Goal: Task Accomplishment & Management: Manage account settings

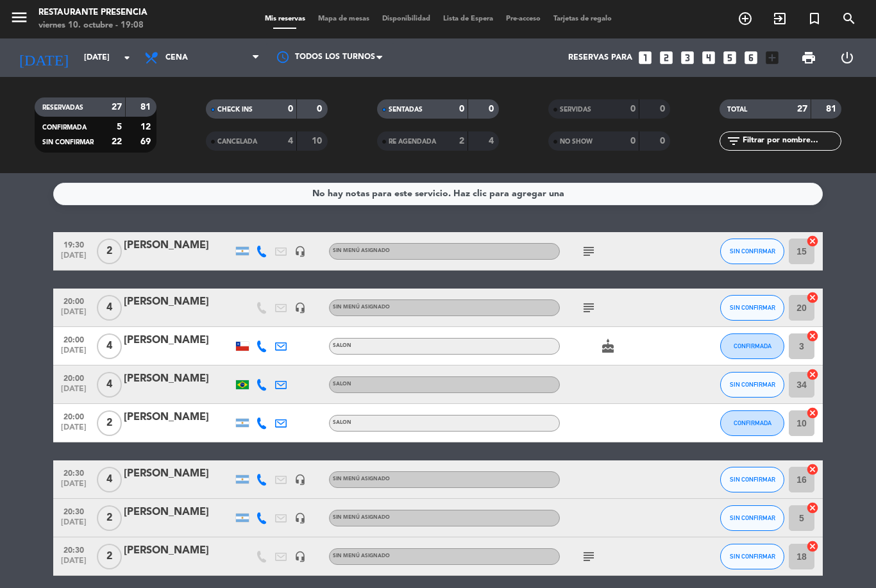
click at [595, 309] on icon "subject" at bounding box center [588, 307] width 15 height 15
click at [650, 374] on div at bounding box center [617, 384] width 115 height 38
click at [592, 250] on icon "subject" at bounding box center [588, 251] width 15 height 15
click at [648, 355] on div "cake" at bounding box center [617, 346] width 115 height 38
click at [614, 339] on icon "cake" at bounding box center [607, 346] width 15 height 15
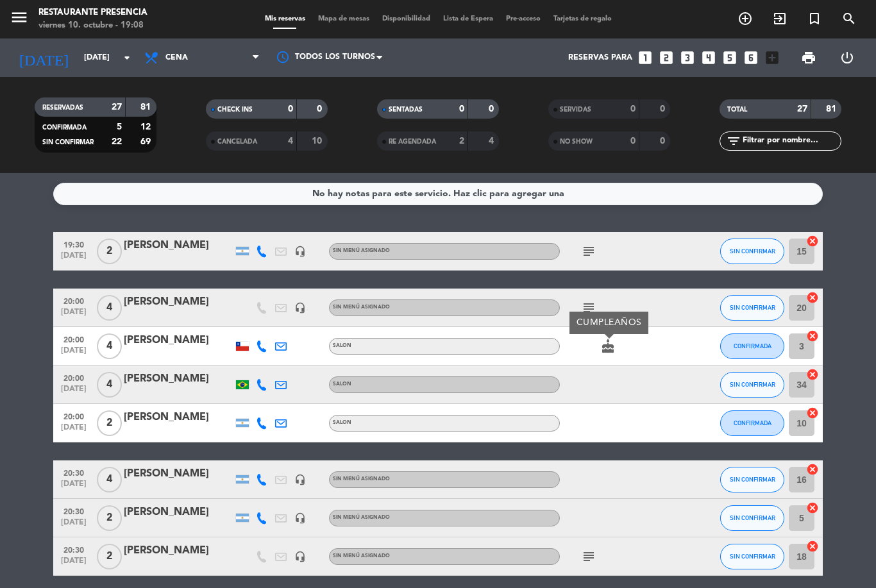
click at [655, 324] on div "subject" at bounding box center [617, 308] width 115 height 38
click at [594, 294] on div "subject" at bounding box center [617, 308] width 115 height 38
click at [594, 303] on icon "subject" at bounding box center [588, 307] width 15 height 15
click at [648, 326] on div "20:00 [DATE] 4 [PERSON_NAME] headset_mic Sin menú asignado subject VIP. [PERSON…" at bounding box center [437, 308] width 769 height 38
click at [593, 235] on div "subject" at bounding box center [617, 251] width 115 height 38
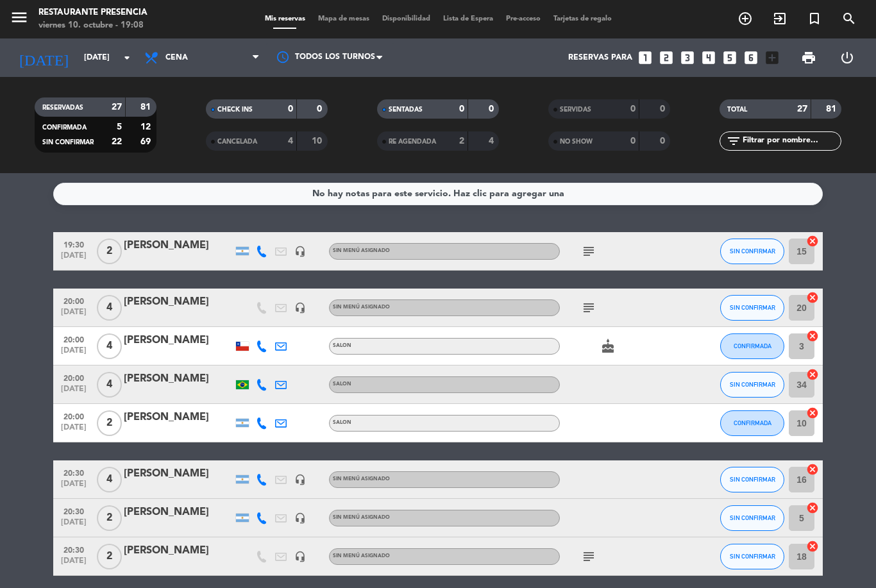
click at [593, 248] on icon "subject" at bounding box center [588, 251] width 15 height 15
click at [641, 315] on div "subject" at bounding box center [617, 308] width 115 height 38
click at [589, 295] on div "subject" at bounding box center [617, 308] width 115 height 38
click at [589, 306] on icon "subject" at bounding box center [588, 307] width 15 height 15
click at [647, 343] on div "cake" at bounding box center [617, 346] width 115 height 38
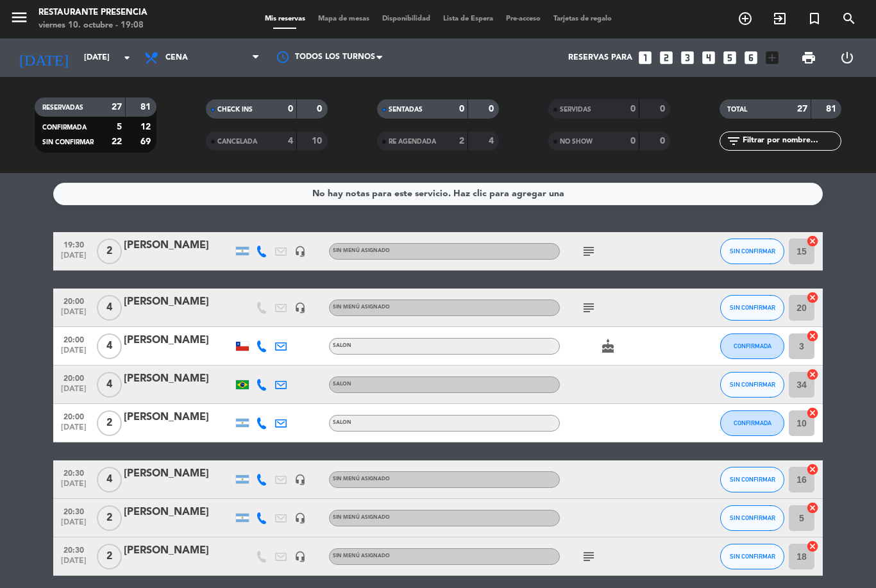
click at [612, 341] on icon "cake" at bounding box center [607, 346] width 15 height 15
click at [648, 363] on div "cake CUMPLEAÑOS" at bounding box center [617, 346] width 115 height 38
click at [589, 247] on icon "subject" at bounding box center [588, 251] width 15 height 15
click at [657, 340] on div "cake" at bounding box center [617, 346] width 115 height 38
click at [590, 256] on icon "subject" at bounding box center [588, 251] width 15 height 15
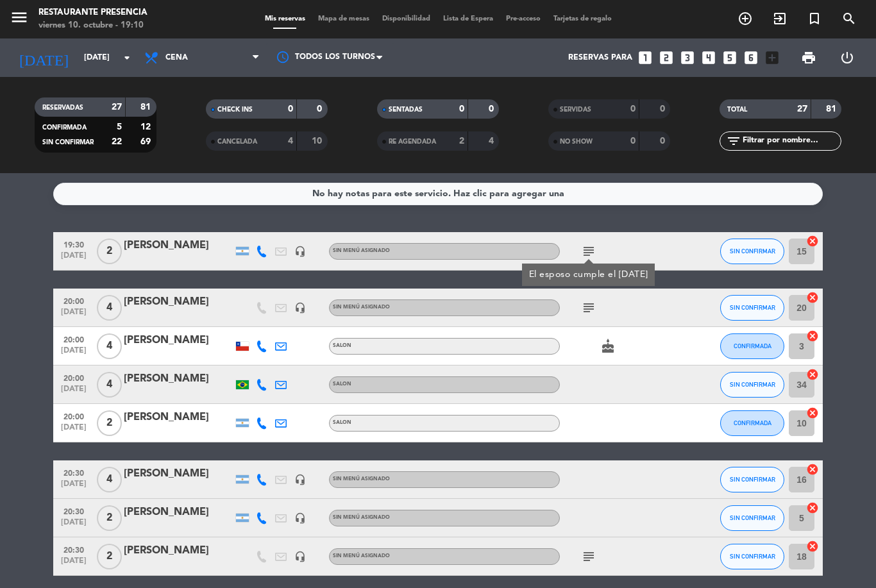
click at [651, 325] on div "subject" at bounding box center [617, 308] width 115 height 38
click at [594, 246] on icon "subject" at bounding box center [588, 251] width 15 height 15
click at [643, 307] on div "subject" at bounding box center [617, 308] width 115 height 38
click at [595, 305] on icon "subject" at bounding box center [588, 307] width 15 height 15
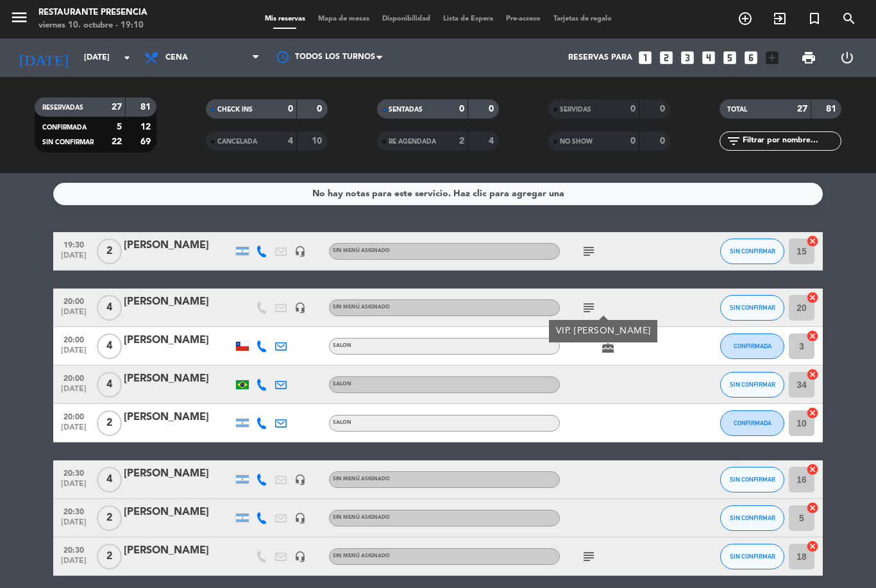
click at [658, 377] on div at bounding box center [617, 384] width 115 height 38
click at [615, 342] on icon "cake" at bounding box center [607, 346] width 15 height 15
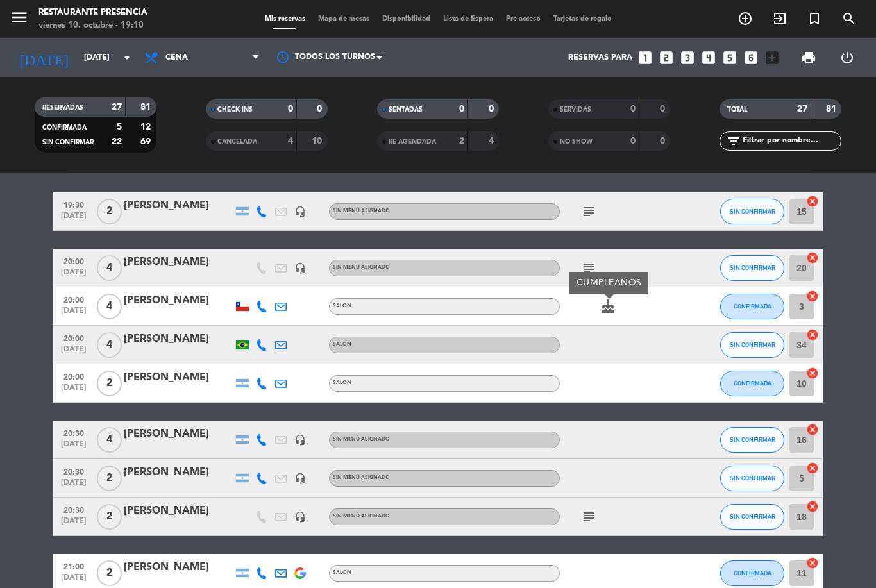
scroll to position [39, 0]
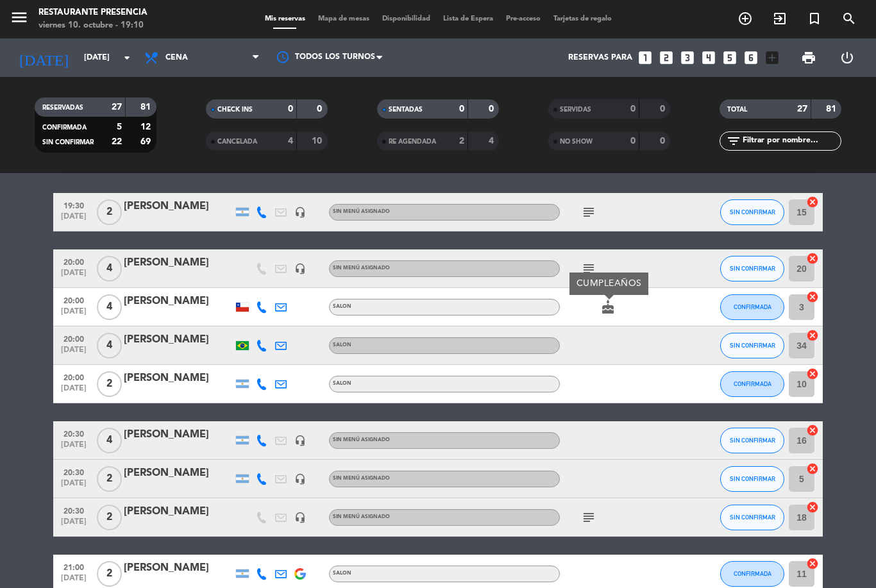
click at [620, 321] on div "cake CUMPLEAÑOS" at bounding box center [617, 307] width 115 height 38
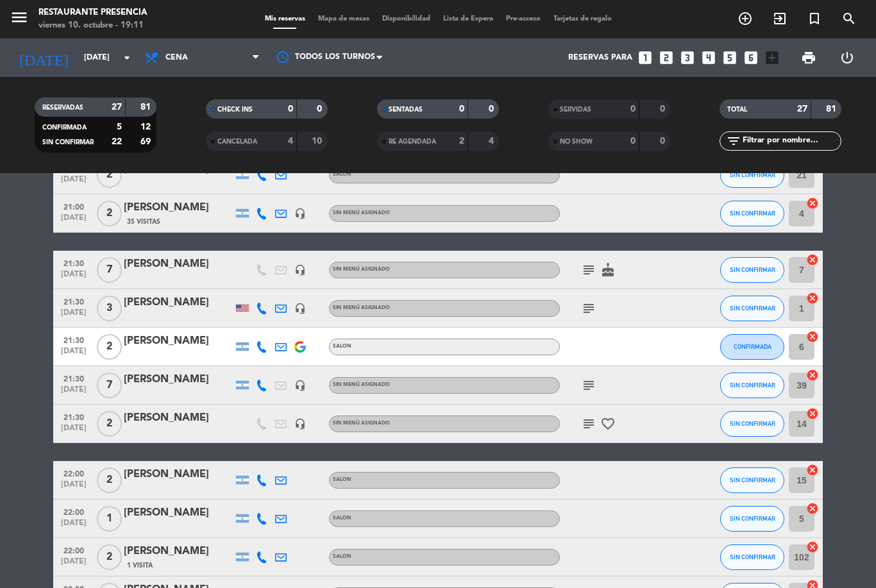
scroll to position [555, 0]
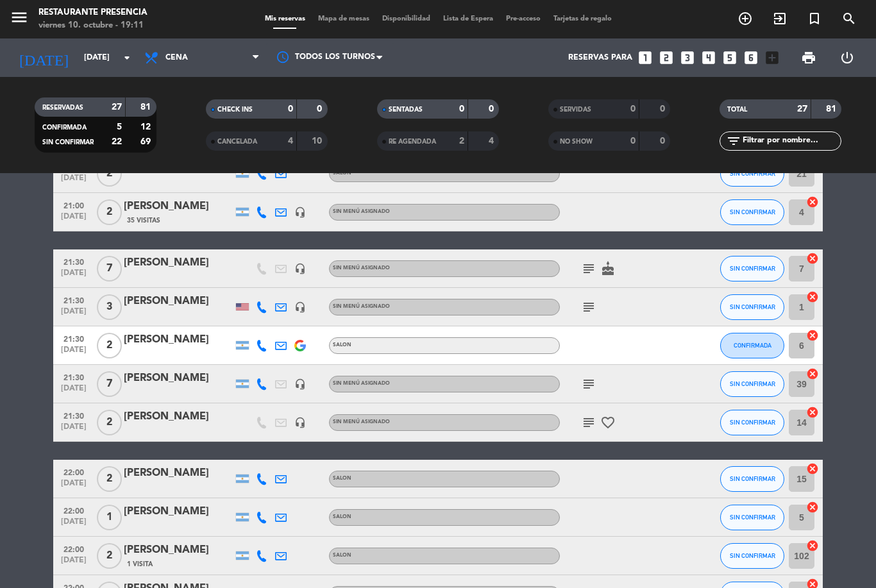
click at [612, 268] on icon "cake" at bounding box center [607, 268] width 15 height 15
click at [642, 301] on div "subject" at bounding box center [617, 307] width 115 height 38
click at [592, 269] on icon "subject" at bounding box center [588, 268] width 15 height 15
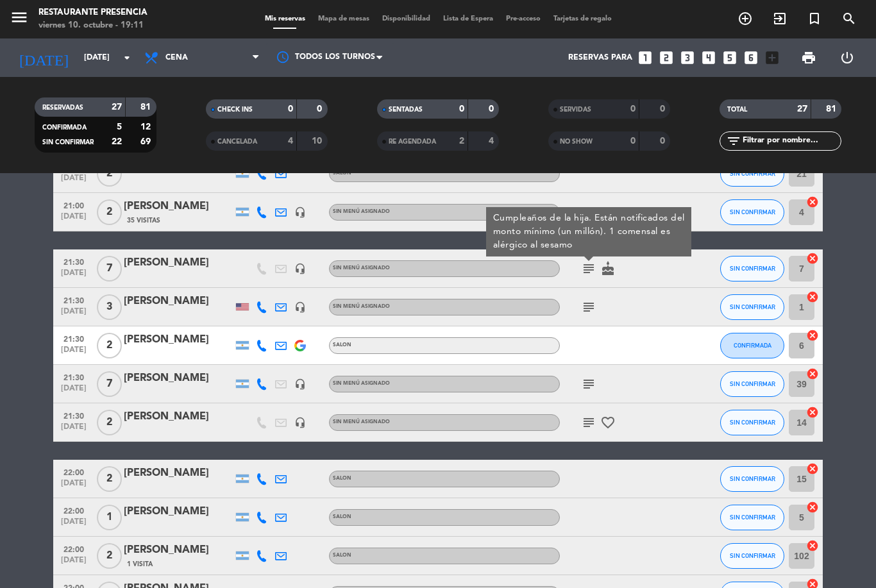
click at [629, 299] on div "subject" at bounding box center [617, 307] width 115 height 38
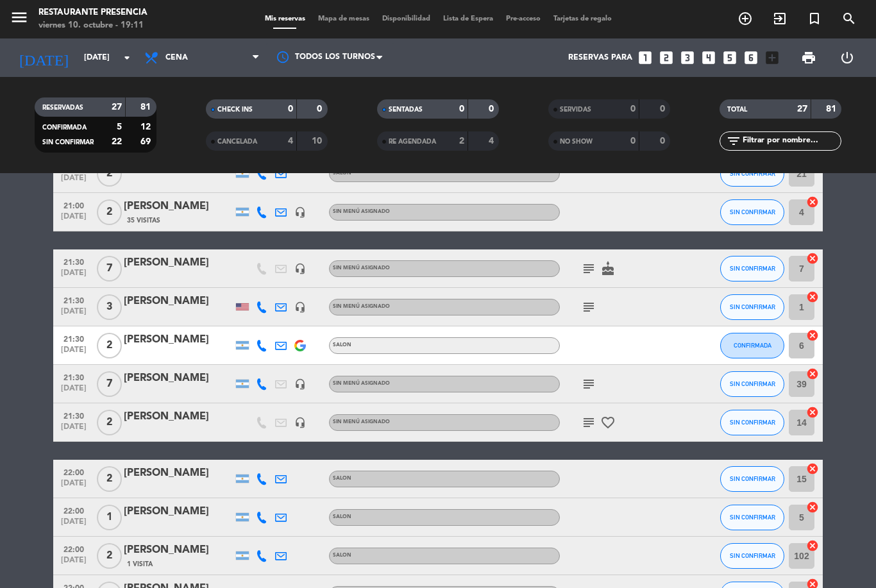
click at [609, 267] on icon "cake" at bounding box center [607, 268] width 15 height 15
click at [589, 307] on icon "subject" at bounding box center [588, 306] width 15 height 15
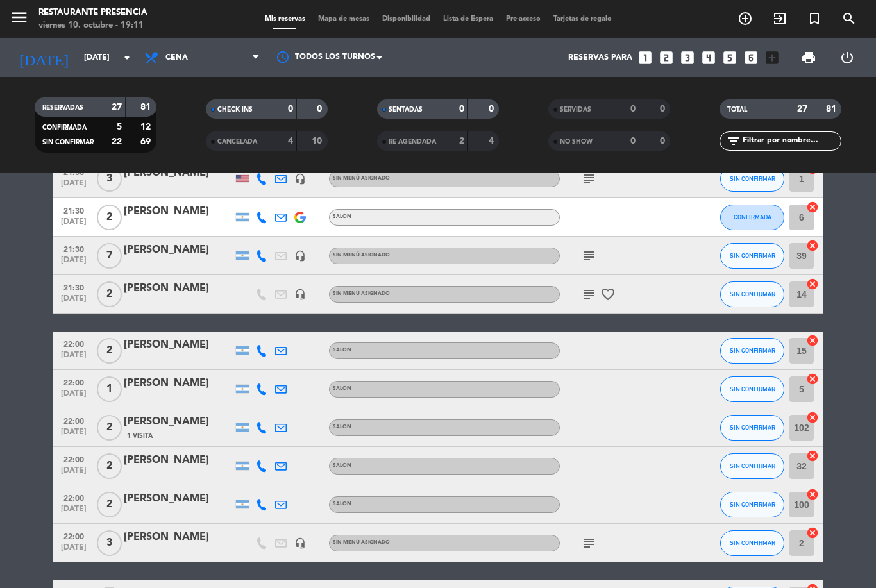
scroll to position [673, 0]
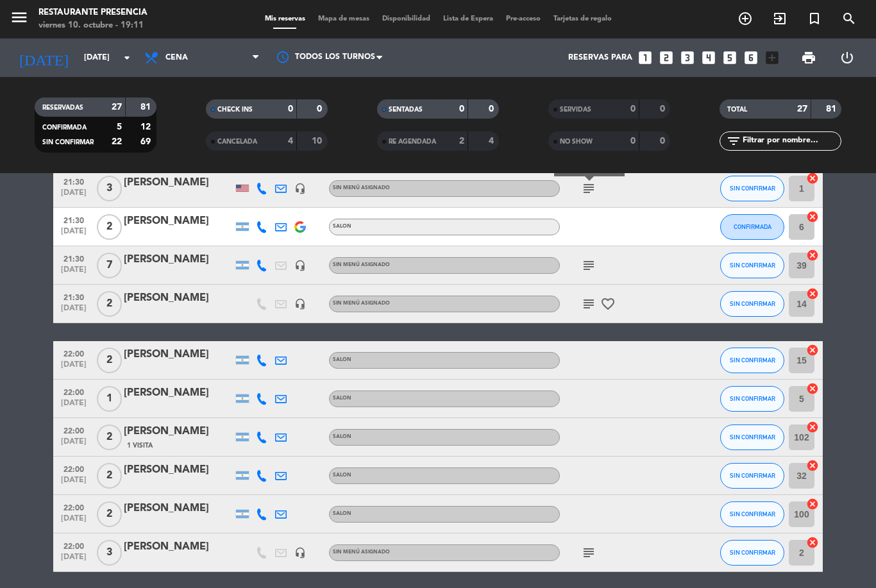
click at [589, 262] on icon "subject" at bounding box center [588, 265] width 15 height 15
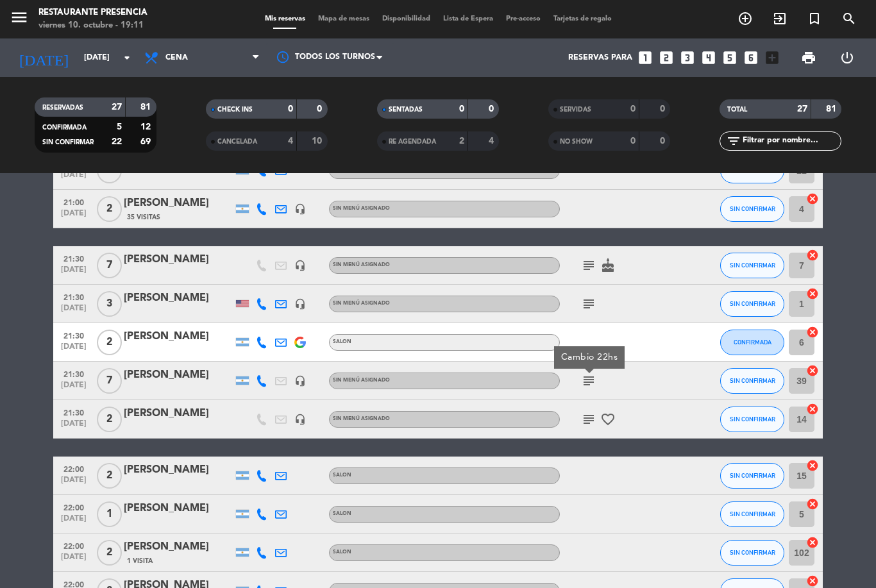
scroll to position [558, 0]
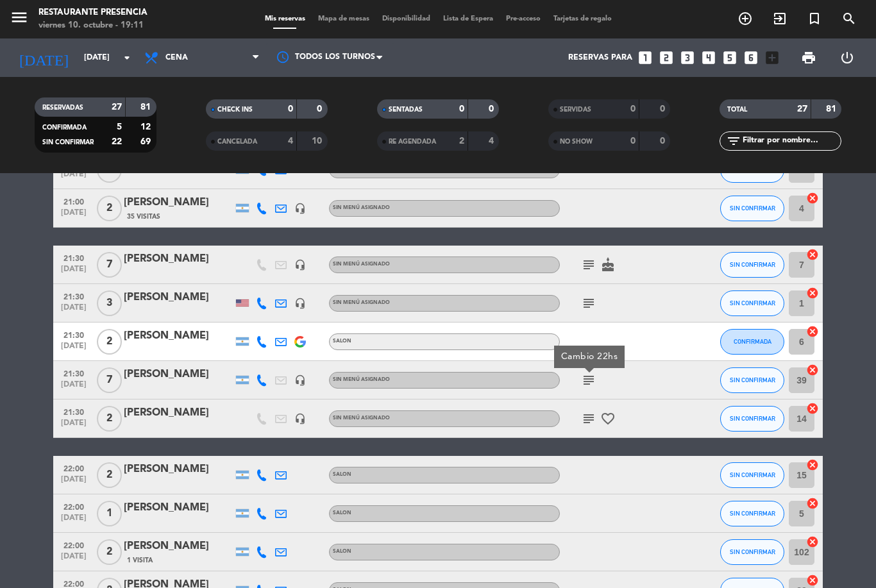
click at [589, 262] on icon "subject" at bounding box center [588, 264] width 15 height 15
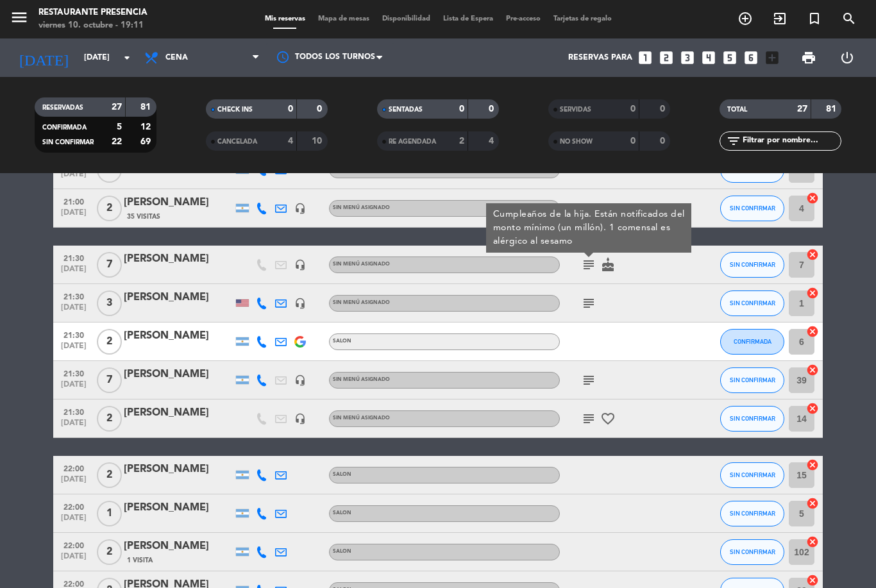
click at [638, 332] on div at bounding box center [617, 341] width 115 height 38
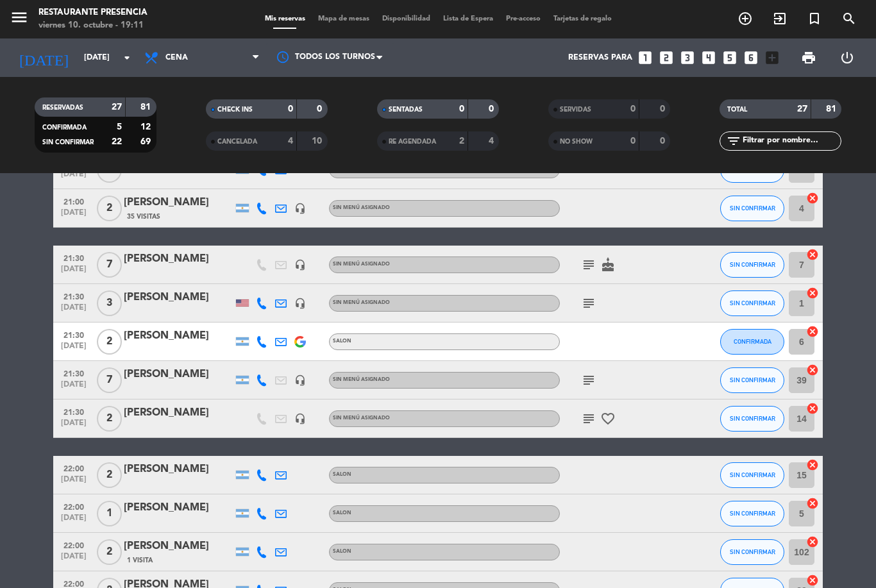
click at [588, 266] on icon "subject" at bounding box center [588, 264] width 15 height 15
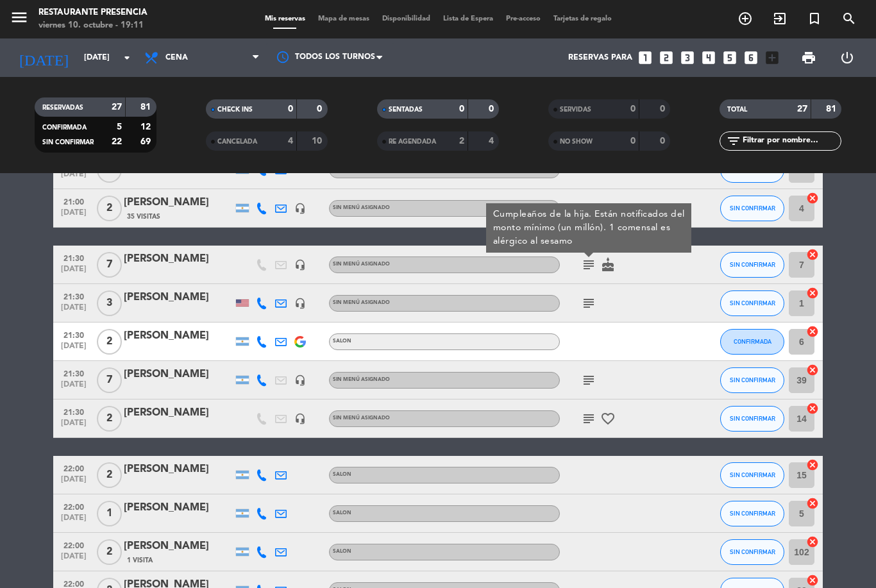
click at [583, 310] on icon "subject" at bounding box center [588, 303] width 15 height 15
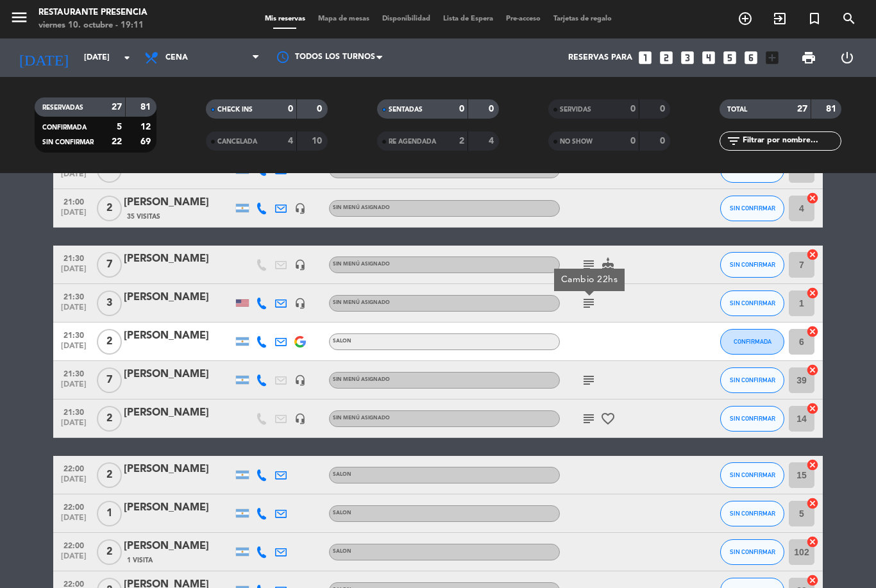
click at [589, 375] on icon "subject" at bounding box center [588, 380] width 15 height 15
click at [590, 413] on icon "subject" at bounding box center [588, 418] width 15 height 15
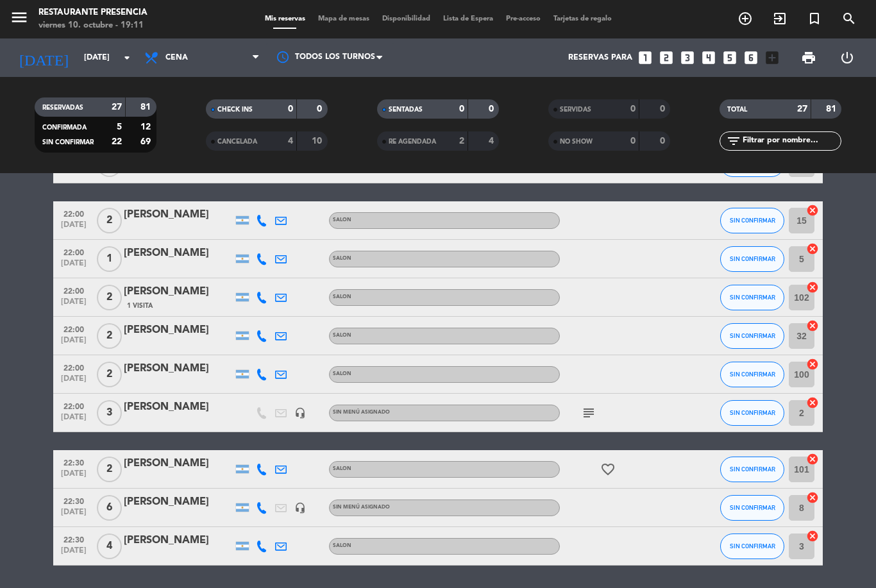
scroll to position [812, 0]
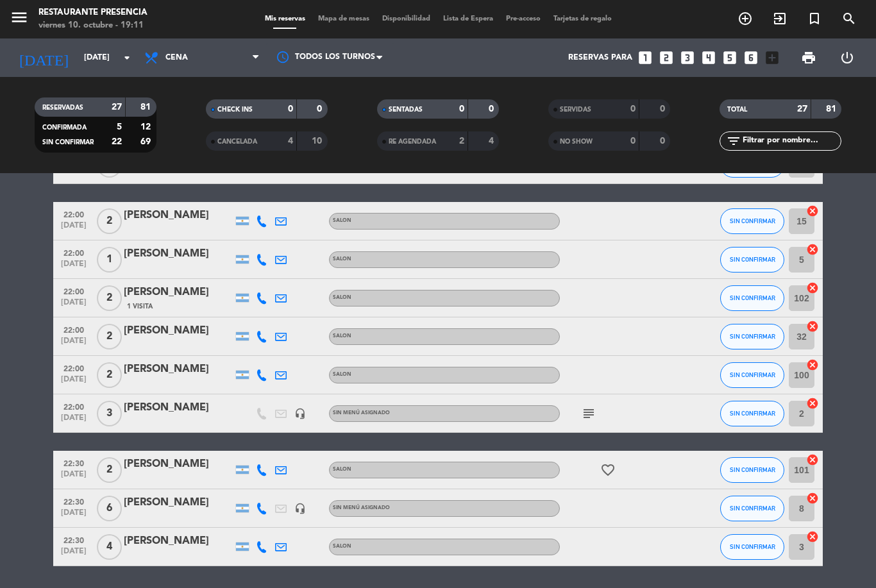
click at [589, 416] on icon "subject" at bounding box center [588, 413] width 15 height 15
click at [615, 464] on icon "favorite_border" at bounding box center [607, 469] width 15 height 15
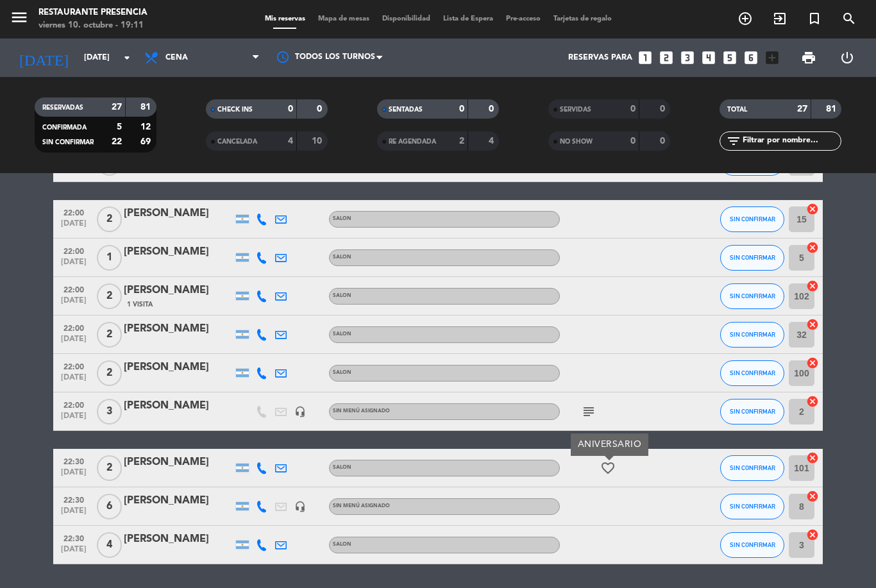
scroll to position [814, 0]
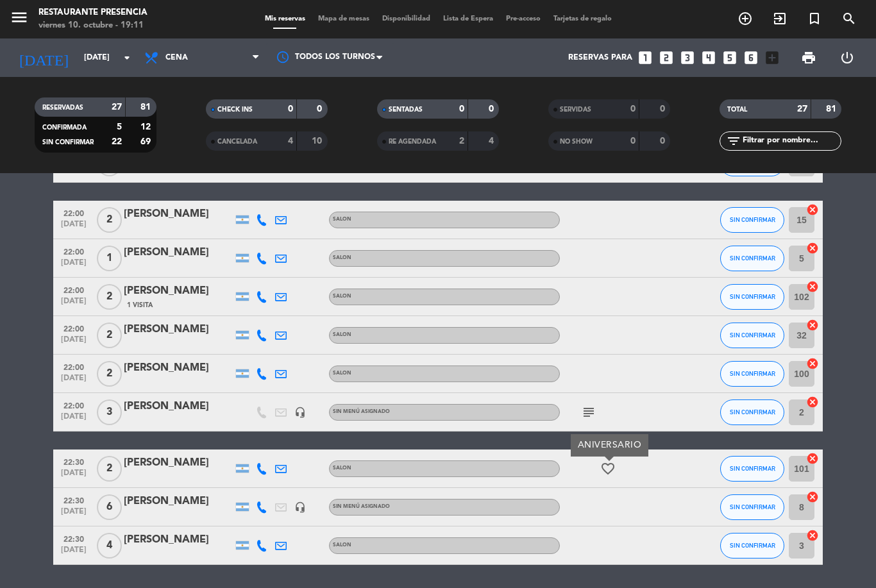
click at [591, 405] on icon "subject" at bounding box center [588, 412] width 15 height 15
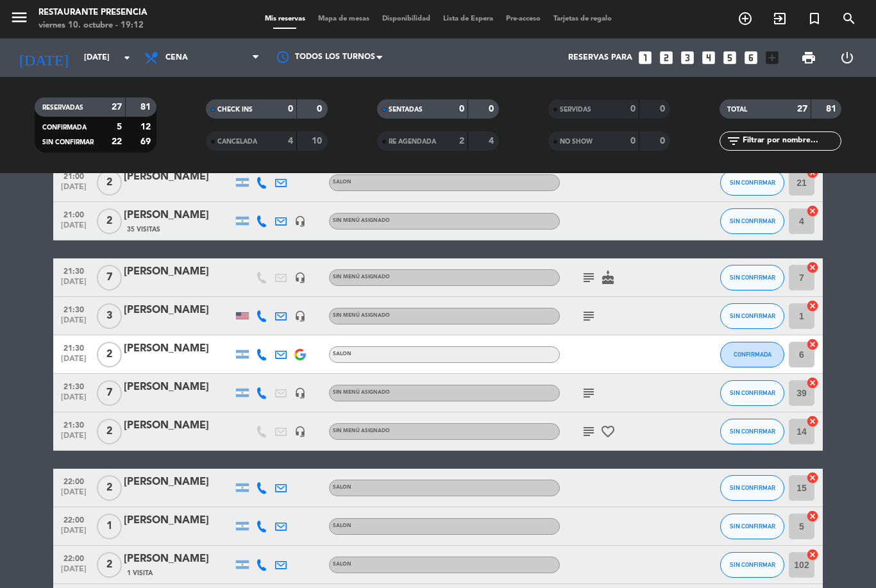
scroll to position [530, 0]
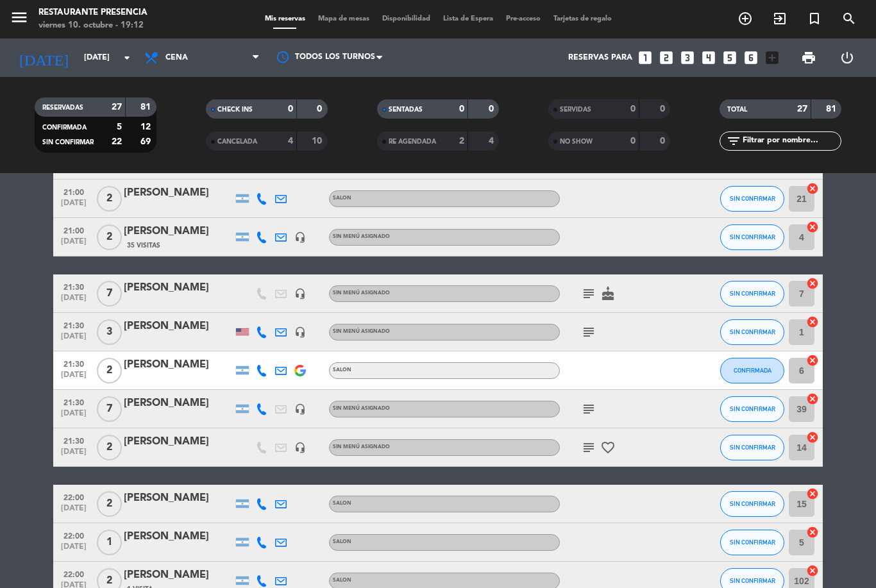
click at [592, 406] on icon "subject" at bounding box center [588, 408] width 15 height 15
click at [594, 332] on icon "subject" at bounding box center [588, 331] width 15 height 15
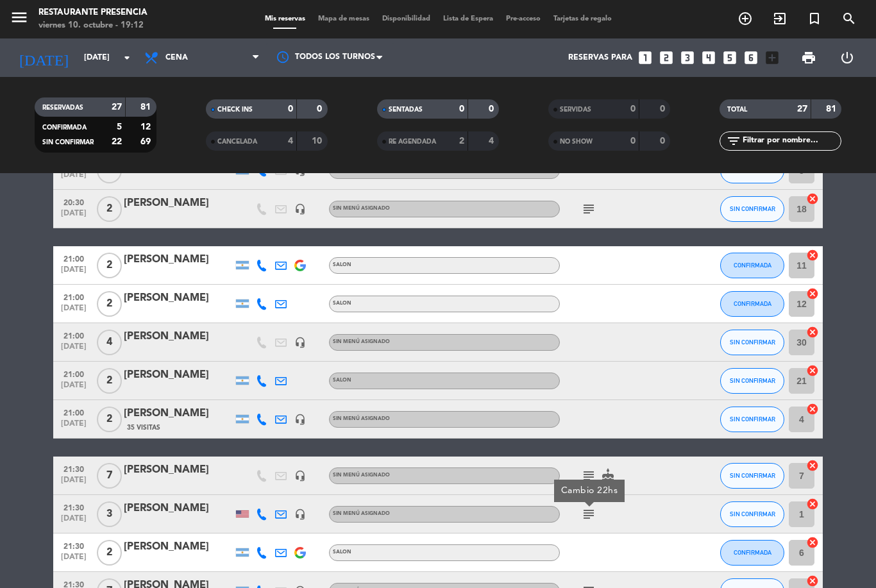
click at [594, 215] on icon "subject" at bounding box center [588, 208] width 15 height 15
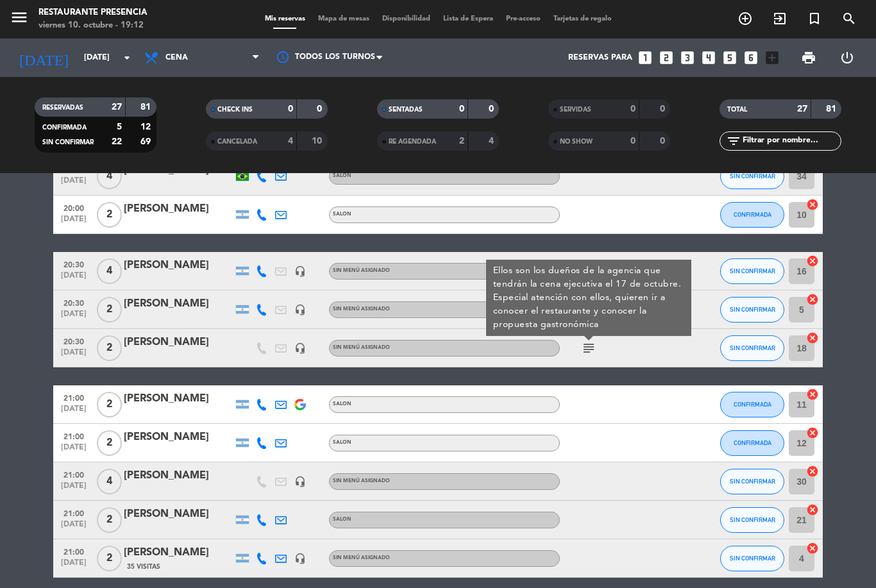
scroll to position [180, 0]
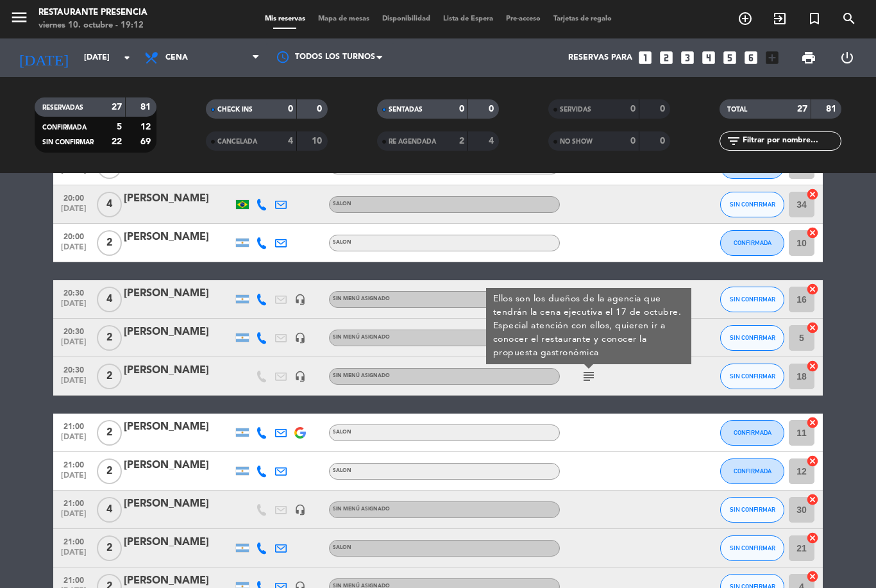
click at [621, 380] on div "subject [PERSON_NAME] son los dueños de la agencia que tendrán la cena ejecutiv…" at bounding box center [617, 376] width 115 height 38
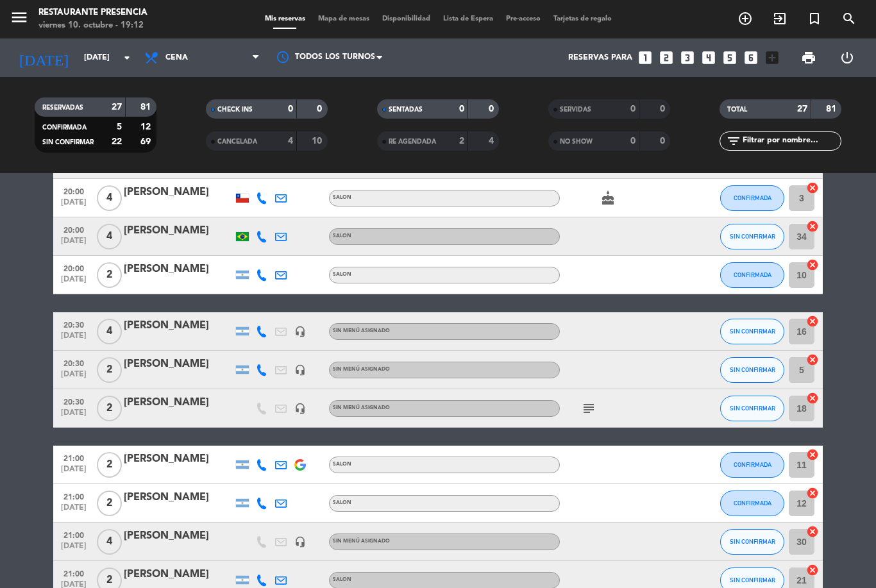
scroll to position [149, 0]
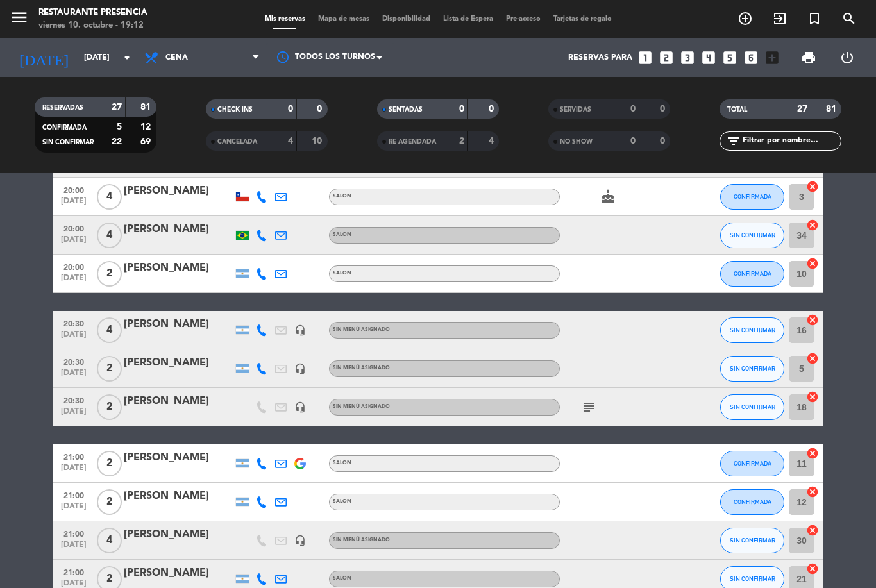
click at [594, 412] on icon "subject" at bounding box center [588, 406] width 15 height 15
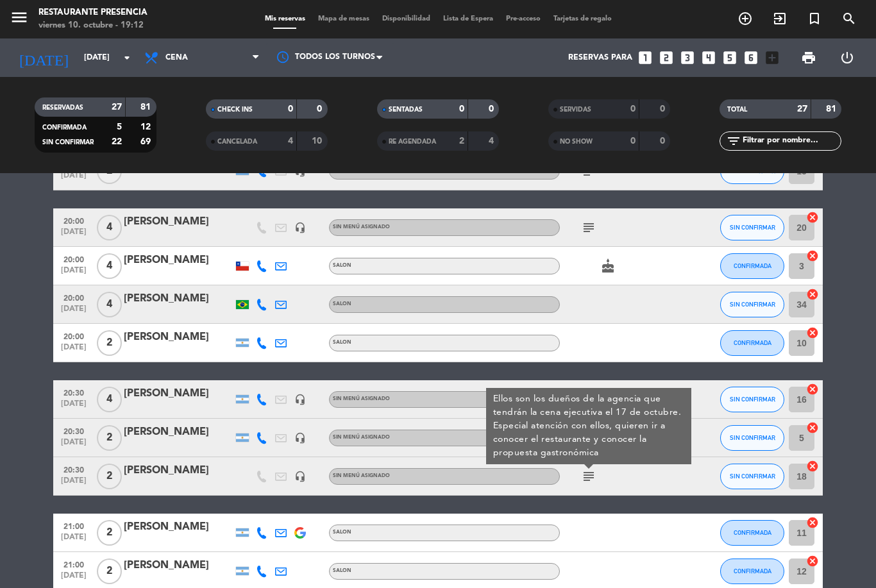
scroll to position [47, 0]
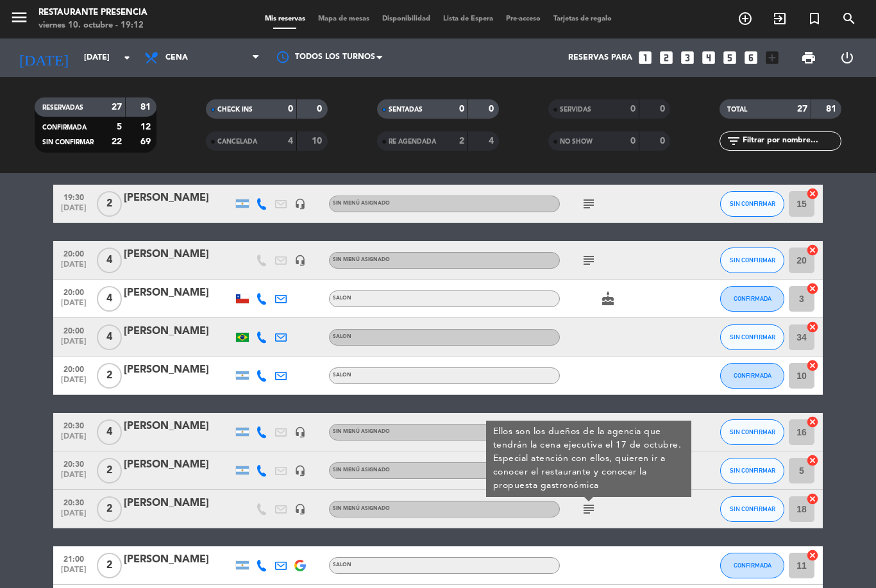
click at [642, 356] on div at bounding box center [617, 375] width 115 height 38
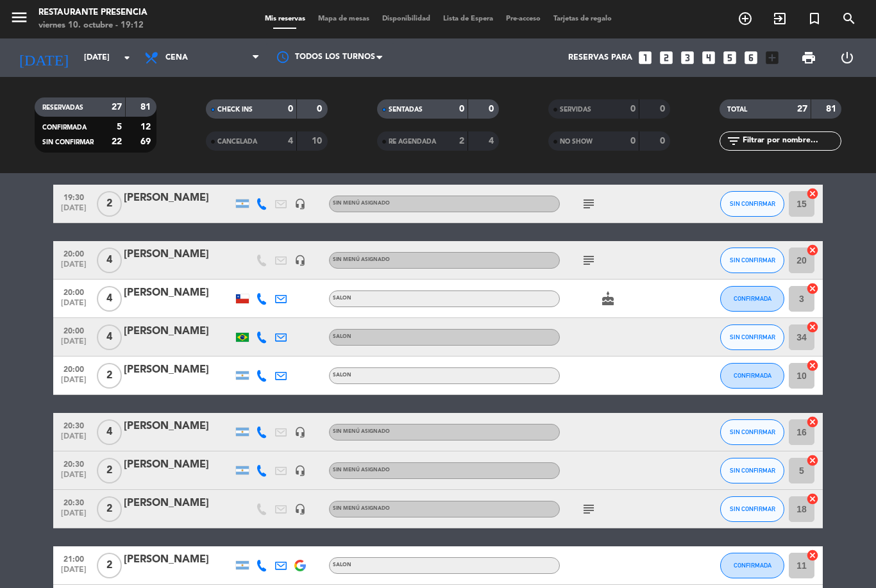
click at [582, 264] on icon "subject" at bounding box center [588, 260] width 15 height 15
click at [588, 508] on icon "subject" at bounding box center [588, 508] width 15 height 15
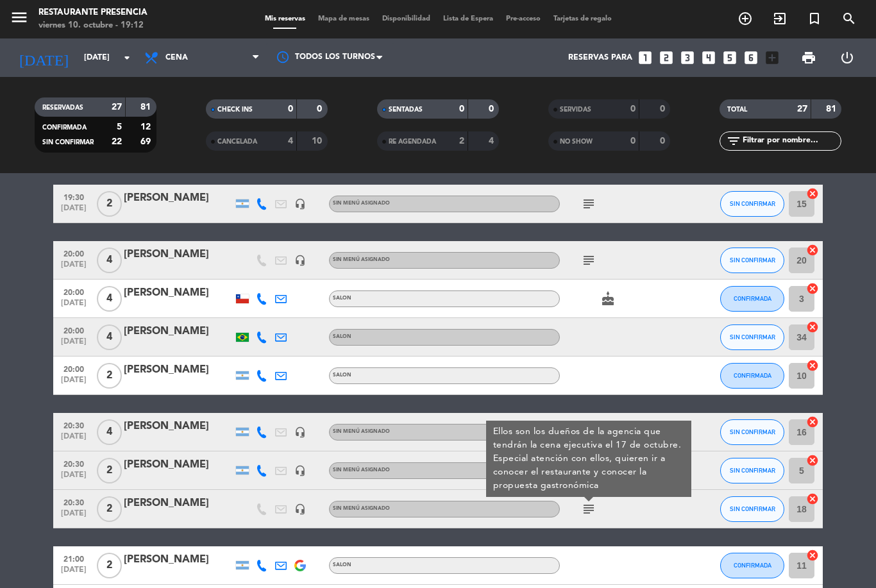
click at [673, 354] on div at bounding box center [617, 337] width 115 height 38
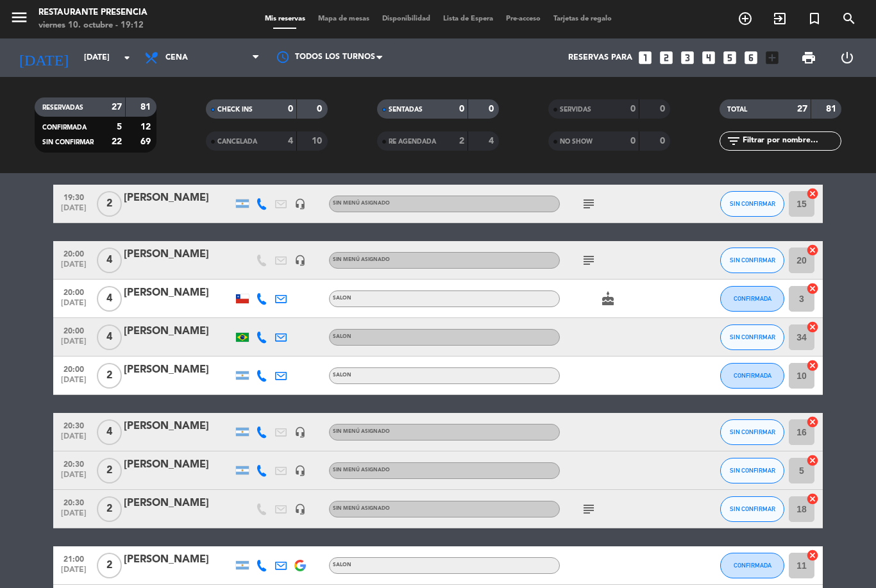
click at [594, 258] on icon "subject" at bounding box center [588, 260] width 15 height 15
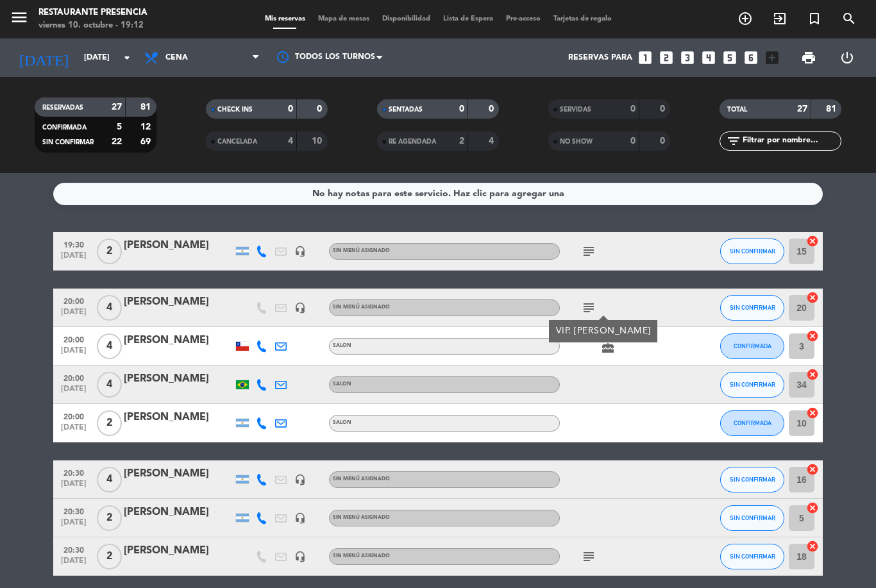
scroll to position [0, 0]
click at [594, 558] on icon "subject" at bounding box center [588, 556] width 15 height 15
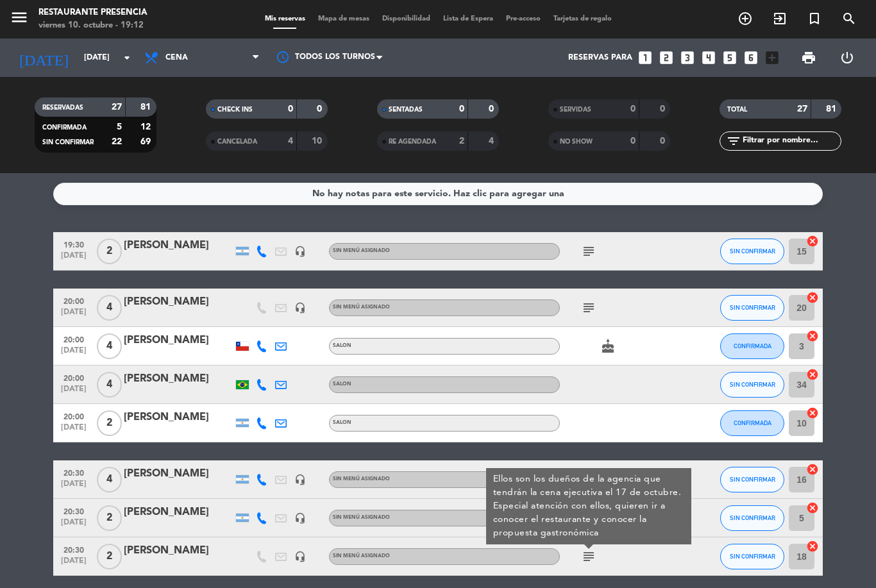
click at [642, 394] on div at bounding box center [617, 384] width 115 height 38
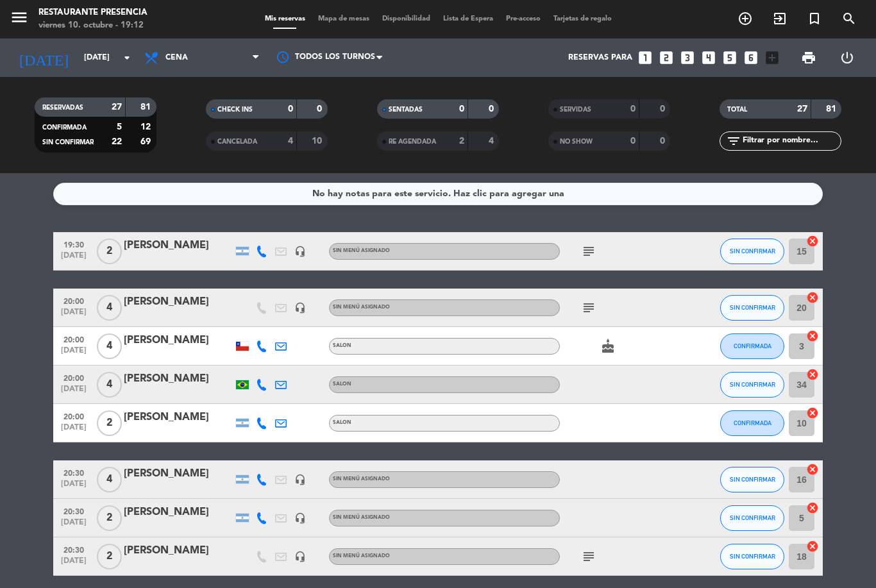
click at [605, 352] on icon "cake" at bounding box center [607, 346] width 15 height 15
click at [610, 381] on div at bounding box center [617, 384] width 115 height 38
click at [582, 303] on icon "subject" at bounding box center [588, 307] width 15 height 15
click at [591, 250] on icon "subject" at bounding box center [588, 251] width 15 height 15
click at [588, 301] on icon "subject" at bounding box center [588, 307] width 15 height 15
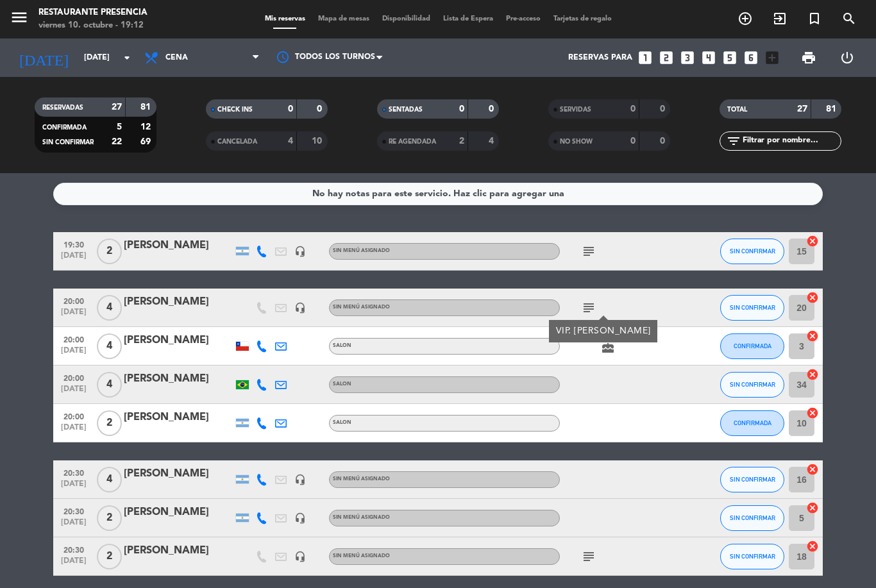
click at [642, 405] on div at bounding box center [617, 423] width 115 height 38
click at [589, 250] on icon "subject" at bounding box center [588, 251] width 15 height 15
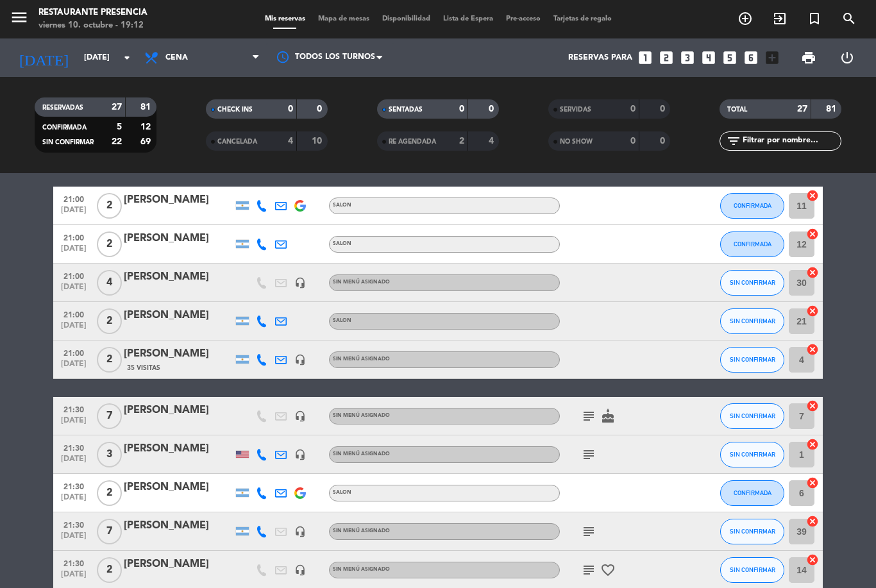
scroll to position [421, 0]
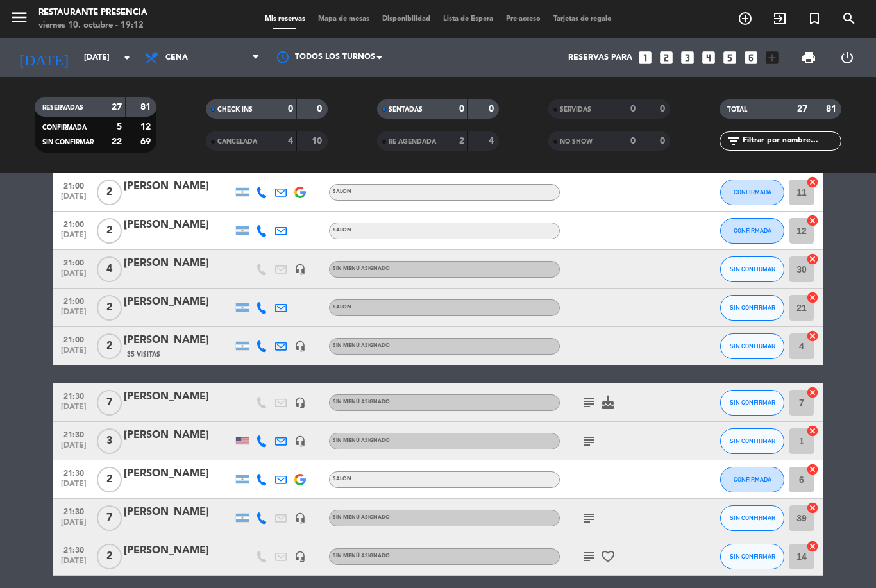
click at [596, 448] on icon "subject" at bounding box center [588, 440] width 15 height 15
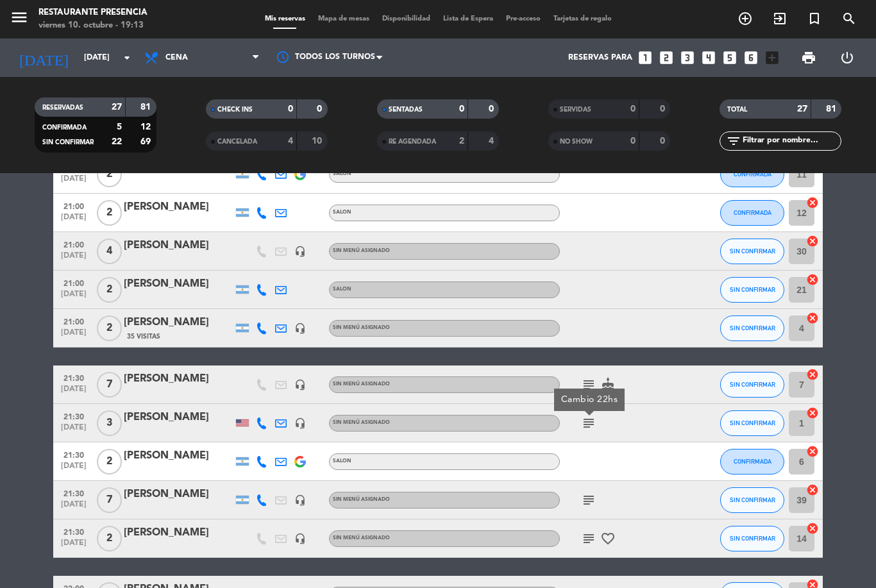
scroll to position [437, 0]
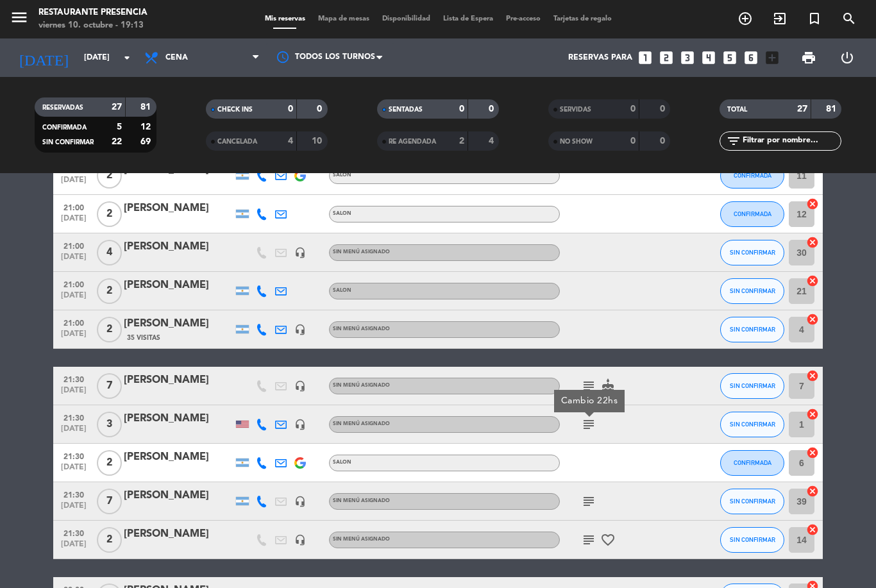
click at [678, 263] on div at bounding box center [692, 252] width 35 height 38
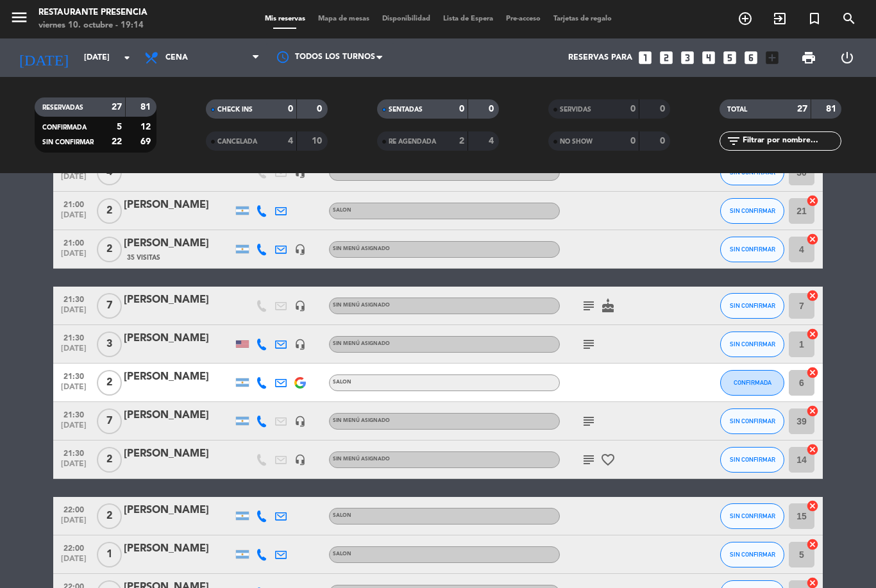
scroll to position [553, 0]
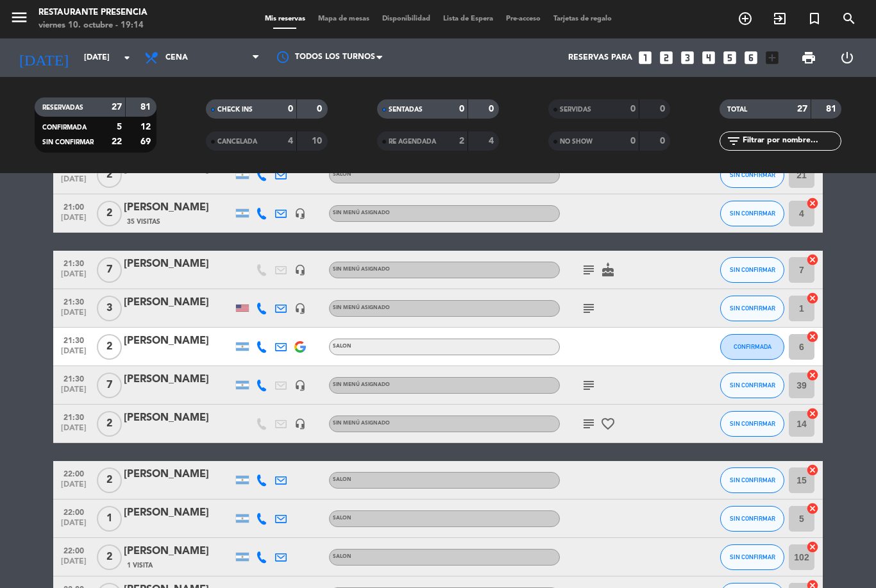
click at [613, 426] on icon "favorite_border" at bounding box center [607, 423] width 15 height 15
click at [662, 443] on div "19:30 [DATE] 2 [PERSON_NAME] headset_mic Sin menú asignado subject SIN CONFIRMA…" at bounding box center [437, 252] width 769 height 1146
click at [594, 378] on icon "subject" at bounding box center [588, 385] width 15 height 15
click at [590, 417] on icon "subject" at bounding box center [588, 423] width 15 height 15
click at [646, 442] on div "21:30 [DATE] 2 [PERSON_NAME] headset_mic Sin menú asignado subject 21 años [PER…" at bounding box center [437, 424] width 769 height 38
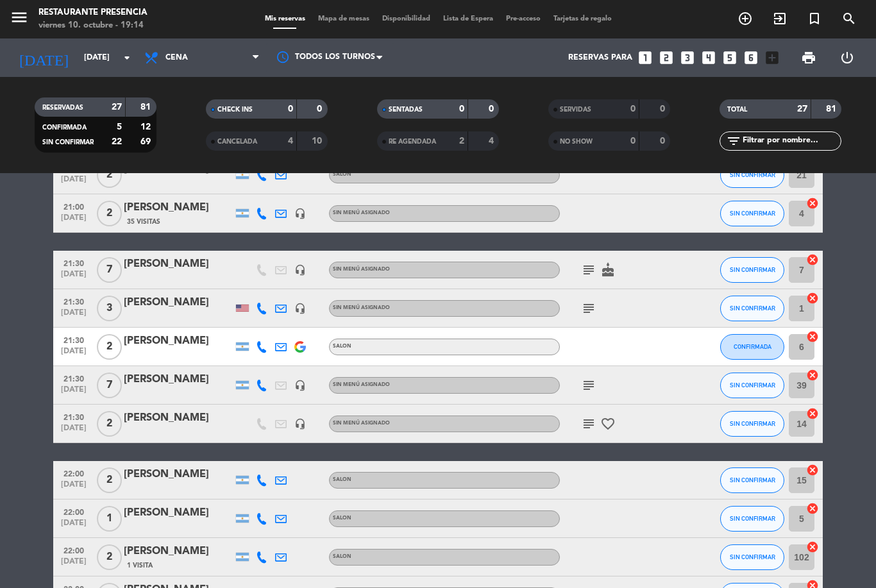
click at [594, 308] on icon "subject" at bounding box center [588, 308] width 15 height 15
click at [589, 258] on div "subject cake" at bounding box center [617, 270] width 115 height 38
click at [642, 335] on div at bounding box center [617, 347] width 115 height 38
click at [592, 269] on icon "subject" at bounding box center [588, 269] width 15 height 15
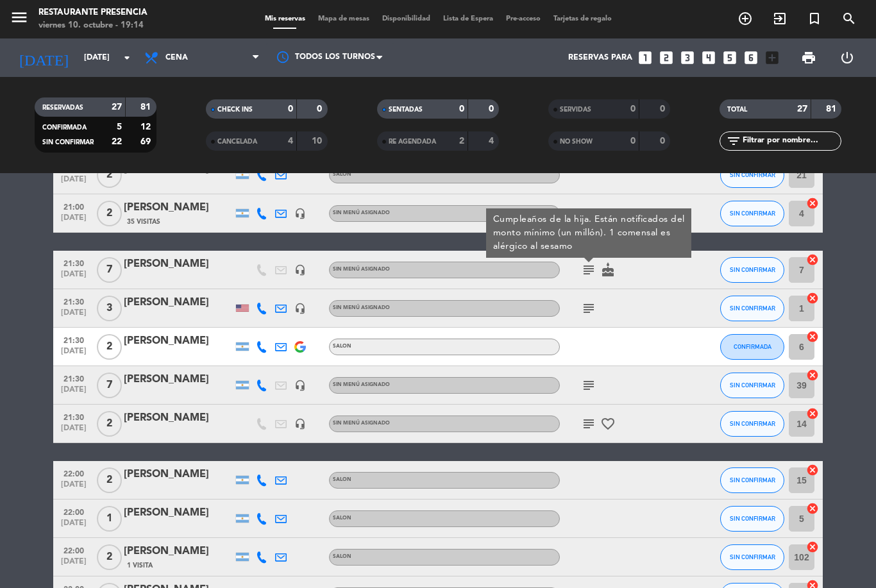
click at [646, 319] on div "subject" at bounding box center [617, 308] width 115 height 38
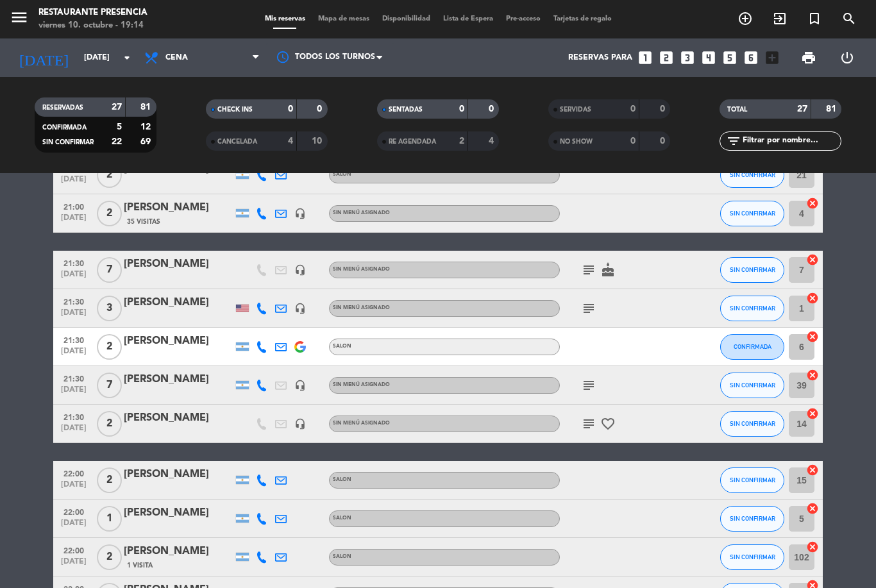
click at [603, 266] on icon "cake" at bounding box center [607, 269] width 15 height 15
click at [644, 326] on div "subject" at bounding box center [617, 308] width 115 height 38
click at [583, 269] on icon "subject" at bounding box center [588, 269] width 15 height 15
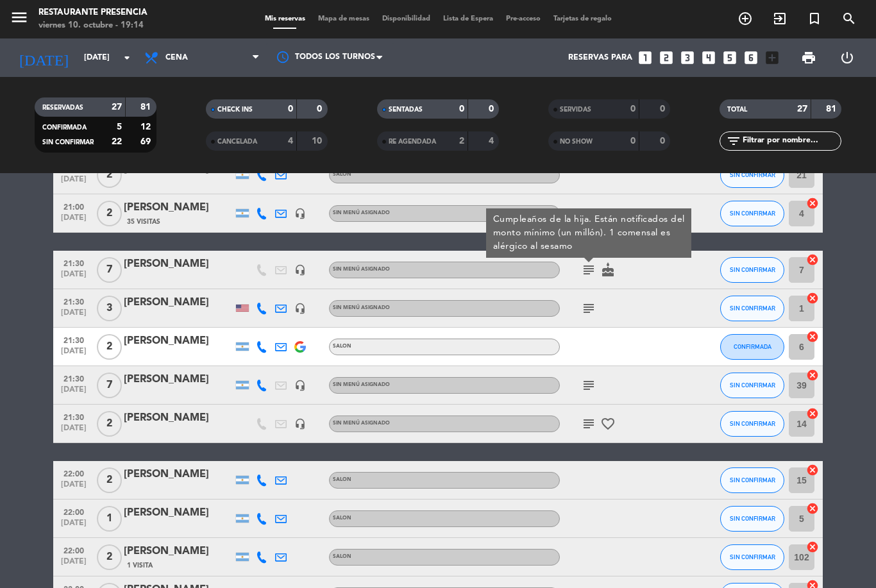
click at [642, 321] on div "subject" at bounding box center [617, 308] width 115 height 38
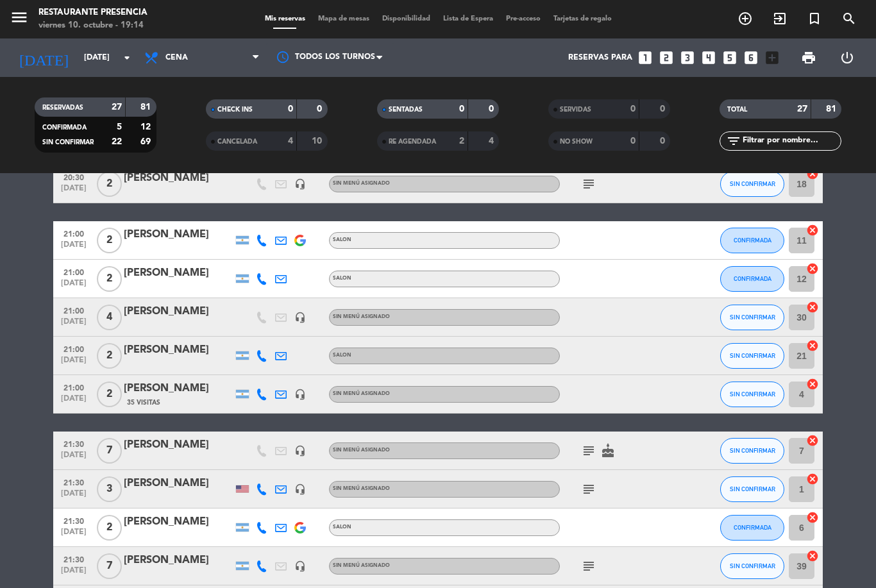
scroll to position [374, 0]
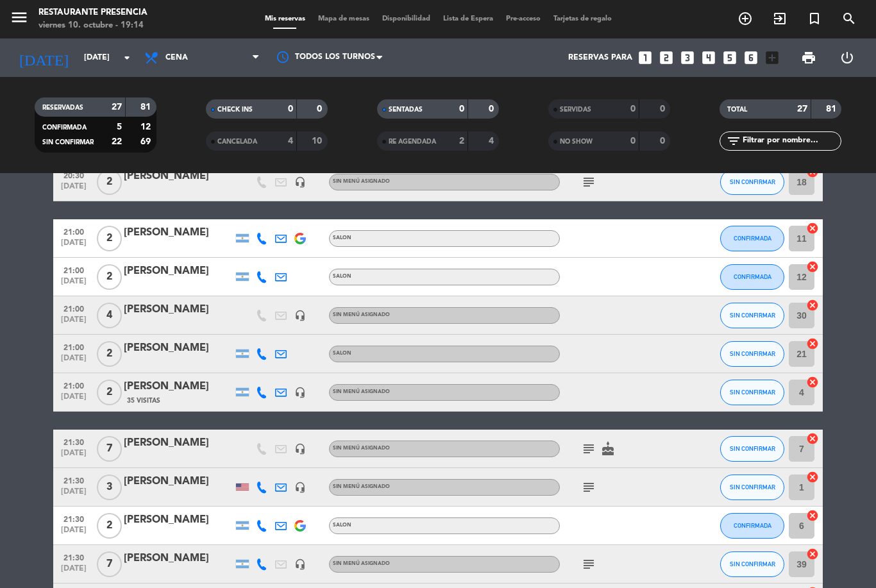
click at [594, 188] on icon "subject" at bounding box center [588, 181] width 15 height 15
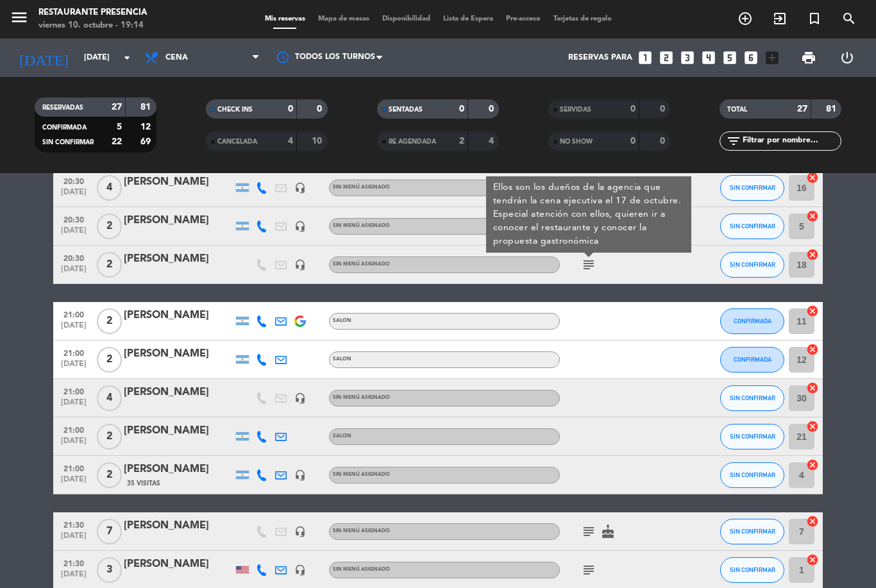
scroll to position [296, 0]
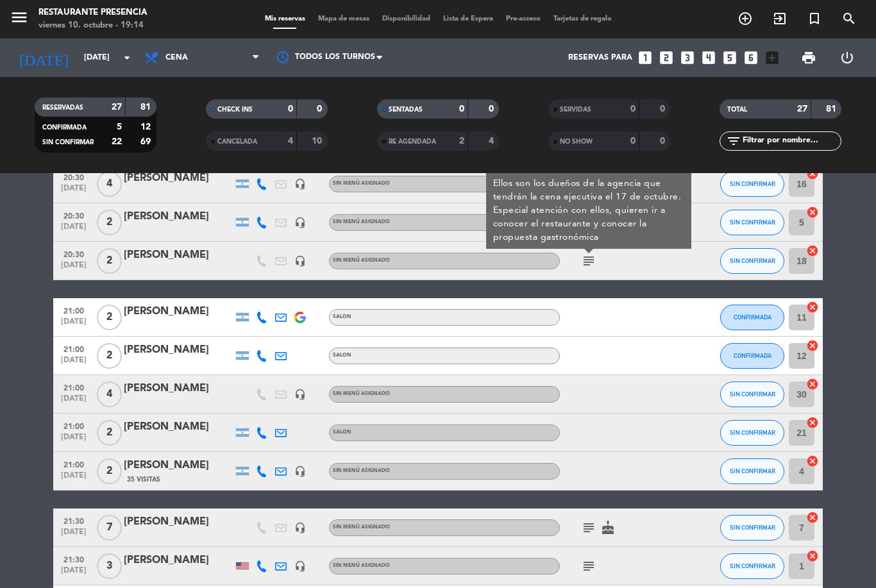
click at [594, 255] on icon "subject" at bounding box center [588, 260] width 15 height 15
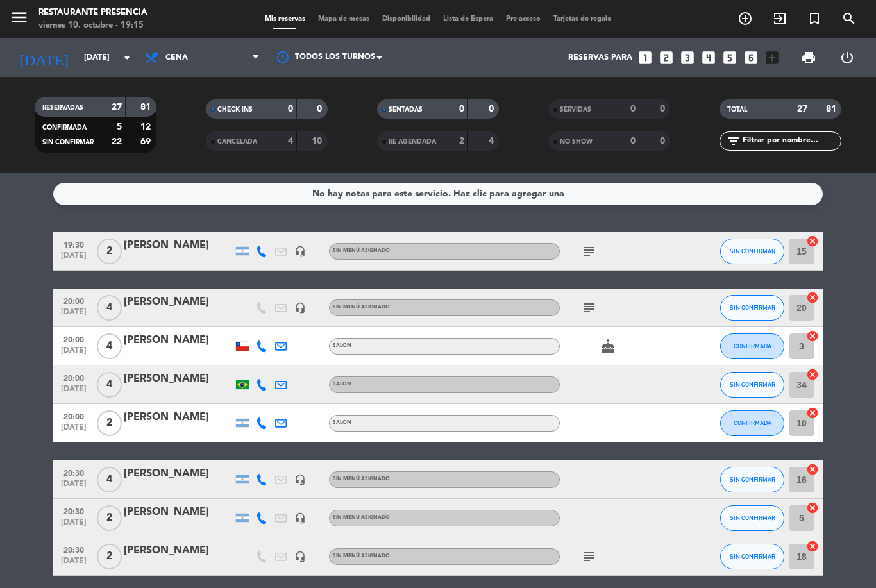
scroll to position [0, 0]
click at [595, 248] on icon "subject" at bounding box center [588, 251] width 15 height 15
click at [594, 301] on icon "subject" at bounding box center [588, 307] width 15 height 15
click at [650, 369] on div at bounding box center [617, 384] width 115 height 38
click at [607, 341] on icon "cake" at bounding box center [607, 346] width 15 height 15
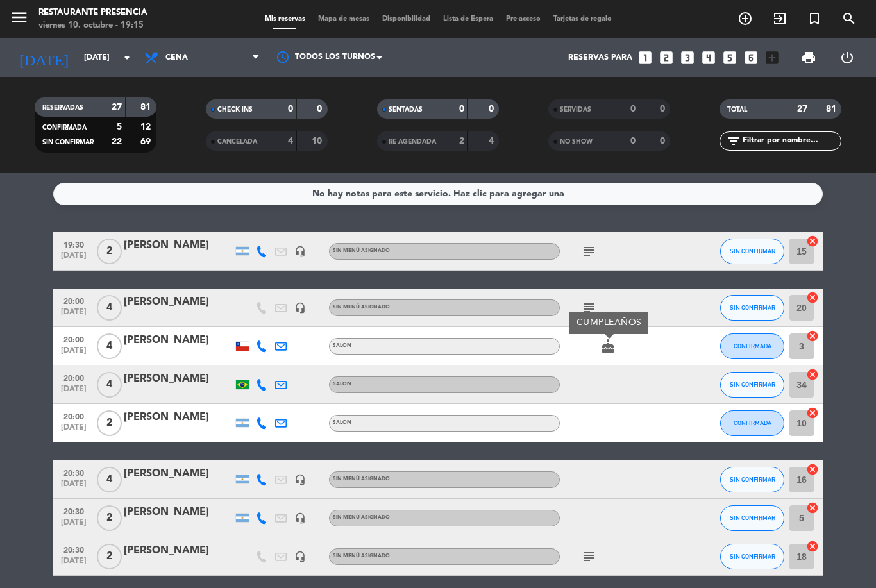
click at [644, 408] on div at bounding box center [617, 423] width 115 height 38
click at [592, 307] on icon "subject" at bounding box center [588, 307] width 15 height 15
click at [641, 390] on div at bounding box center [617, 384] width 115 height 38
click at [603, 346] on icon "cake" at bounding box center [607, 346] width 15 height 15
click at [626, 387] on div at bounding box center [617, 384] width 115 height 38
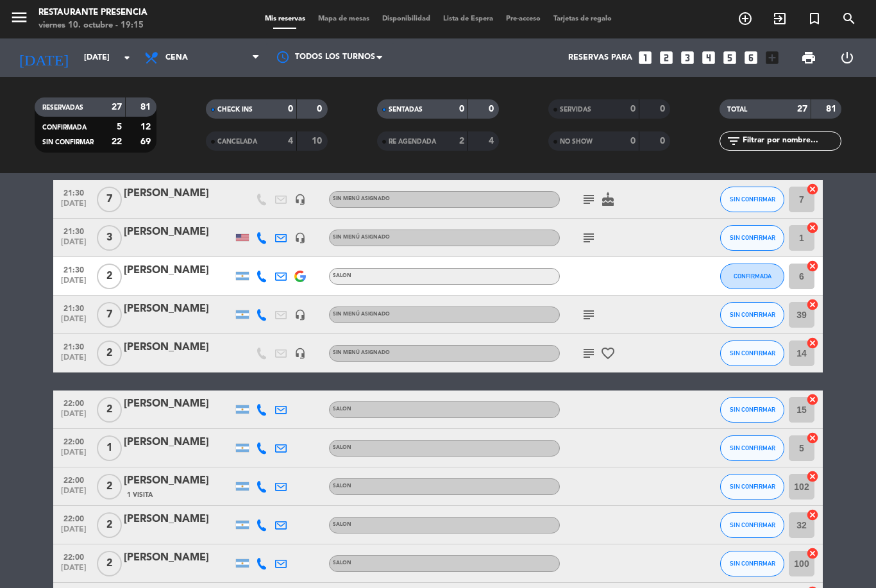
scroll to position [624, 0]
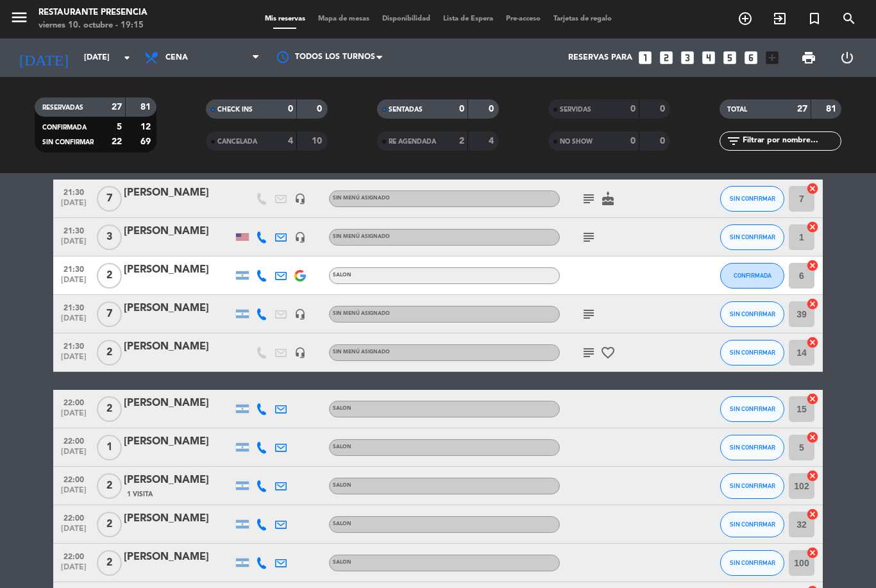
click at [582, 244] on icon "subject" at bounding box center [588, 237] width 15 height 15
click at [605, 281] on div at bounding box center [617, 275] width 115 height 38
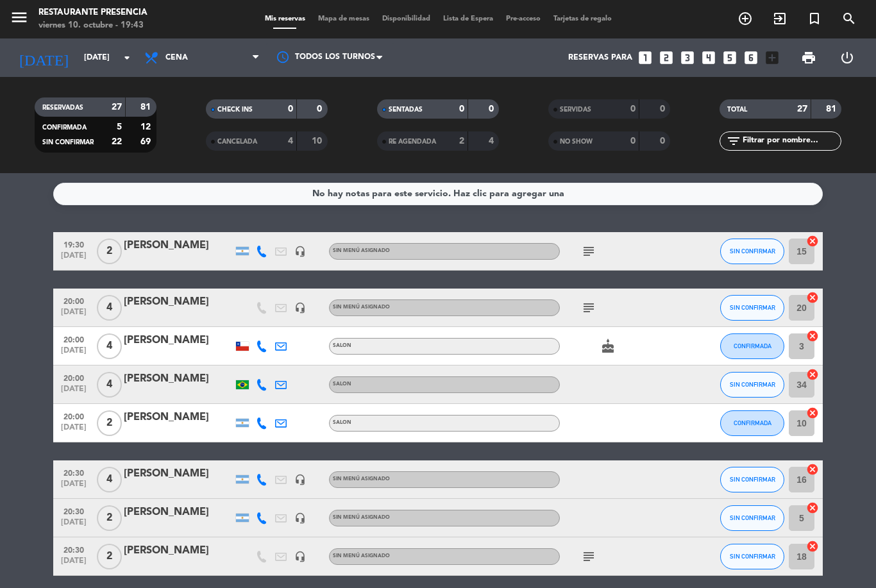
scroll to position [0, 0]
click at [586, 244] on icon "subject" at bounding box center [588, 251] width 15 height 15
click at [589, 306] on icon "subject" at bounding box center [588, 307] width 15 height 15
click at [655, 309] on div "subject VIP. [PERSON_NAME]" at bounding box center [617, 308] width 115 height 38
click at [592, 255] on icon "subject" at bounding box center [588, 251] width 15 height 15
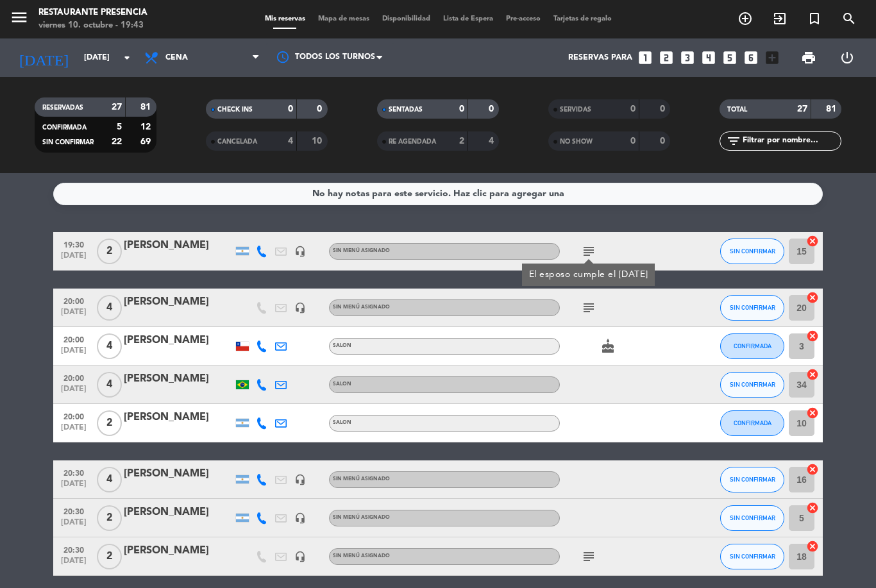
click at [642, 349] on div "cake" at bounding box center [617, 346] width 115 height 38
click at [330, 22] on span "Mapa de mesas" at bounding box center [344, 18] width 64 height 7
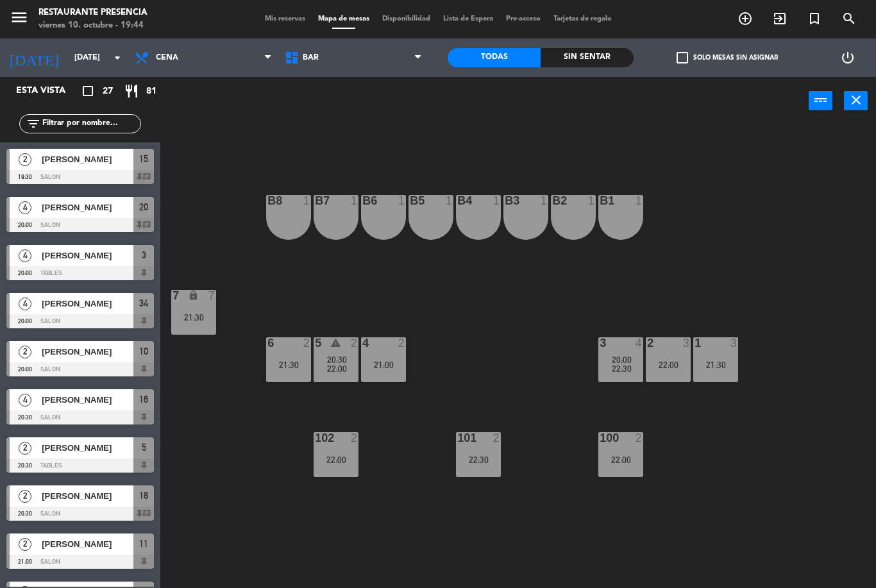
click at [274, 15] on span "Mis reservas" at bounding box center [284, 18] width 53 height 7
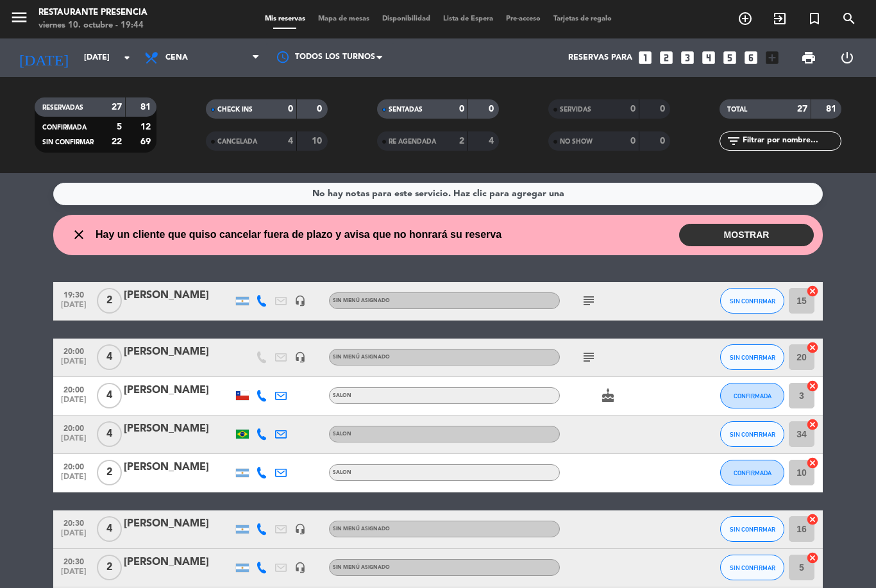
click at [746, 220] on div "close Hay un cliente que quiso cancelar fuera de plazo y avisa que no honrará s…" at bounding box center [437, 235] width 769 height 40
click at [759, 236] on button "MOSTRAR" at bounding box center [746, 235] width 135 height 22
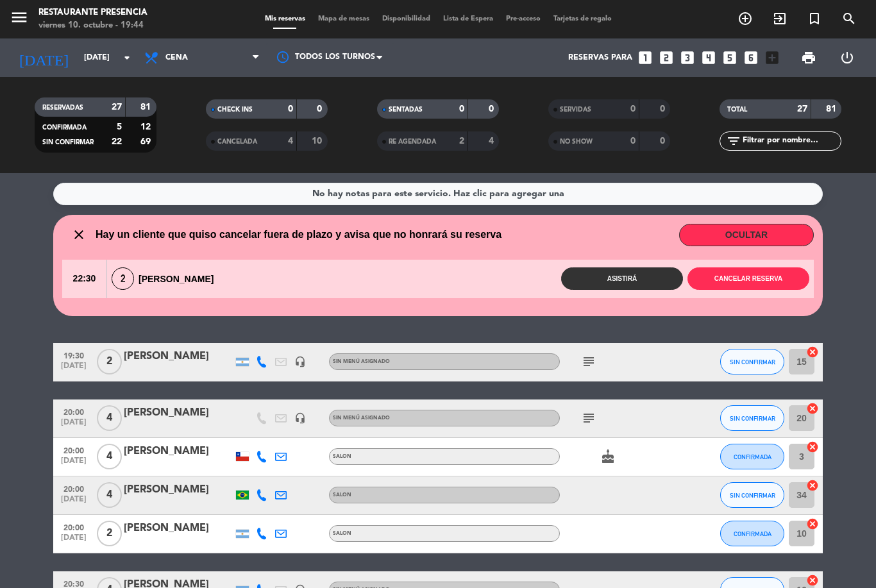
click at [746, 282] on button "Cancelar reserva" at bounding box center [748, 278] width 122 height 22
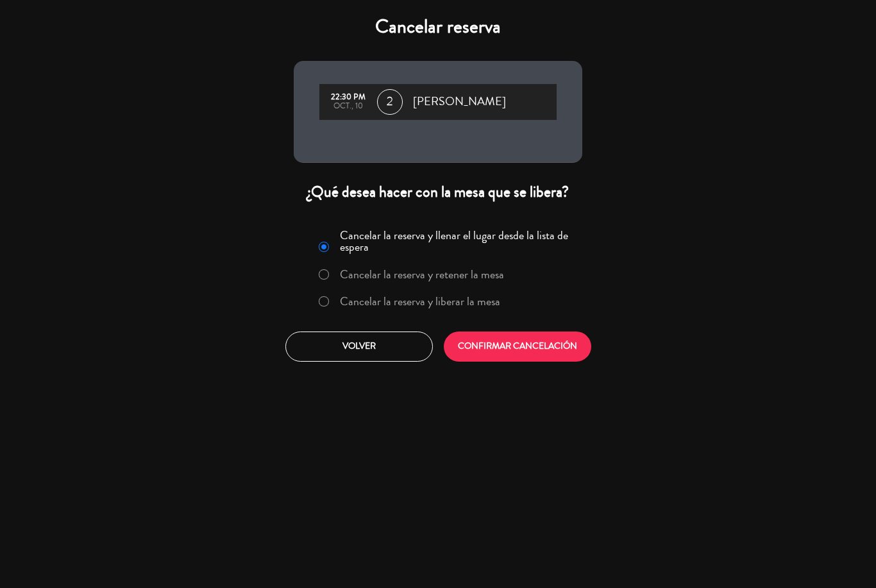
click at [558, 349] on button "CONFIRMAR CANCELACIÓN" at bounding box center [517, 346] width 147 height 30
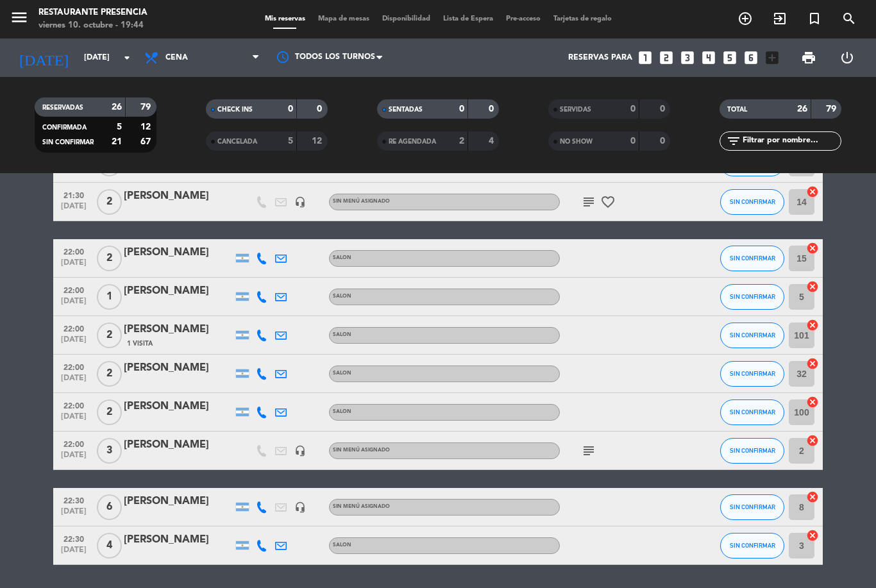
scroll to position [775, 0]
click at [338, 37] on div "menu Restaurante Presencia [DATE] 10. octubre - 19:44 Mis reservas Mapa de mesa…" at bounding box center [438, 19] width 876 height 38
click at [339, 31] on div "menu Restaurante Presencia [DATE] 10. octubre - 19:44 Mis reservas Mapa de mesa…" at bounding box center [438, 19] width 876 height 38
click at [333, 22] on span "Mapa de mesas" at bounding box center [344, 18] width 64 height 7
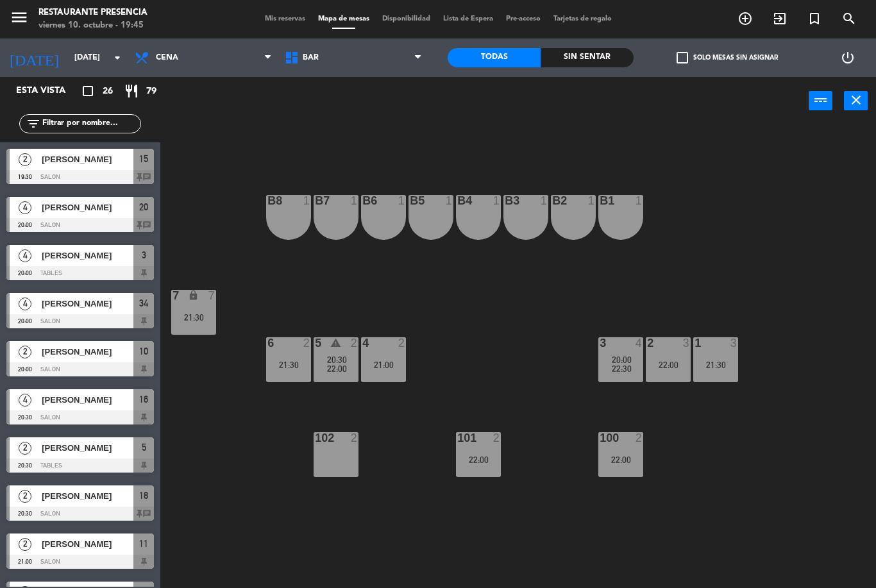
click at [285, 22] on span "Mis reservas" at bounding box center [284, 18] width 53 height 7
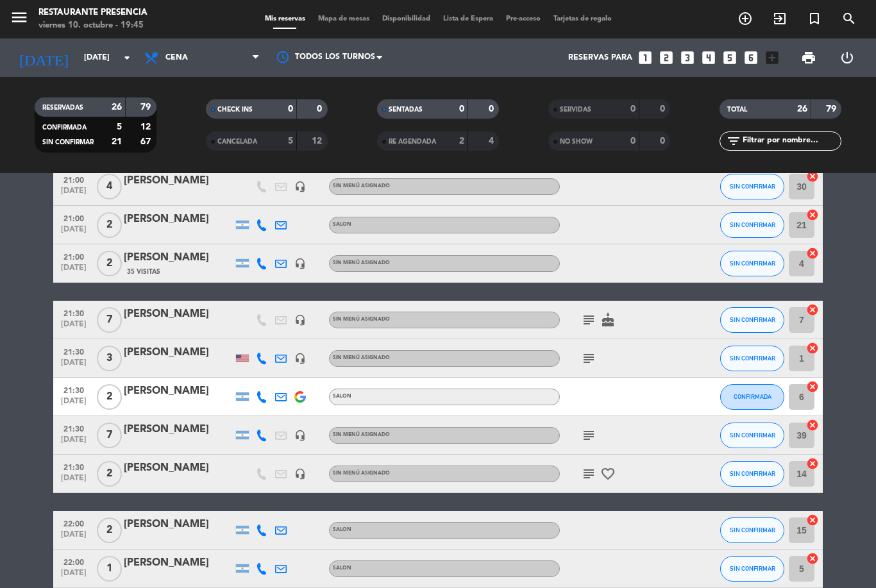
scroll to position [504, 0]
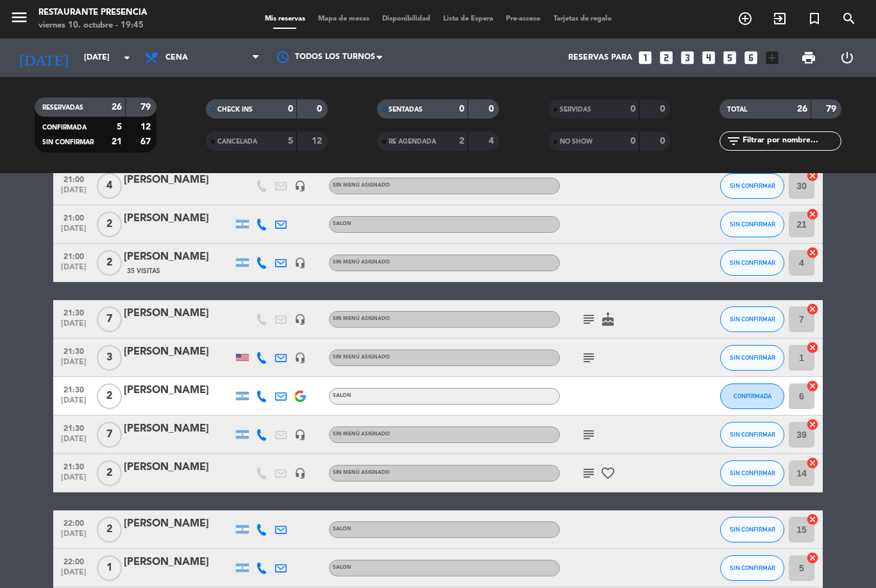
click at [586, 433] on icon "subject" at bounding box center [588, 434] width 15 height 15
click at [594, 359] on icon "subject" at bounding box center [588, 357] width 15 height 15
click at [624, 380] on div at bounding box center [617, 396] width 115 height 38
click at [584, 325] on icon "subject" at bounding box center [588, 319] width 15 height 15
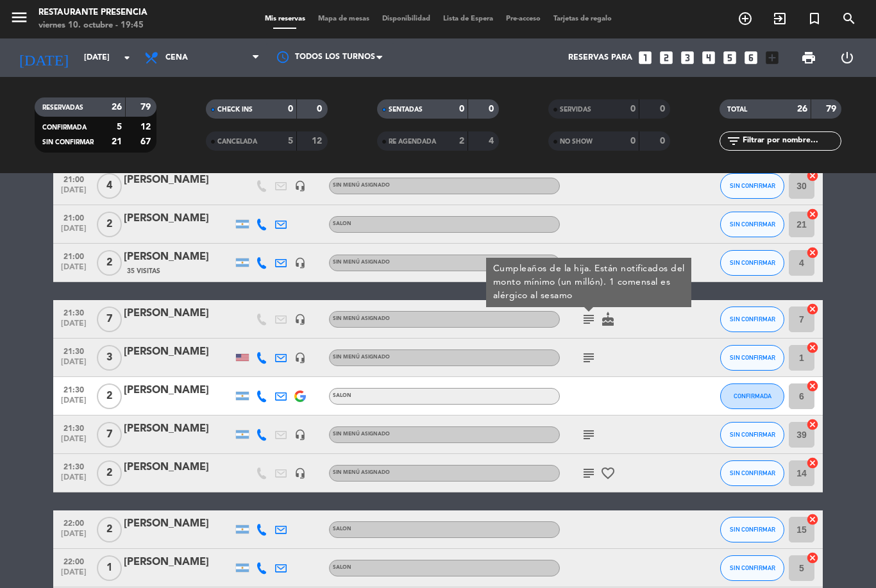
click at [630, 405] on div at bounding box center [617, 396] width 115 height 38
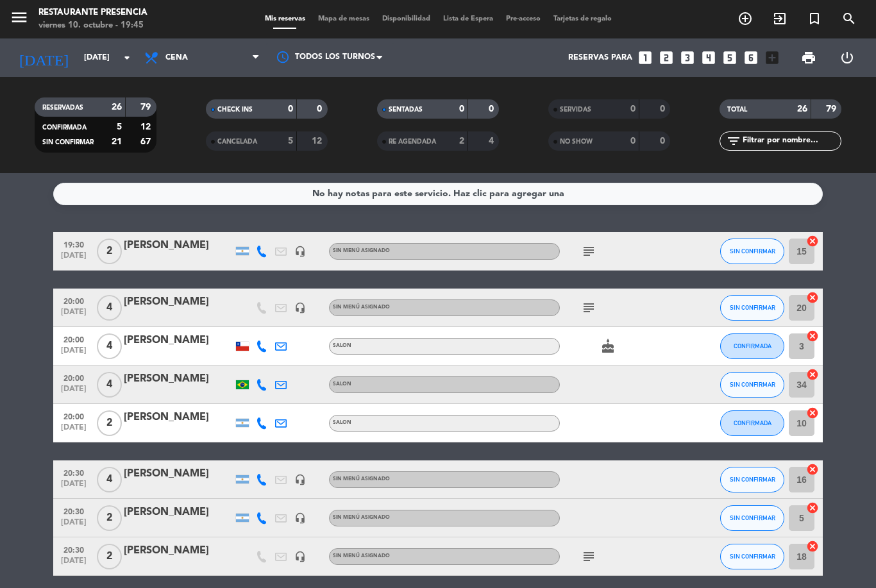
scroll to position [0, 0]
click at [594, 305] on icon "subject" at bounding box center [588, 307] width 15 height 15
click at [607, 408] on div at bounding box center [617, 423] width 115 height 38
click at [583, 266] on div "subject" at bounding box center [617, 251] width 115 height 38
click at [590, 312] on icon "subject" at bounding box center [588, 307] width 15 height 15
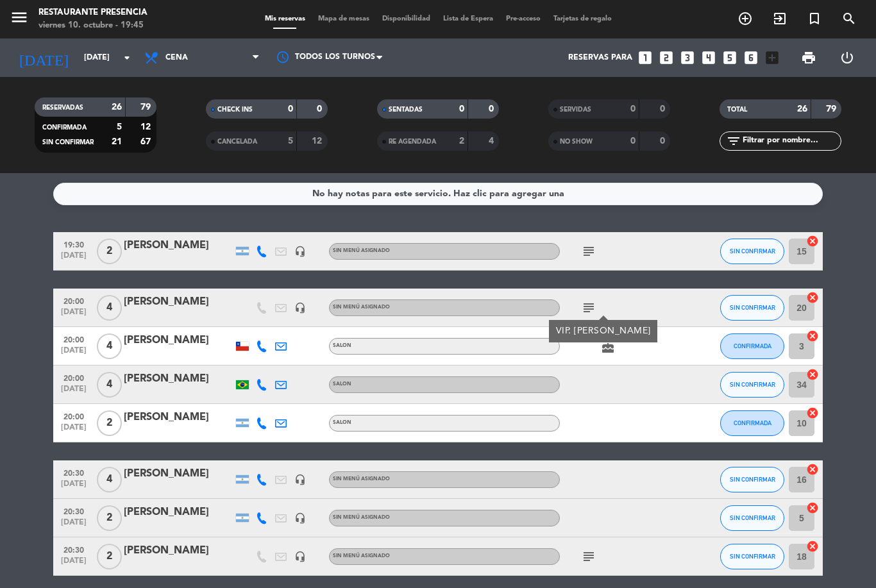
click at [151, 306] on div "[PERSON_NAME]" at bounding box center [178, 302] width 109 height 17
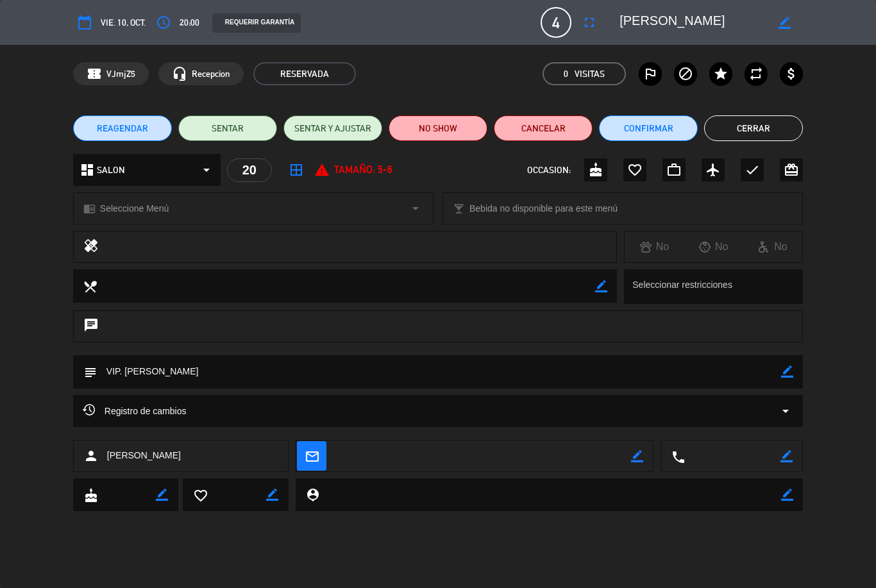
click at [726, 67] on icon "star" at bounding box center [720, 73] width 15 height 15
click at [771, 131] on button "Cerrar" at bounding box center [753, 128] width 99 height 26
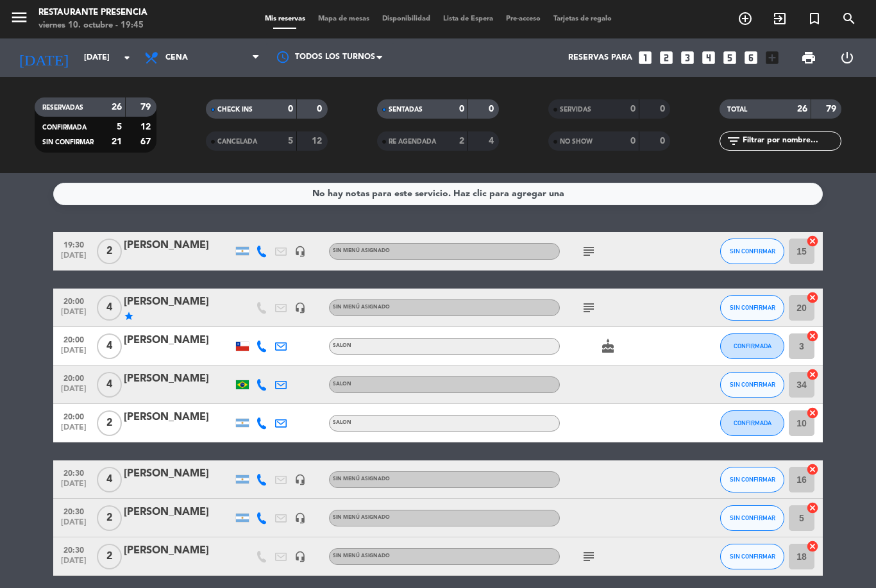
click at [142, 240] on div "[PERSON_NAME]" at bounding box center [178, 245] width 109 height 17
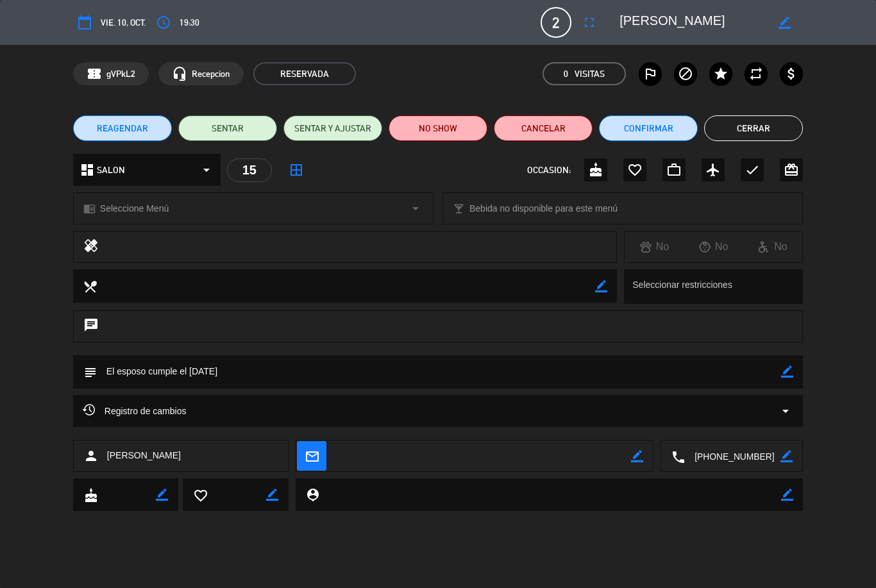
click at [559, 41] on div "calendar_today vie. 10, oct. access_time 19:30 2 [PERSON_NAME] fullscreen borde…" at bounding box center [438, 22] width 876 height 45
click at [792, 365] on icon "border_color" at bounding box center [787, 371] width 12 height 12
click at [787, 367] on icon at bounding box center [787, 371] width 12 height 12
click at [392, 498] on textarea at bounding box center [550, 494] width 462 height 33
click at [764, 121] on button "Cerrar" at bounding box center [753, 128] width 99 height 26
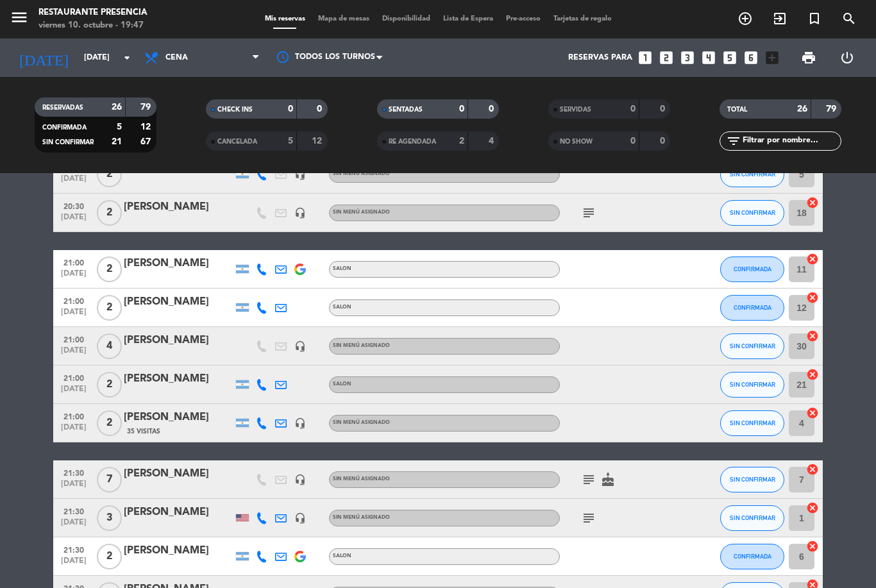
scroll to position [344, 0]
click at [336, 21] on span "Mapa de mesas" at bounding box center [344, 18] width 64 height 7
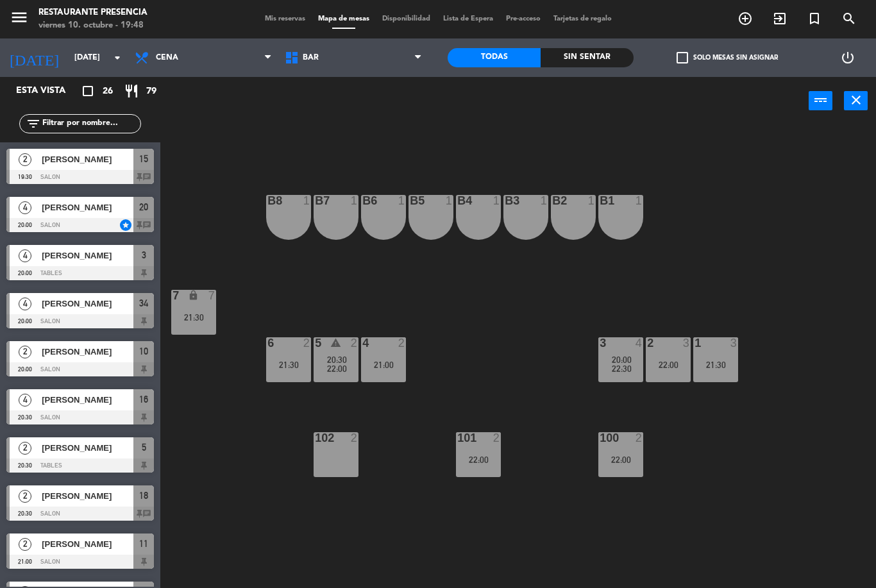
click at [260, 22] on span "Mis reservas" at bounding box center [284, 18] width 53 height 7
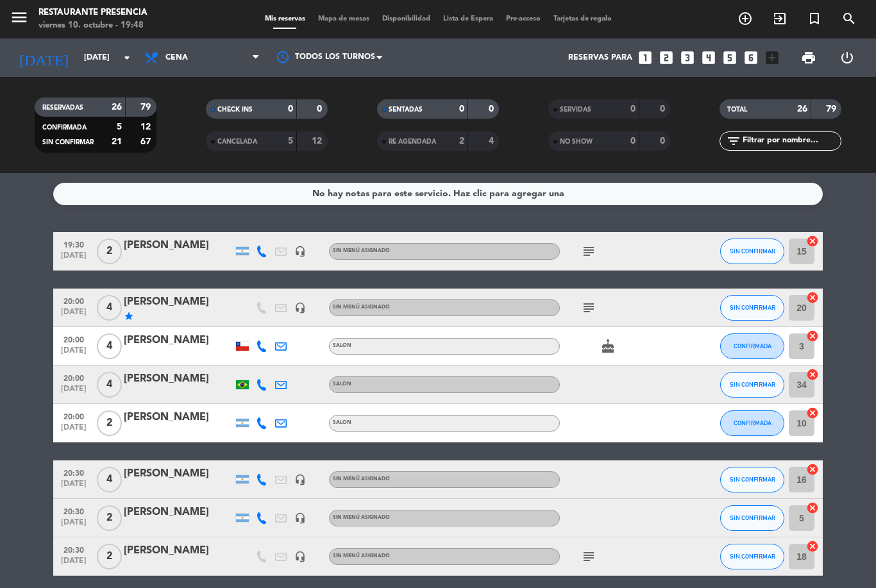
click at [346, 22] on span "Mapa de mesas" at bounding box center [344, 18] width 64 height 7
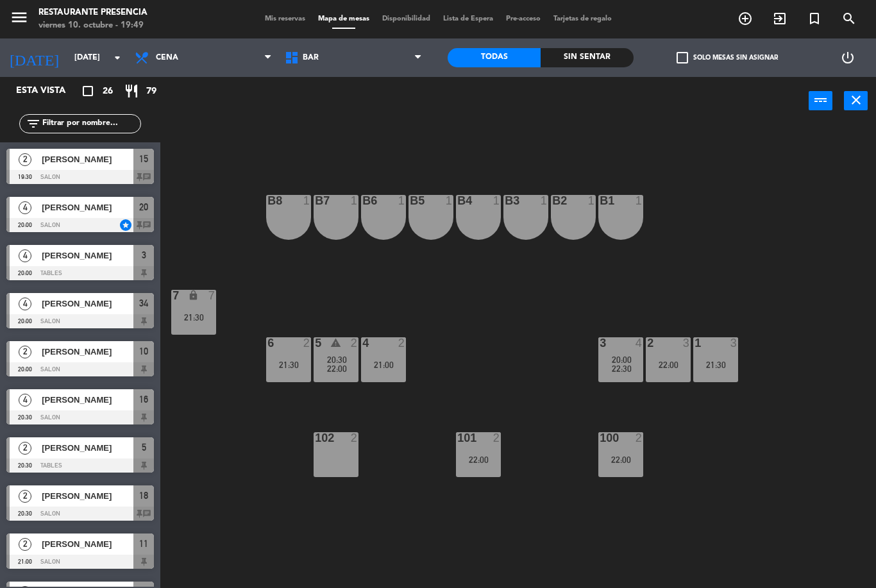
click at [548, 488] on div "B1 1 B2 1 B3 1 B4 1 B5 1 B6 1 B7 1 B8 1 7 lock 7 21:30 1 3 21:30 2 3 22:00 3 4 …" at bounding box center [522, 356] width 707 height 463
click at [351, 455] on div "102 2" at bounding box center [336, 454] width 45 height 45
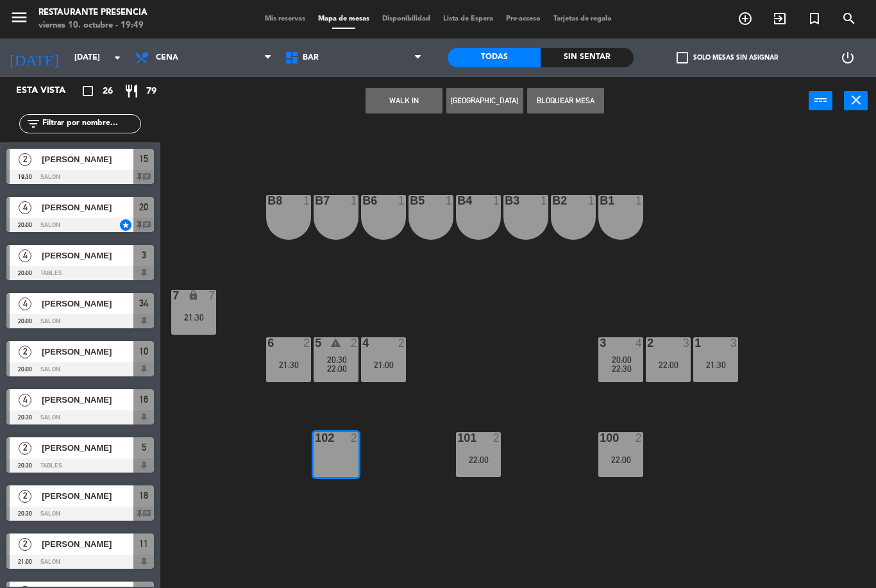
click at [441, 506] on div "B1 1 B2 1 B3 1 B4 1 B5 1 B6 1 B7 1 B8 1 7 lock 7 21:30 1 3 21:30 2 3 22:00 3 4 …" at bounding box center [522, 356] width 707 height 463
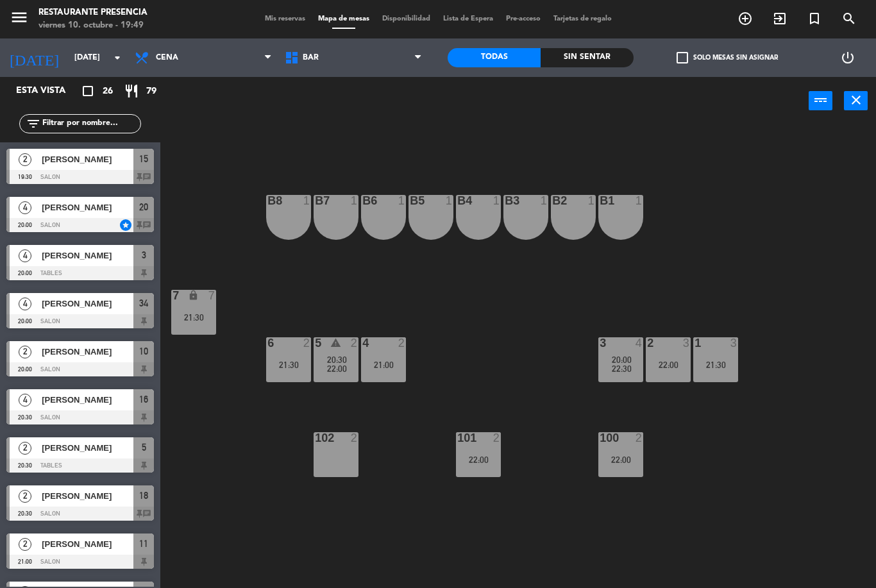
click at [501, 460] on div "22:00" at bounding box center [478, 459] width 45 height 9
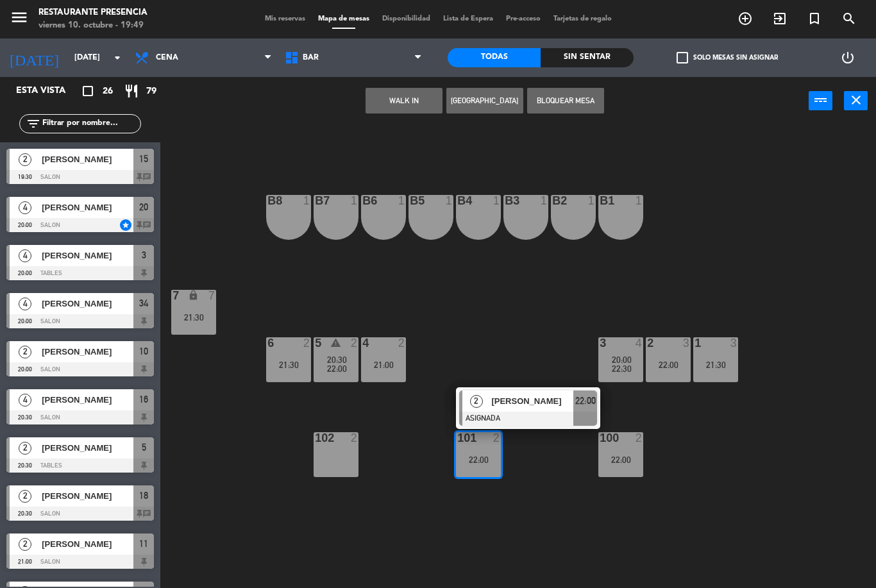
click at [490, 458] on div "22:00" at bounding box center [478, 459] width 45 height 9
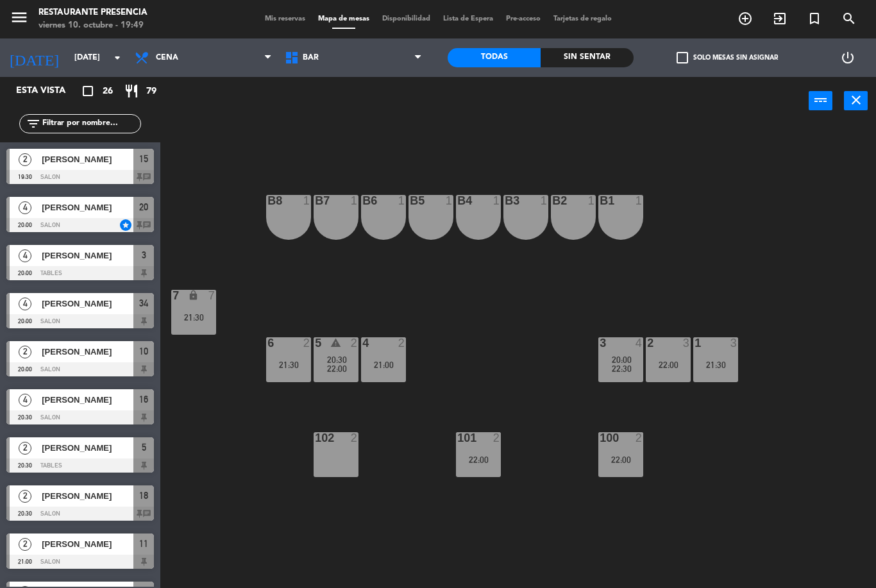
click at [555, 513] on div "B1 1 B2 1 B3 1 B4 1 B5 1 B6 1 B7 1 B8 1 7 lock 7 21:30 1 3 21:30 2 3 22:00 3 4 …" at bounding box center [522, 356] width 707 height 463
click at [346, 71] on span "BAR" at bounding box center [353, 58] width 150 height 28
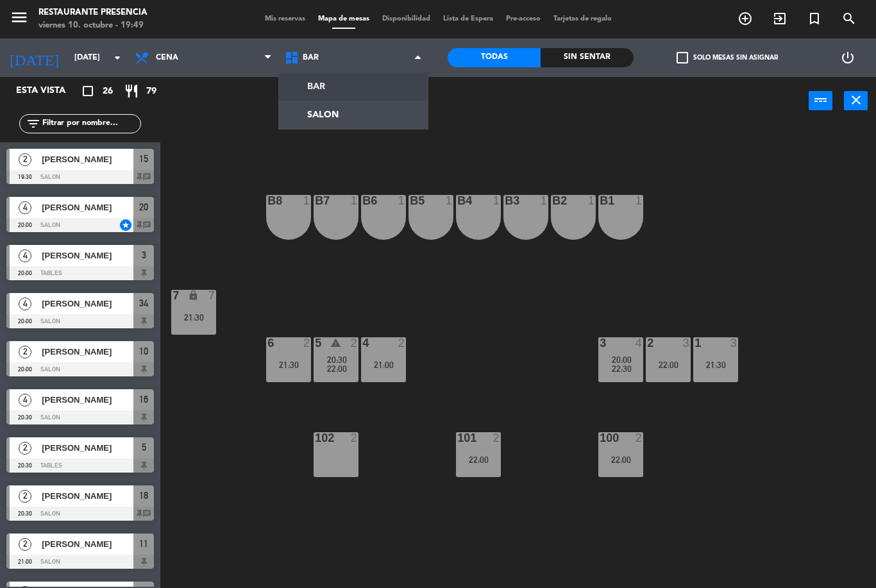
click at [358, 116] on ng-component "menu Restaurante Presencia [DATE] 10. octubre - 19:49 Mis reservas Mapa de mesa…" at bounding box center [438, 294] width 876 height 588
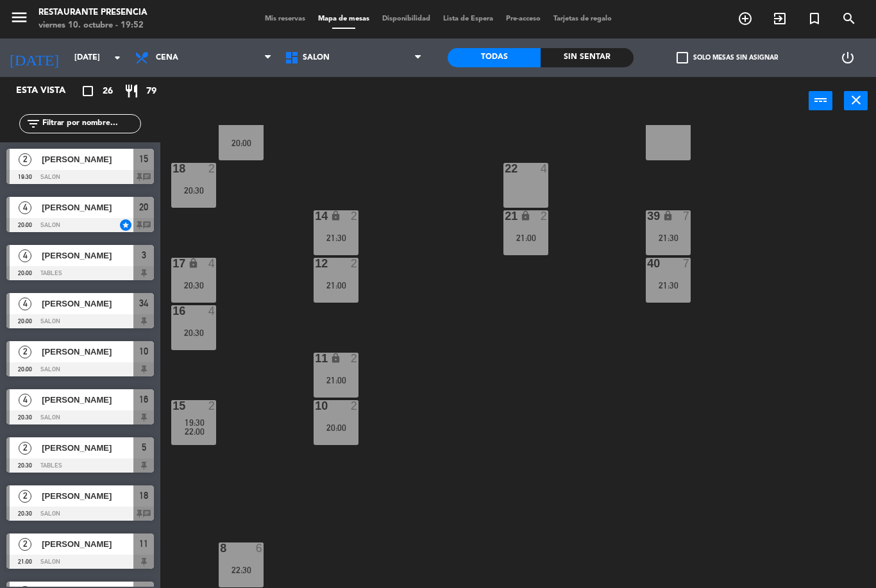
scroll to position [127, 0]
click at [284, 8] on div "menu Restaurante Presencia [DATE] 10. octubre - 19:54 Mis reservas Mapa de mesa…" at bounding box center [438, 19] width 876 height 38
click at [270, 21] on span "Mis reservas" at bounding box center [284, 18] width 53 height 7
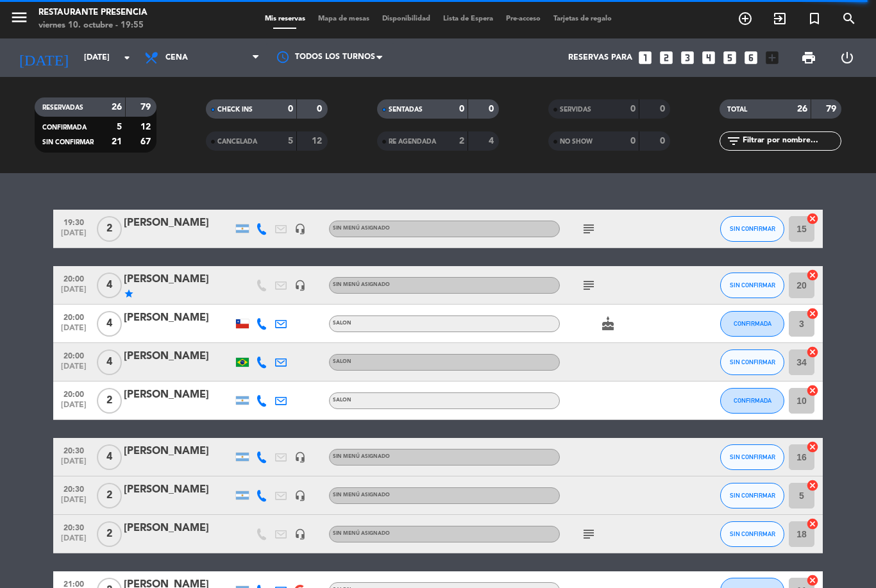
click at [590, 223] on icon "subject" at bounding box center [588, 228] width 15 height 15
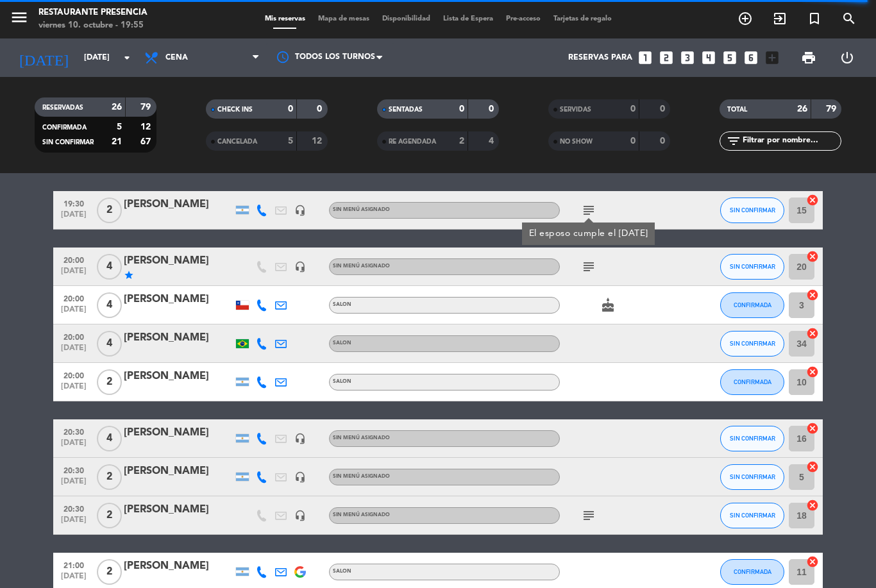
scroll to position [25, 0]
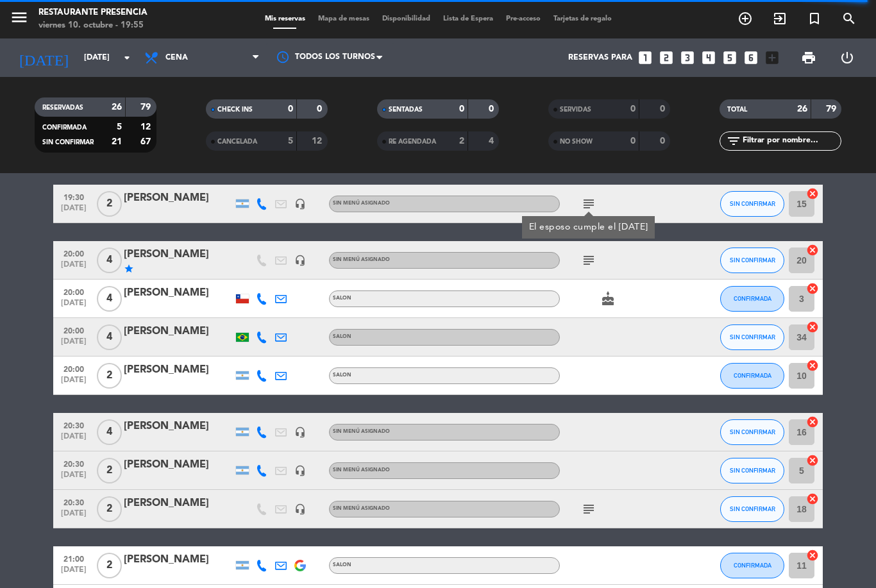
click at [629, 365] on div at bounding box center [617, 375] width 115 height 38
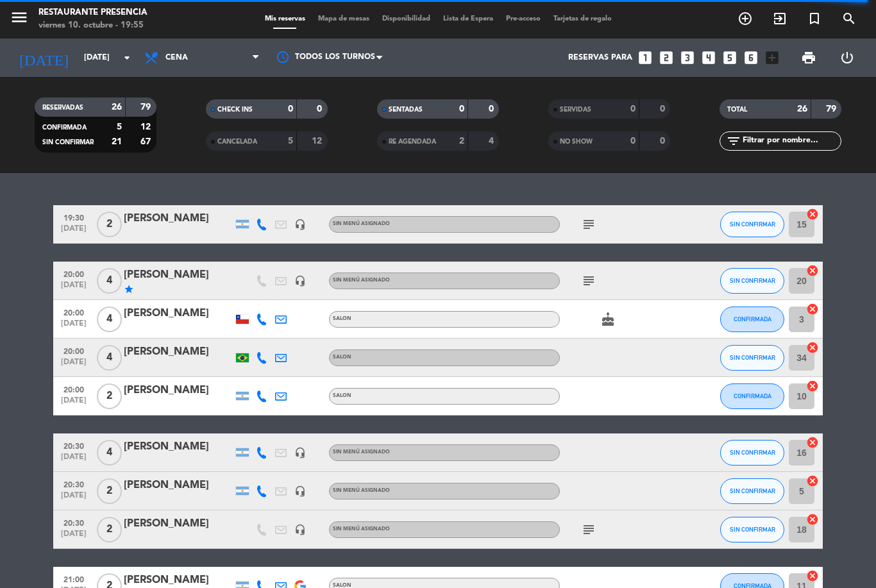
click at [764, 212] on button "SIN CONFIRMAR" at bounding box center [752, 225] width 64 height 26
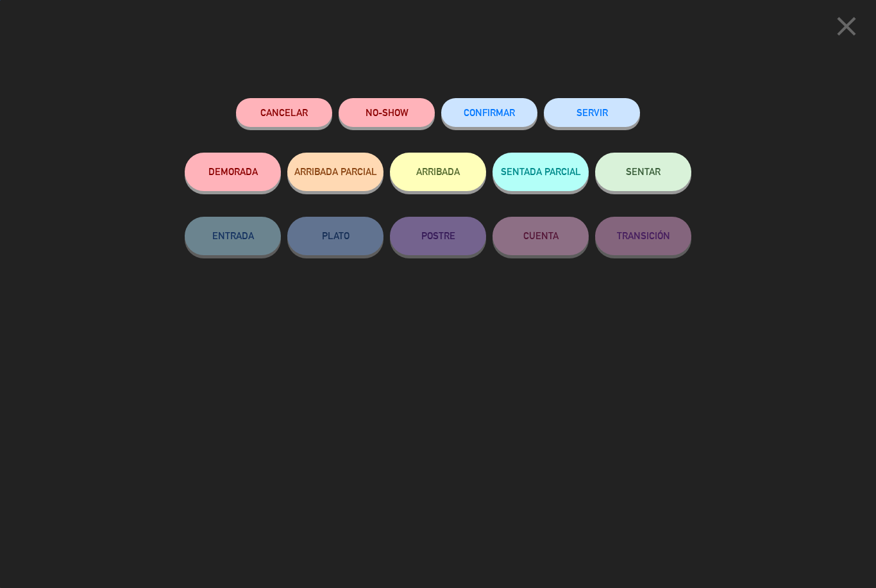
click at [661, 171] on button "SENTAR" at bounding box center [643, 172] width 96 height 38
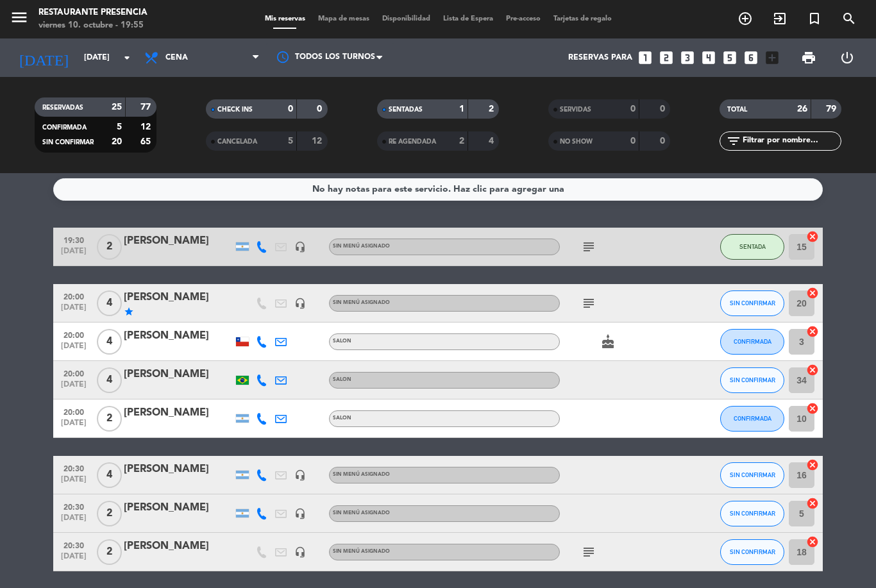
click at [597, 240] on span "subject" at bounding box center [588, 246] width 19 height 15
click at [582, 224] on div "No hay notas para este servicio. Haz clic para agregar una 19:30 [DATE] 2 [PERS…" at bounding box center [438, 380] width 876 height 415
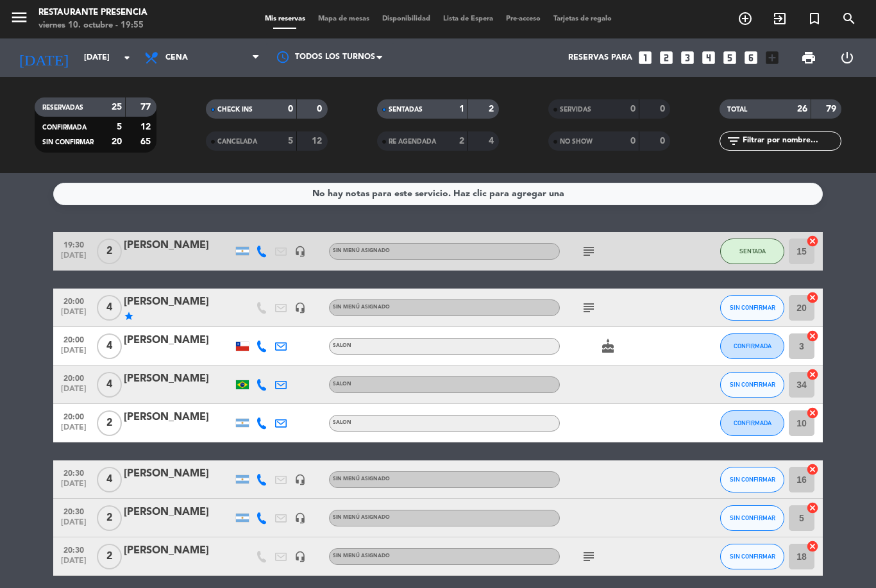
scroll to position [0, 0]
click at [595, 245] on icon "subject" at bounding box center [588, 251] width 15 height 15
click at [660, 225] on div "No hay notas para este servicio. Haz clic para agregar una 19:30 [DATE] 2 [PERS…" at bounding box center [438, 380] width 876 height 415
click at [748, 301] on button "SIN CONFIRMAR" at bounding box center [752, 308] width 64 height 26
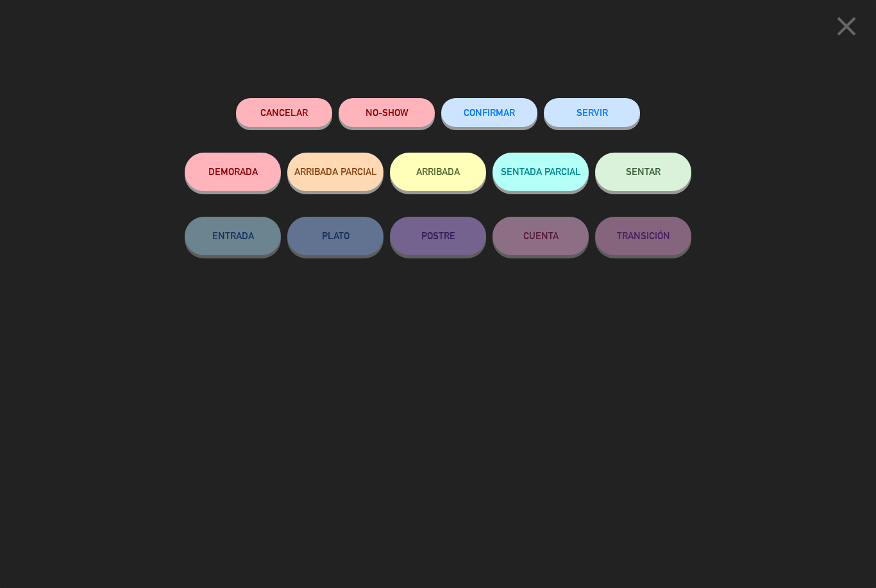
click at [851, 30] on icon "close" at bounding box center [846, 26] width 32 height 32
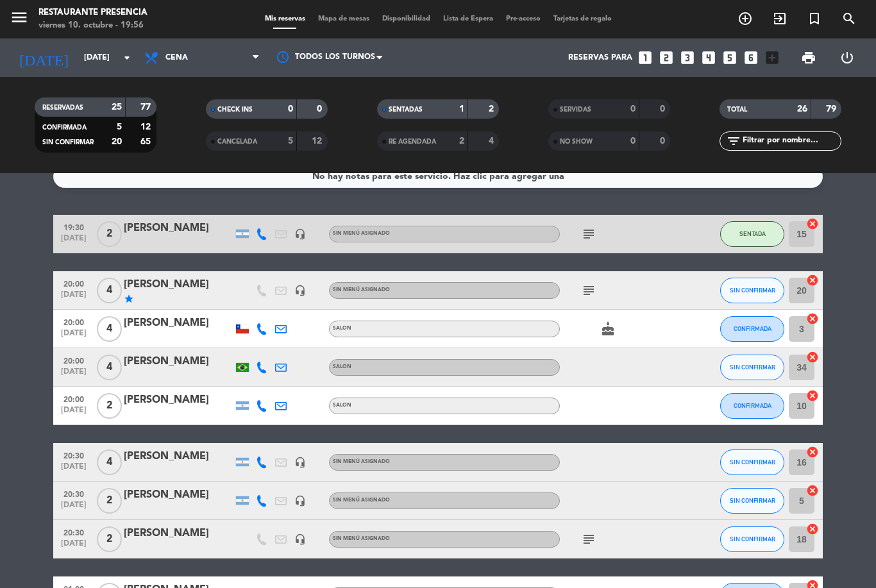
scroll to position [23, 0]
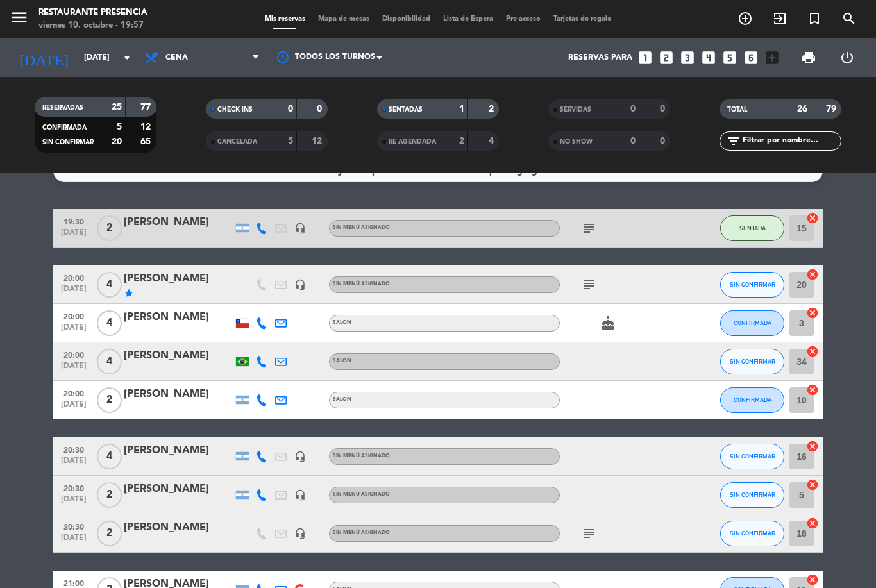
click at [593, 277] on icon "subject" at bounding box center [588, 284] width 15 height 15
click at [656, 319] on div "cake" at bounding box center [617, 323] width 115 height 38
click at [194, 285] on div "[PERSON_NAME]" at bounding box center [178, 279] width 109 height 17
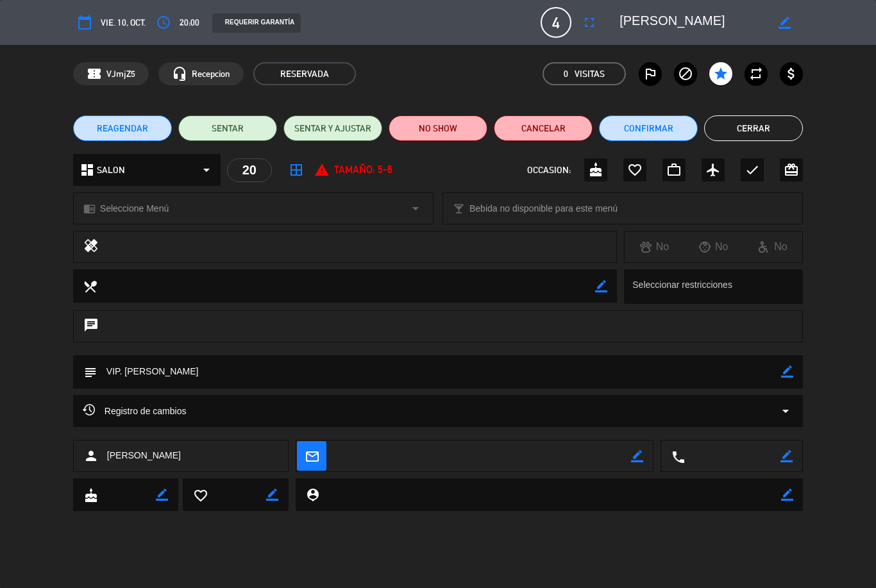
click at [751, 130] on button "Cerrar" at bounding box center [753, 128] width 99 height 26
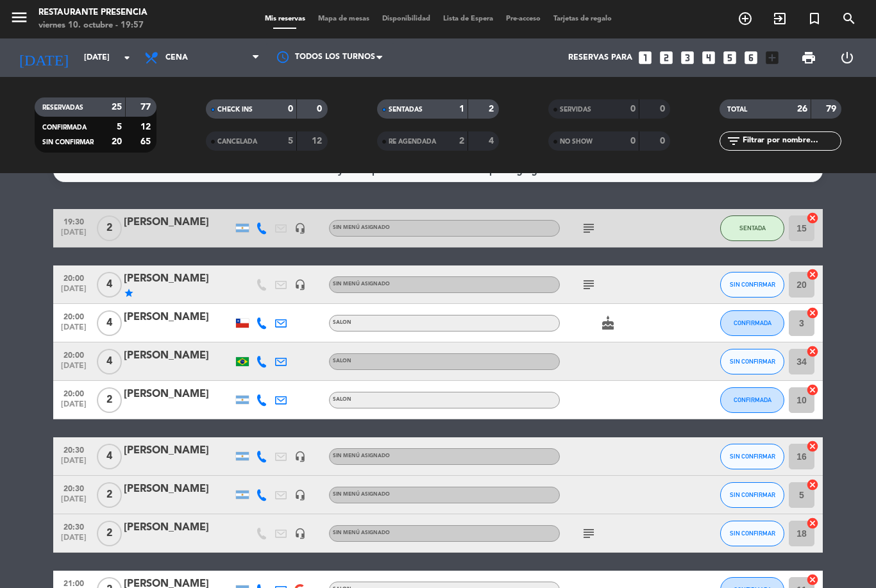
click at [754, 287] on span "SIN CONFIRMAR" at bounding box center [753, 284] width 46 height 7
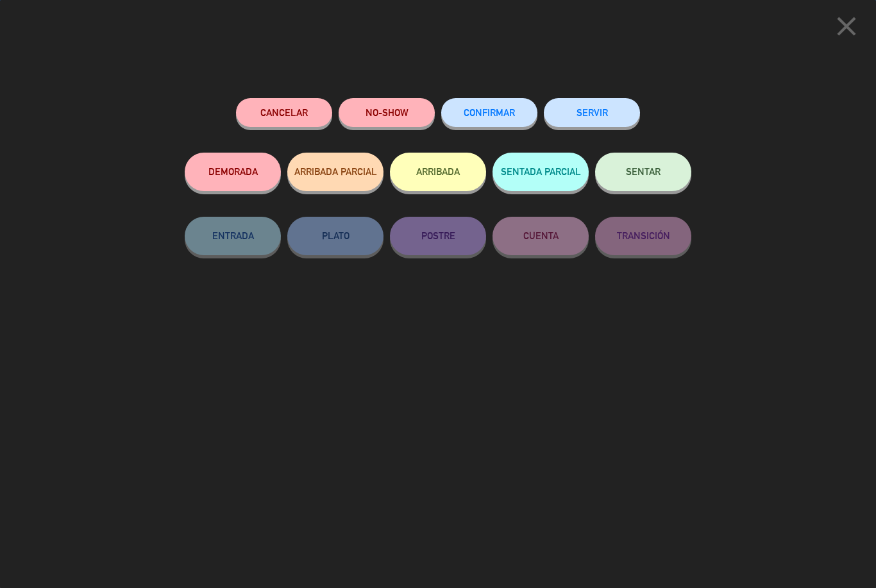
click at [658, 172] on span "SENTAR" at bounding box center [643, 171] width 35 height 11
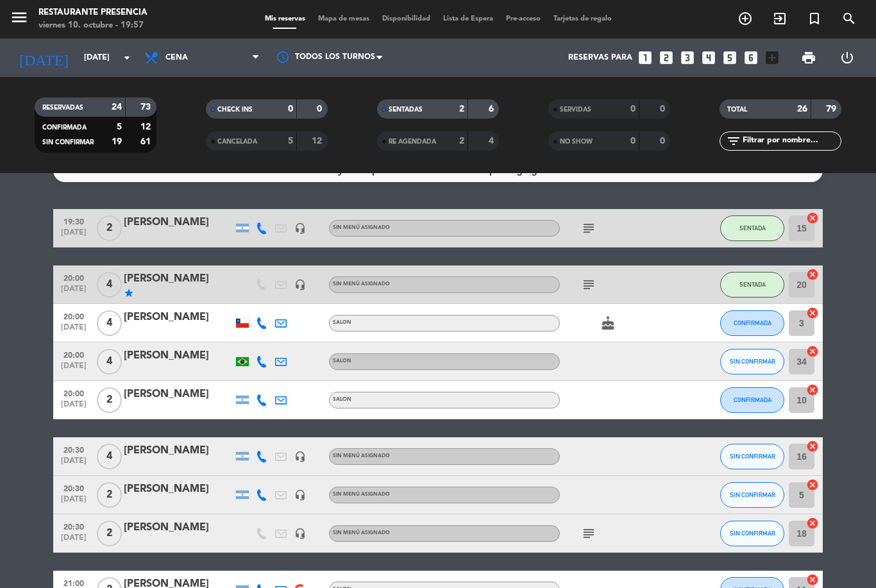
click at [598, 277] on span "subject" at bounding box center [588, 284] width 19 height 15
click at [590, 285] on icon "subject" at bounding box center [588, 284] width 15 height 15
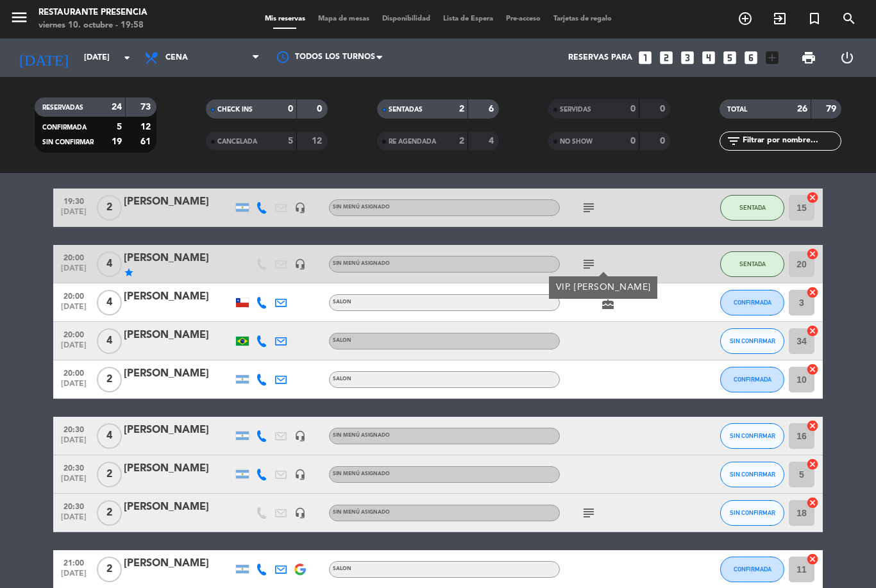
scroll to position [51, 0]
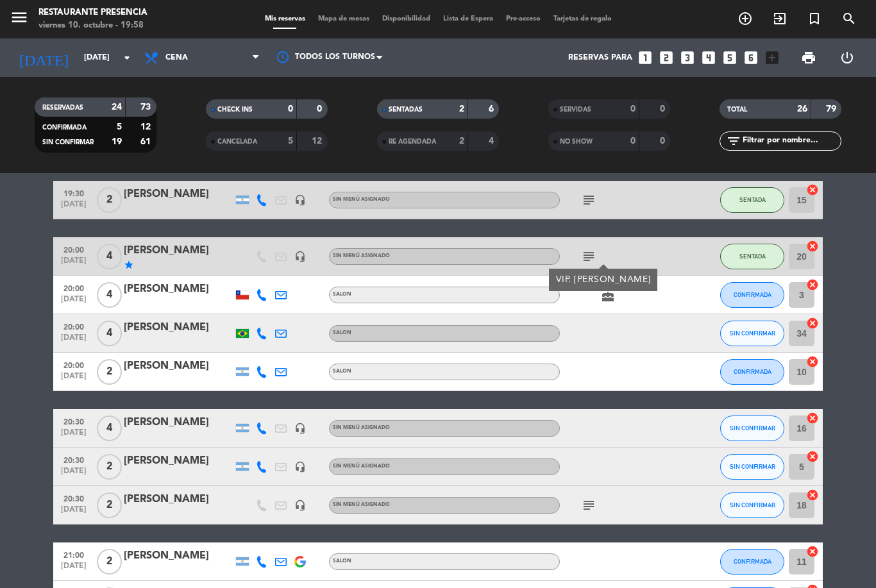
click at [629, 471] on div at bounding box center [617, 467] width 115 height 38
click at [748, 373] on span "CONFIRMADA" at bounding box center [752, 371] width 38 height 7
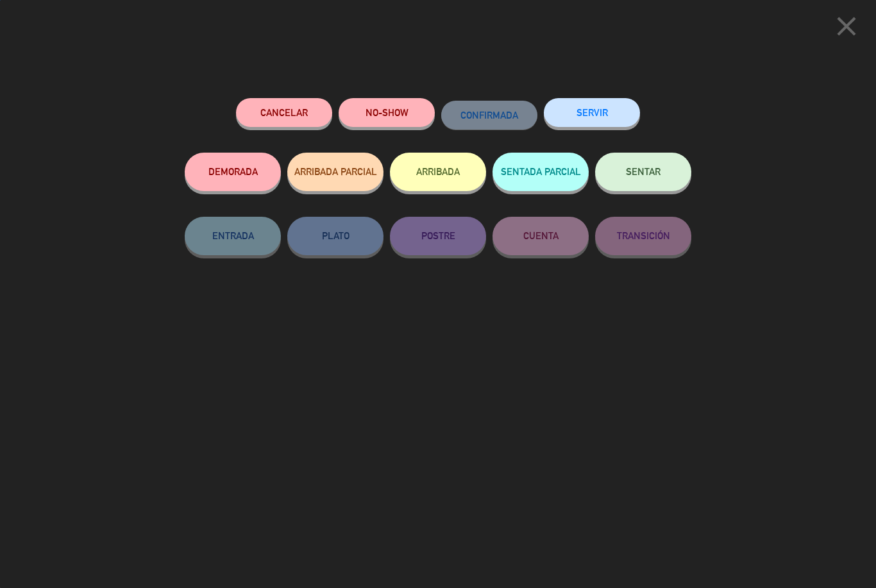
click at [655, 170] on span "SENTAR" at bounding box center [643, 171] width 35 height 11
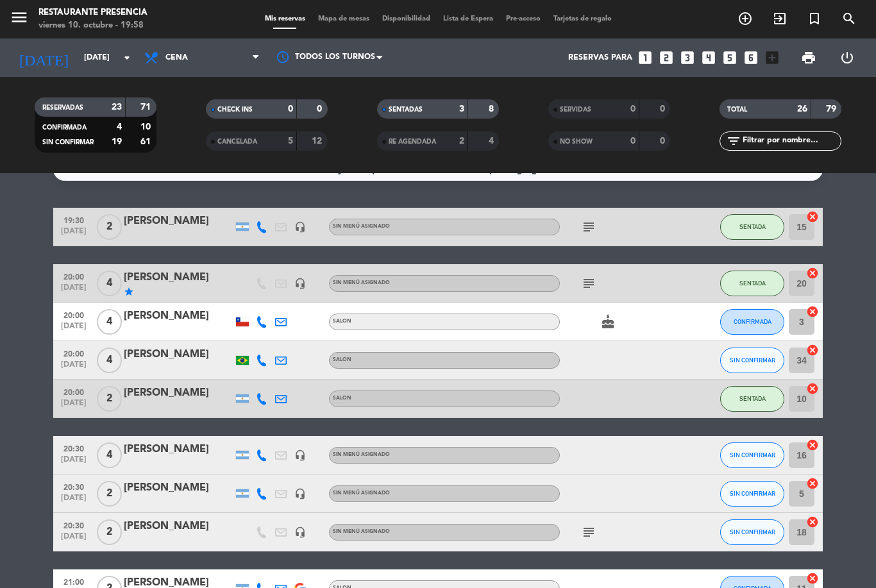
scroll to position [24, 0]
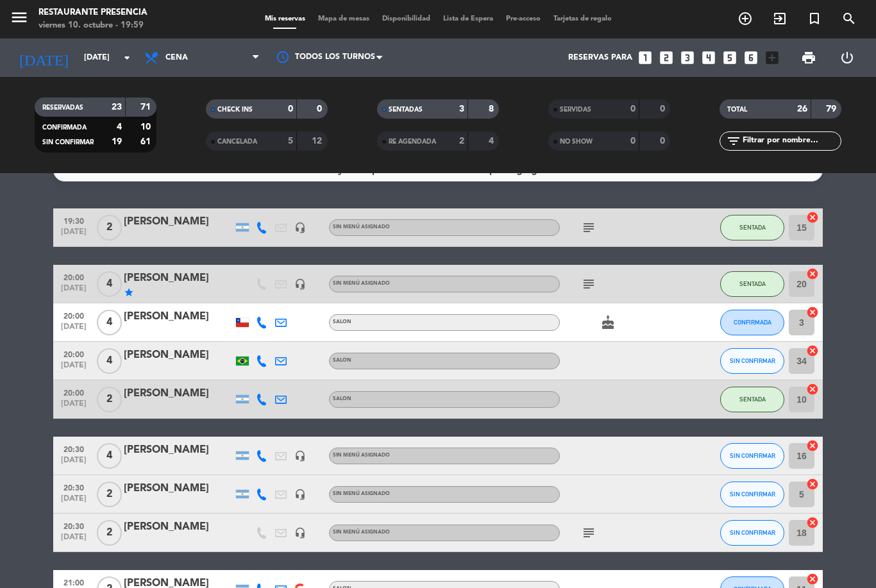
click at [353, 15] on span "Mapa de mesas" at bounding box center [344, 18] width 64 height 7
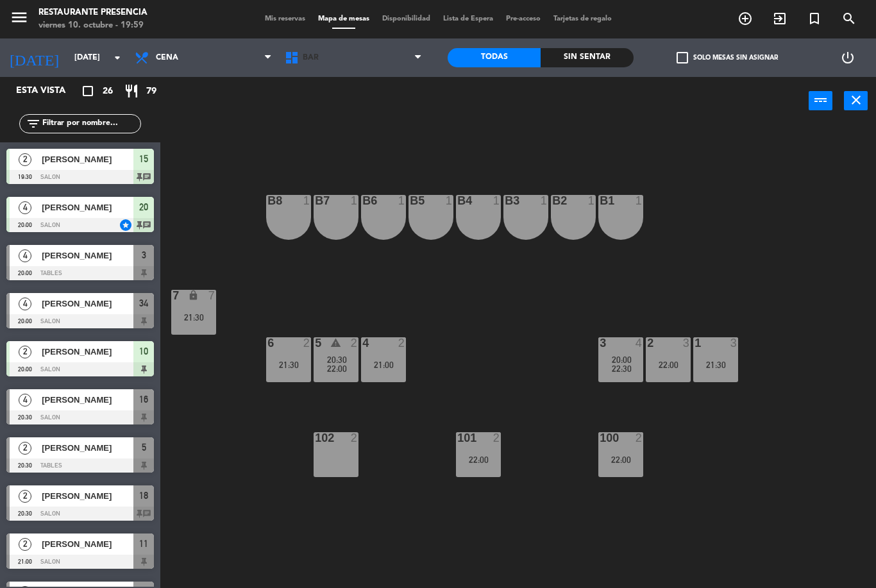
click at [374, 49] on span "BAR" at bounding box center [353, 58] width 150 height 28
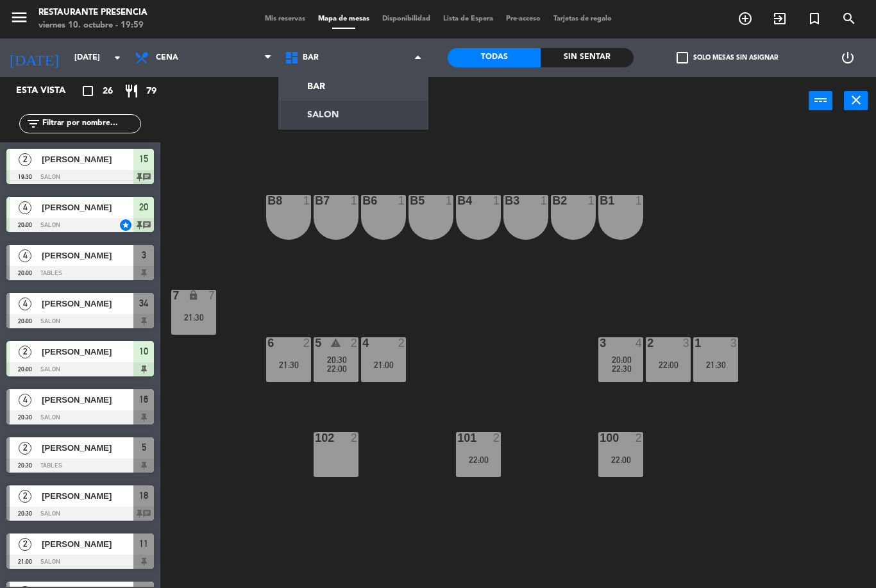
click at [365, 106] on ng-component "menu Restaurante Presencia [DATE] 10. octubre - 19:59 Mis reservas Mapa de mesa…" at bounding box center [438, 294] width 876 height 588
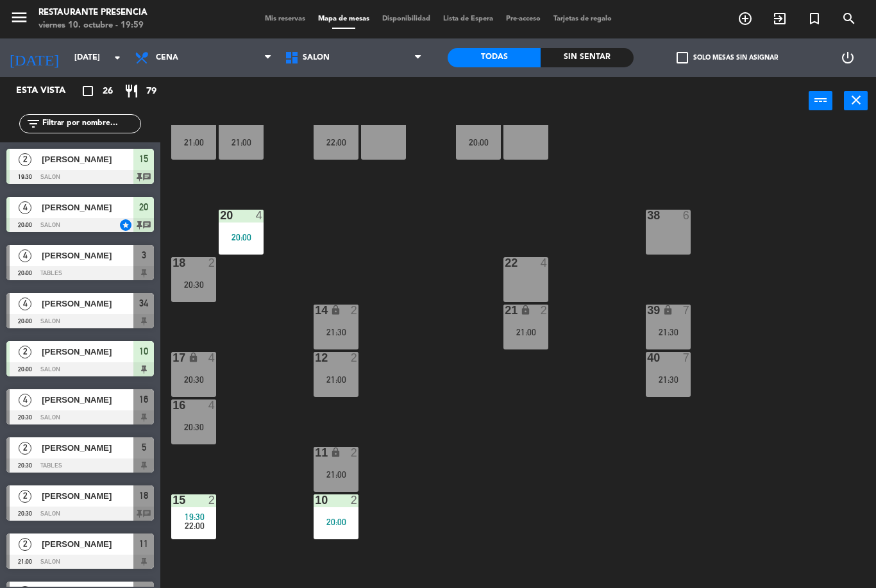
scroll to position [33, 0]
click at [194, 282] on div "20:30" at bounding box center [193, 284] width 45 height 9
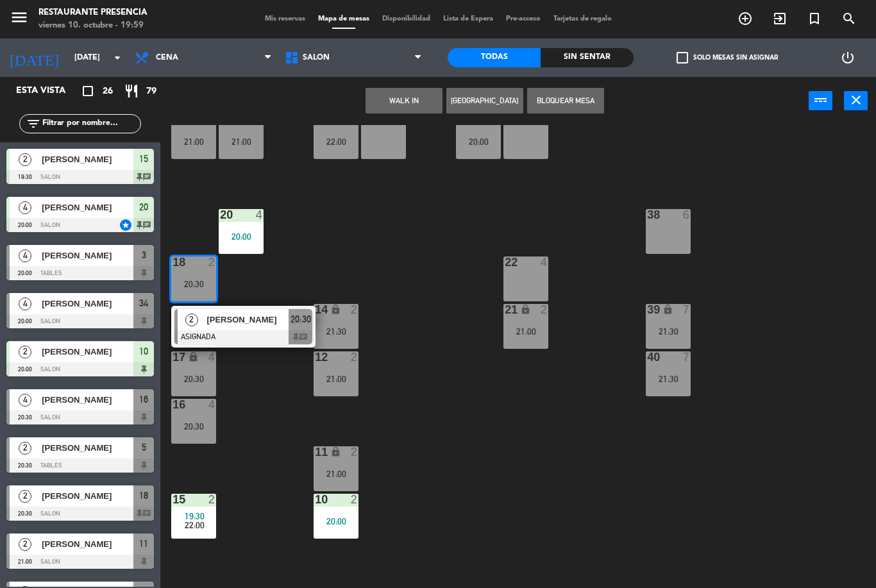
click at [252, 425] on div "30 4 21:00 31 lock 4 21:00 32 2 22:00 33 lock 2 34 4 20:00 35 lock 2 38 6 20 4 …" at bounding box center [522, 356] width 707 height 463
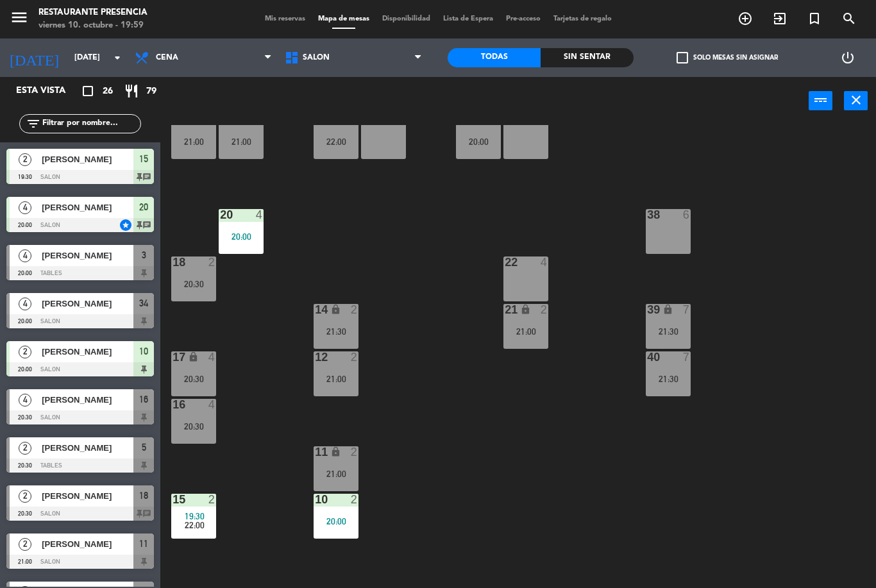
click at [340, 505] on div at bounding box center [335, 500] width 21 height 12
click at [278, 322] on div "30 4 21:00 31 lock 4 21:00 32 2 22:00 33 lock 2 34 4 20:00 35 lock 2 38 6 20 4 …" at bounding box center [522, 356] width 707 height 463
click at [199, 275] on div "18 2 20:30" at bounding box center [193, 278] width 45 height 45
click at [261, 351] on div "30 4 21:00 31 lock 4 21:00 32 2 22:00 33 lock 2 34 4 20:00 35 lock 2 38 6 20 4 …" at bounding box center [522, 356] width 707 height 463
click at [201, 280] on div "20:30" at bounding box center [193, 284] width 45 height 9
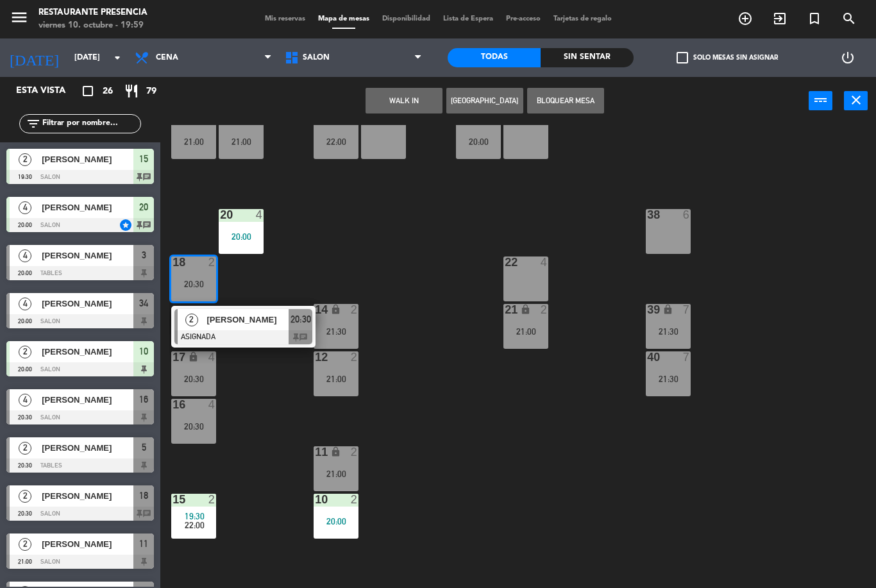
click at [262, 330] on div at bounding box center [243, 337] width 138 height 14
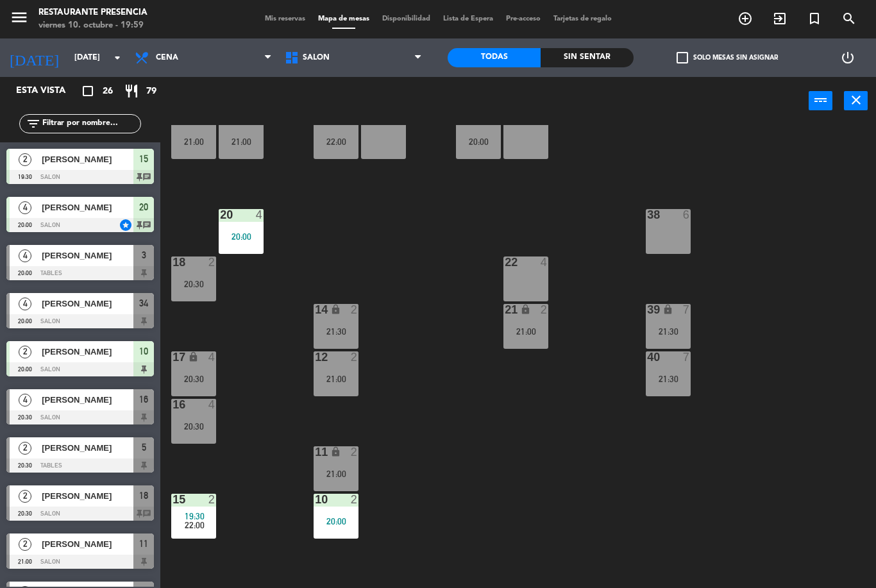
click at [337, 362] on div at bounding box center [335, 357] width 21 height 12
click at [276, 322] on div "30 4 21:00 31 lock 4 21:00 32 2 22:00 33 lock 2 34 4 20:00 35 lock 2 38 6 20 4 …" at bounding box center [522, 356] width 707 height 463
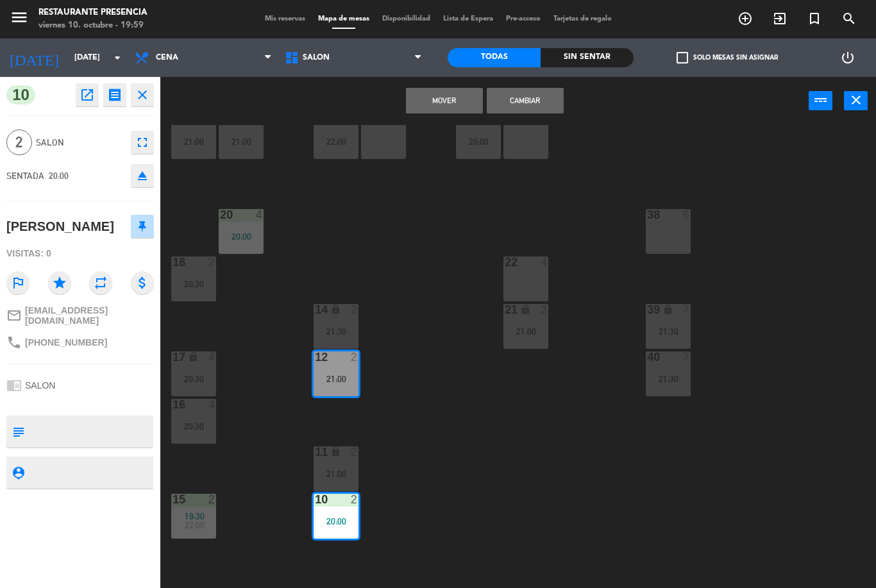
click at [530, 97] on button "Cambiar" at bounding box center [525, 101] width 77 height 26
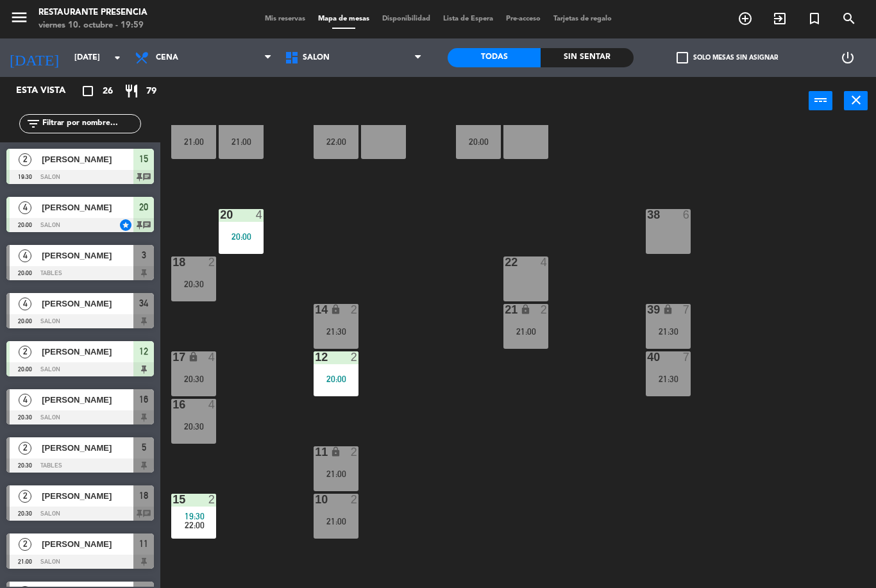
click at [342, 513] on div "10 2 21:00" at bounding box center [336, 516] width 45 height 45
click at [442, 414] on div "30 4 21:00 31 lock 4 21:00 32 2 22:00 33 lock 2 34 4 20:00 35 lock 2 38 6 20 4 …" at bounding box center [522, 356] width 707 height 463
click at [406, 340] on div "30 4 21:00 31 lock 4 21:00 32 2 22:00 33 lock 2 34 4 20:00 35 lock 2 38 6 20 4 …" at bounding box center [522, 356] width 707 height 463
click at [214, 507] on div "15 2 19:30 22:00" at bounding box center [193, 516] width 45 height 45
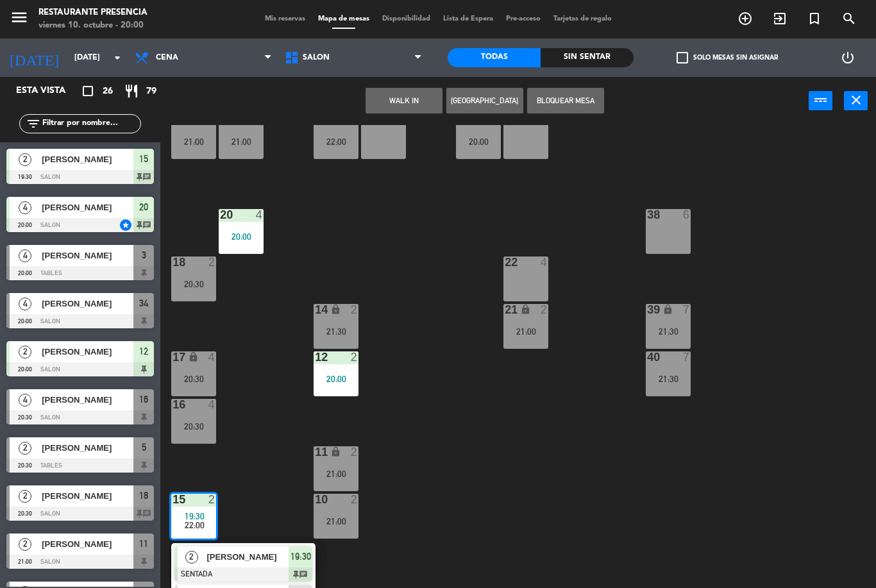
click at [323, 367] on div "12 2 20:00" at bounding box center [336, 373] width 45 height 45
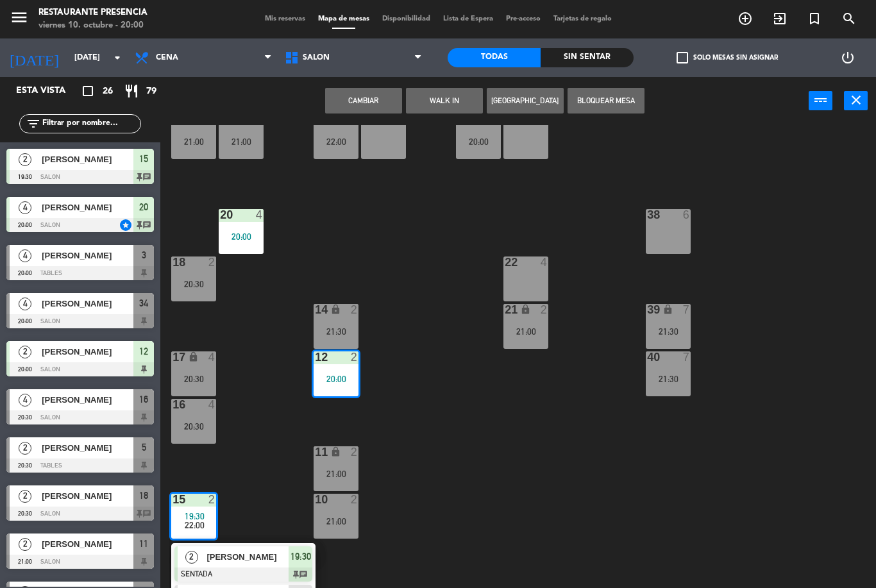
click at [439, 340] on div "30 4 21:00 31 lock 4 21:00 32 2 22:00 33 lock 2 34 4 20:00 35 lock 2 38 6 20 4 …" at bounding box center [522, 356] width 707 height 463
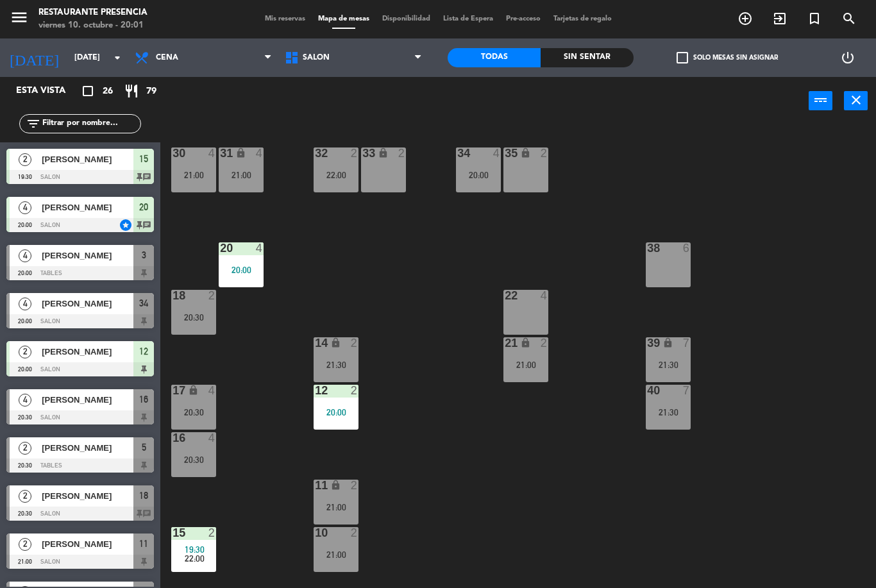
scroll to position [0, 0]
click at [330, 405] on div "12 2 20:00" at bounding box center [336, 407] width 45 height 45
click at [398, 251] on div "30 4 21:00 31 lock 4 21:00 32 2 22:00 33 lock 2 34 4 20:00 35 lock 2 38 6 20 4 …" at bounding box center [522, 356] width 707 height 463
click at [347, 162] on div "32 2 22:00" at bounding box center [336, 169] width 45 height 45
click at [416, 287] on div "30 4 21:00 31 lock 4 21:00 32 2 22:00 33 lock 2 34 4 20:00 35 lock 2 38 6 20 4 …" at bounding box center [522, 356] width 707 height 463
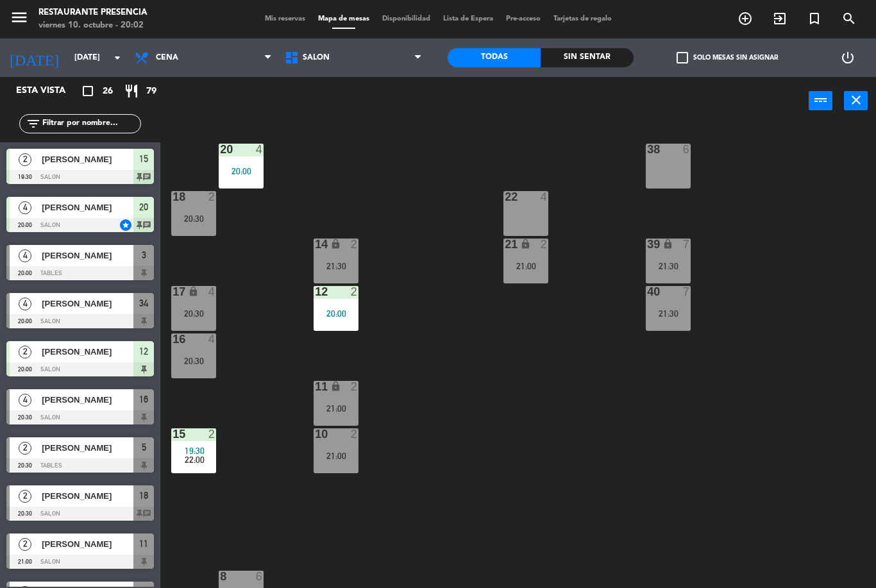
scroll to position [97, 0]
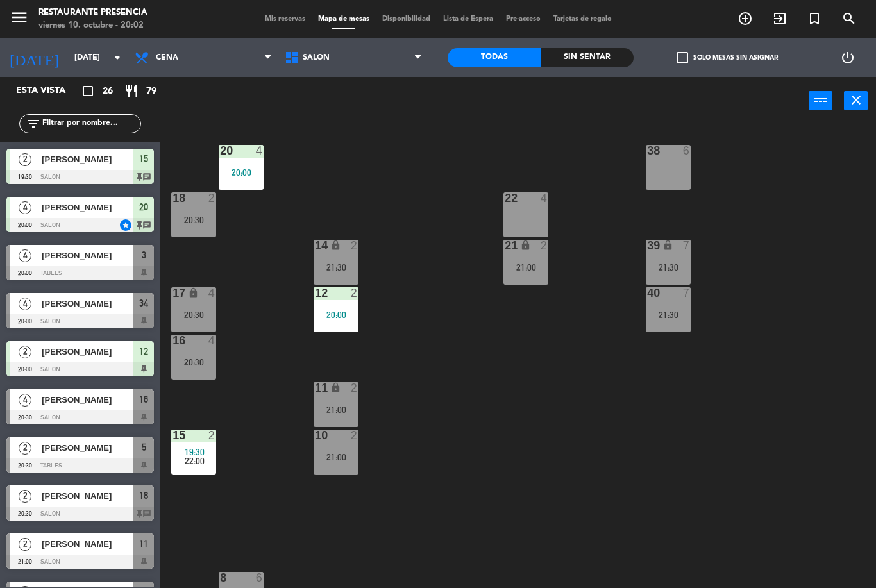
click at [339, 406] on div "21:00" at bounding box center [336, 409] width 45 height 9
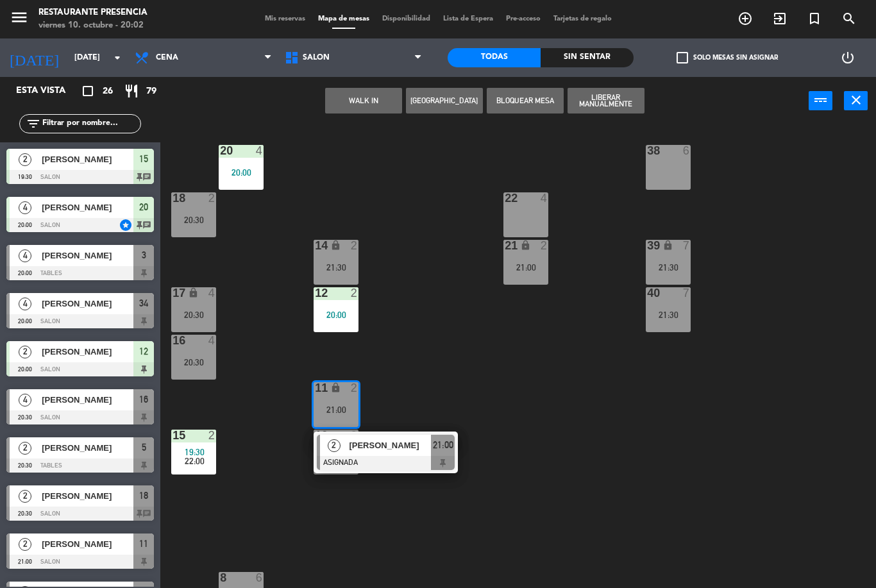
click at [451, 324] on div "30 4 21:00 31 lock 4 21:00 32 2 22:00 33 lock 2 34 4 20:00 35 lock 2 38 6 20 4 …" at bounding box center [522, 356] width 707 height 463
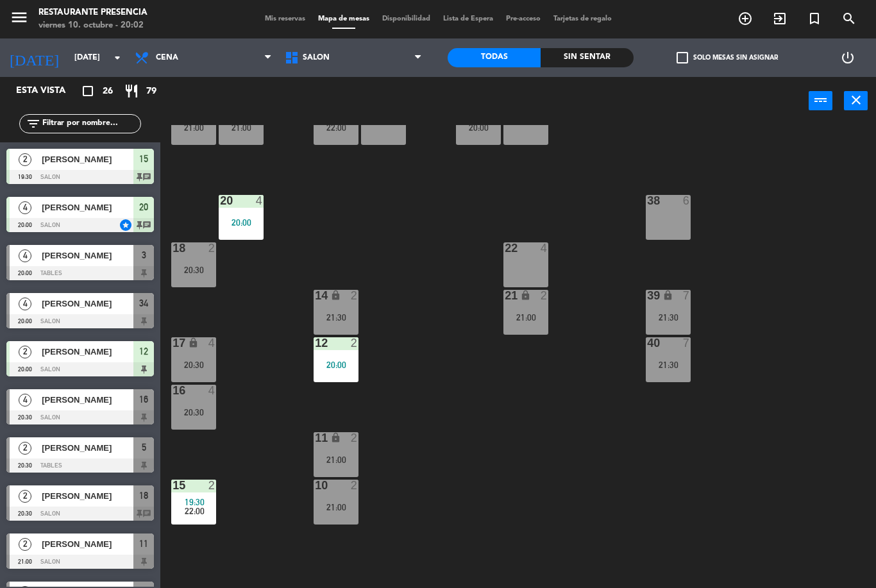
scroll to position [51, 0]
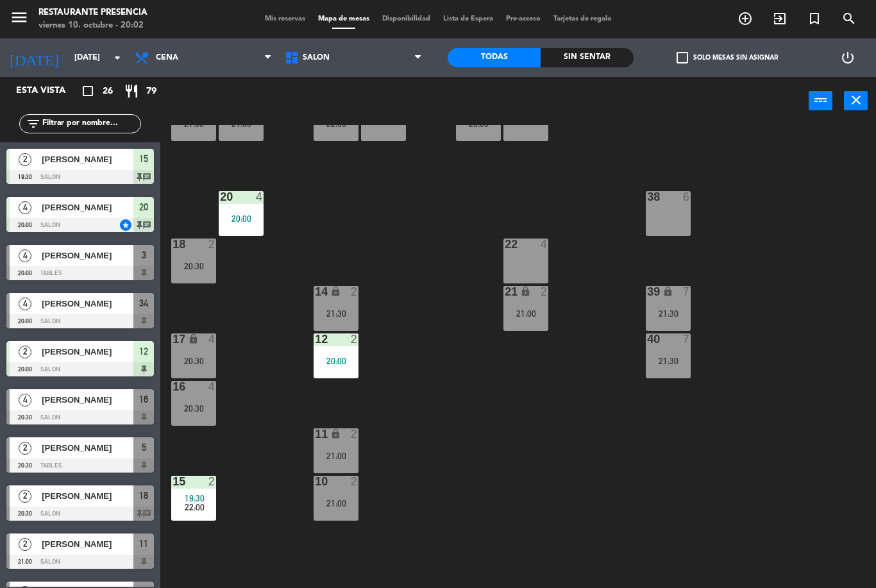
click at [261, 442] on div "30 4 21:00 31 lock 4 21:00 32 2 22:00 33 lock 2 34 4 20:00 35 lock 2 38 6 20 4 …" at bounding box center [522, 356] width 707 height 463
click at [239, 428] on div "30 4 21:00 31 lock 4 21:00 32 2 22:00 33 lock 2 34 4 20:00 35 lock 2 38 6 20 4 …" at bounding box center [522, 356] width 707 height 463
click at [270, 22] on span "Mis reservas" at bounding box center [284, 18] width 53 height 7
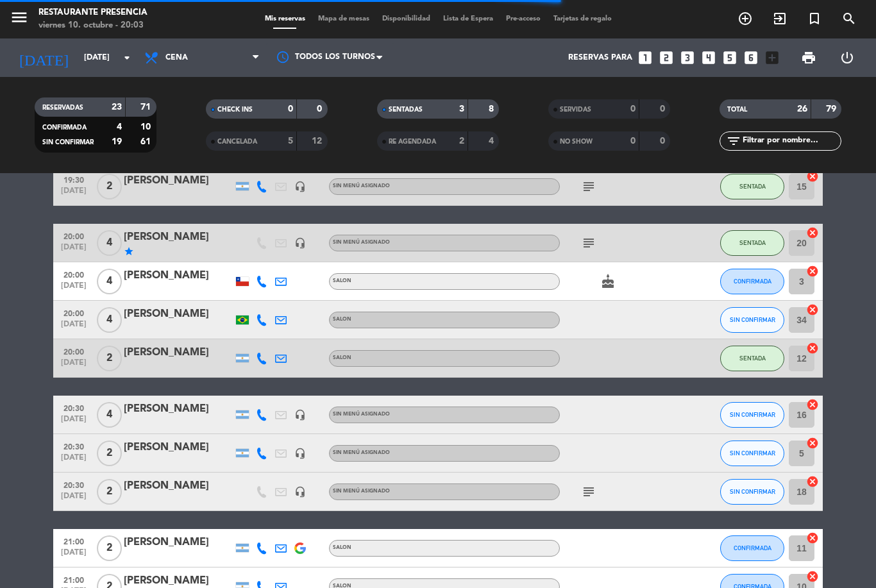
scroll to position [65, 0]
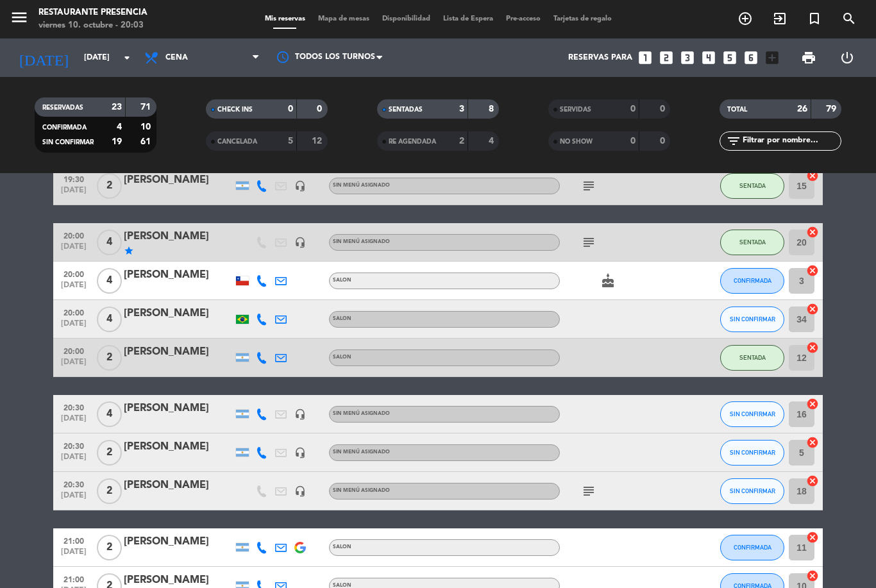
click at [749, 319] on span "SIN CONFIRMAR" at bounding box center [753, 318] width 46 height 7
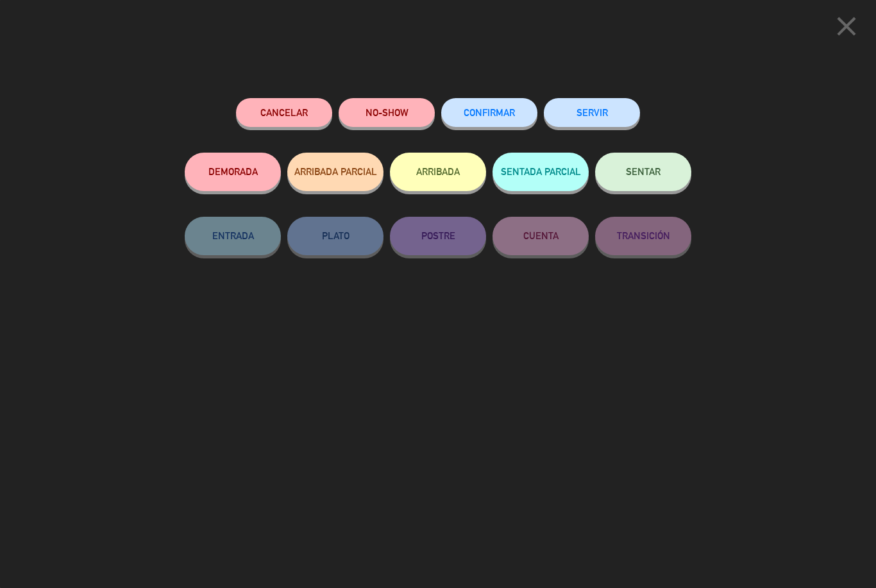
click at [646, 176] on button "SENTAR" at bounding box center [643, 172] width 96 height 38
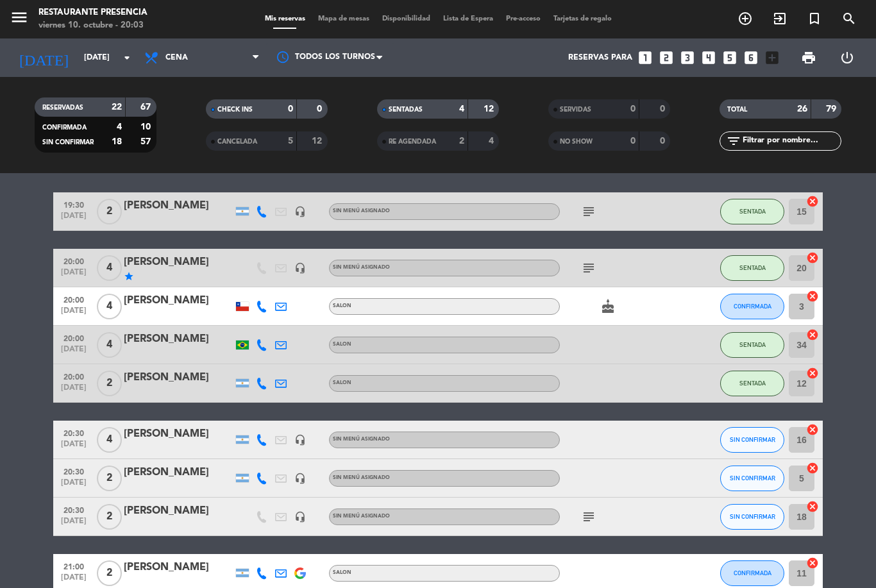
scroll to position [35, 0]
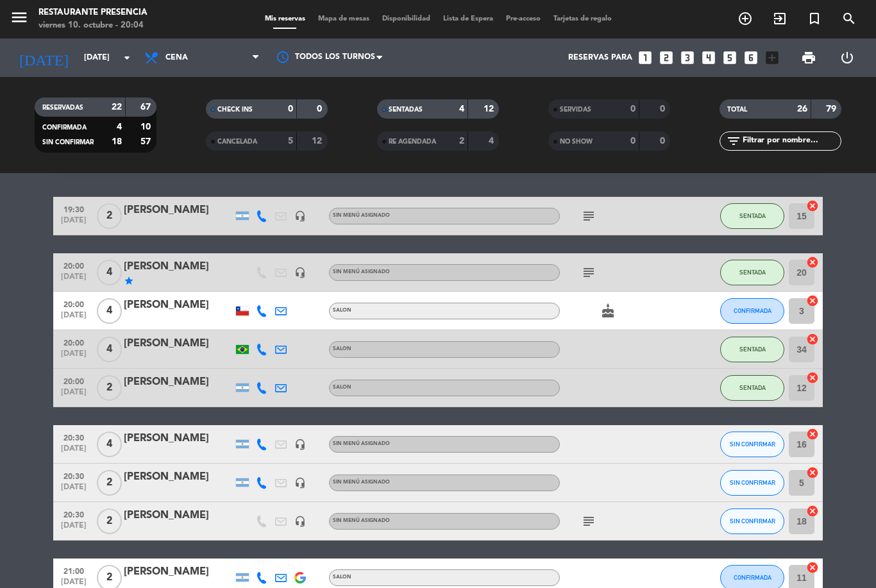
click at [346, 21] on span "Mapa de mesas" at bounding box center [344, 18] width 64 height 7
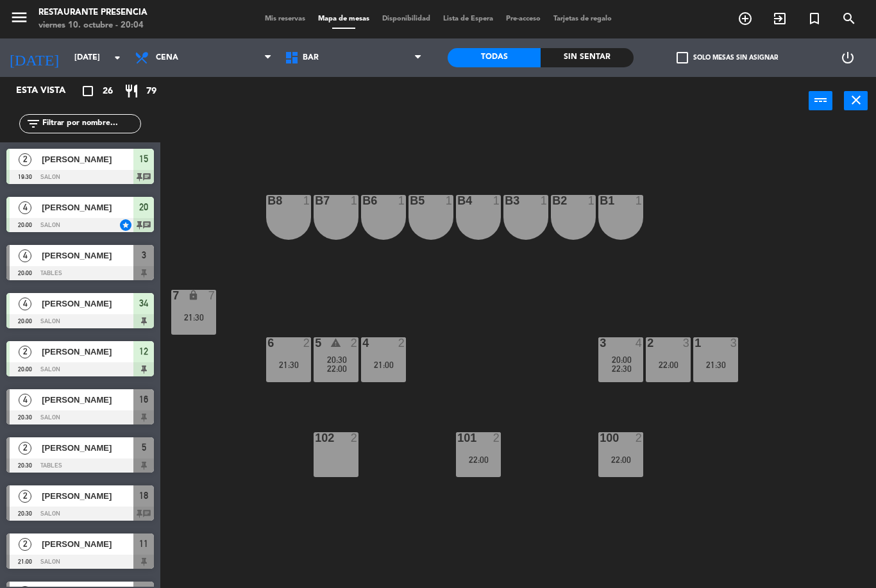
click at [378, 47] on span "BAR" at bounding box center [353, 58] width 150 height 28
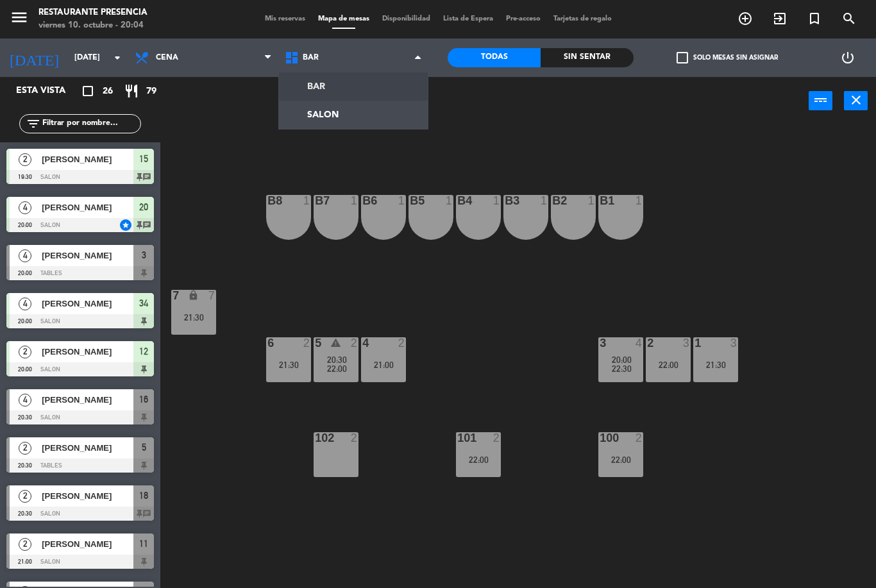
click at [380, 111] on ng-component "menu Restaurante Presencia [DATE] 10. octubre - 20:04 Mis reservas Mapa de mesa…" at bounding box center [438, 294] width 876 height 588
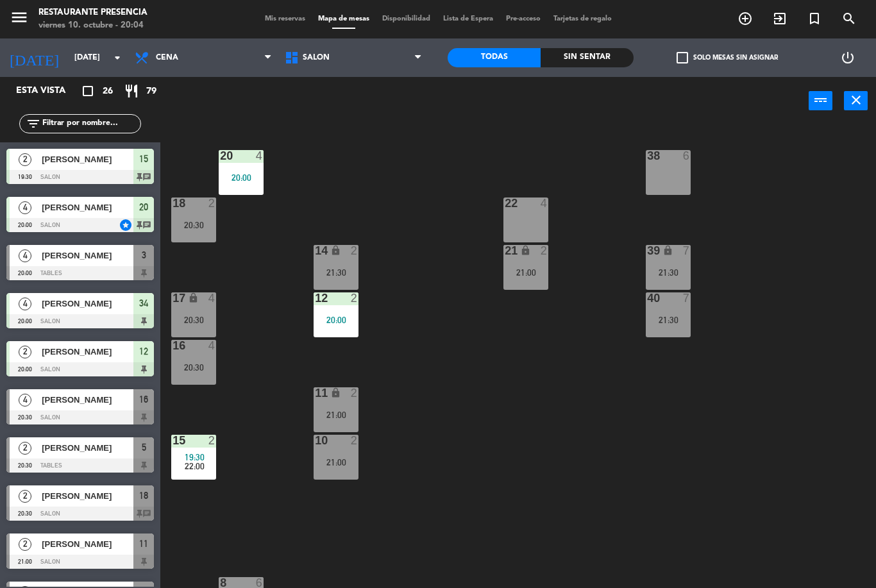
scroll to position [90, 0]
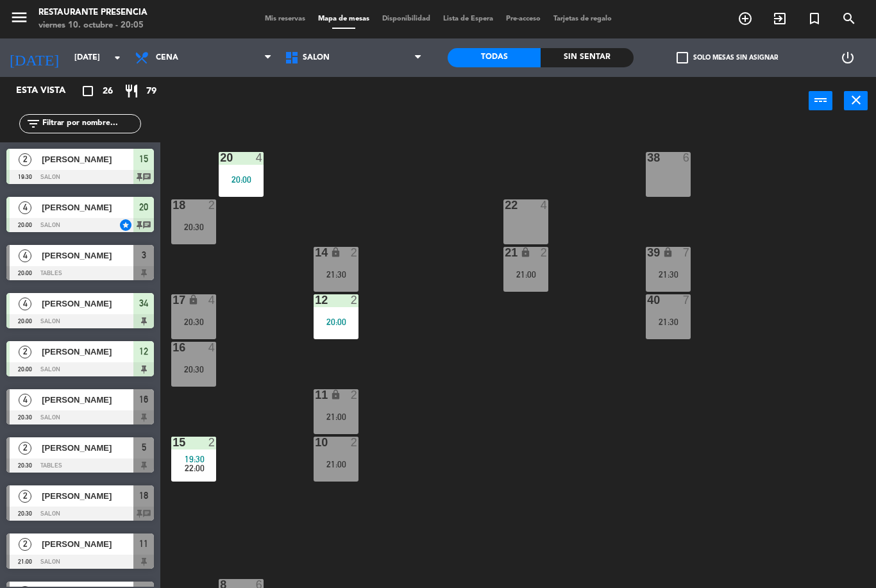
click at [311, 54] on span "SALON" at bounding box center [316, 57] width 27 height 9
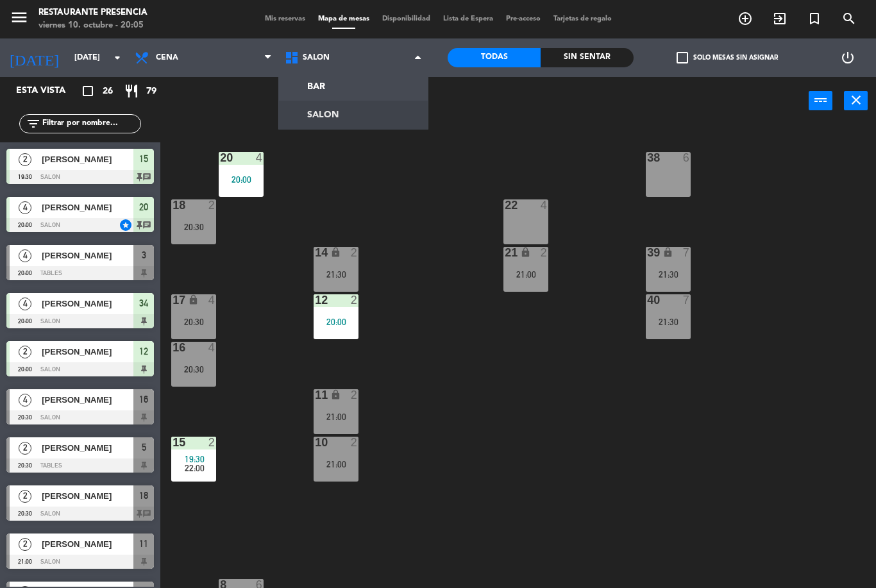
click at [330, 88] on ng-component "menu Restaurante Presencia [DATE] 10. octubre - 20:05 Mis reservas Mapa de mesa…" at bounding box center [438, 294] width 876 height 588
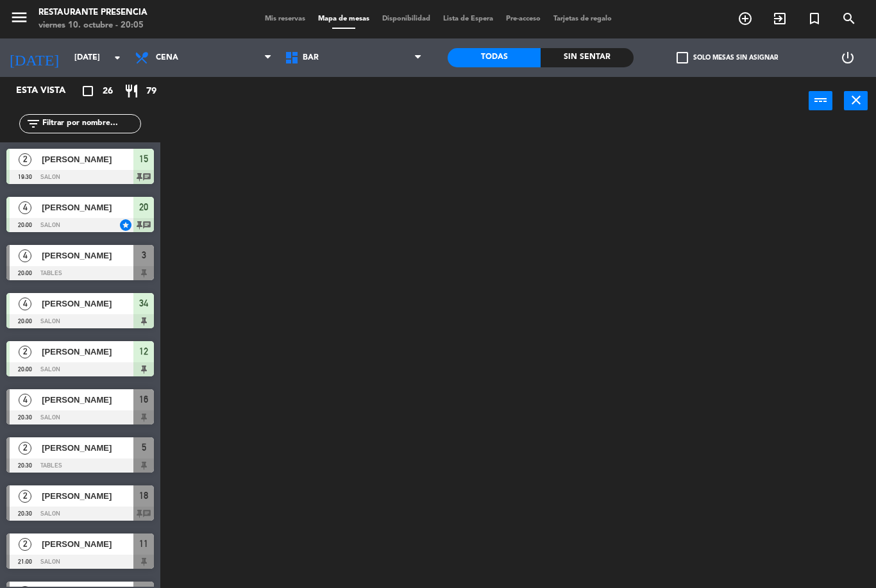
scroll to position [0, 0]
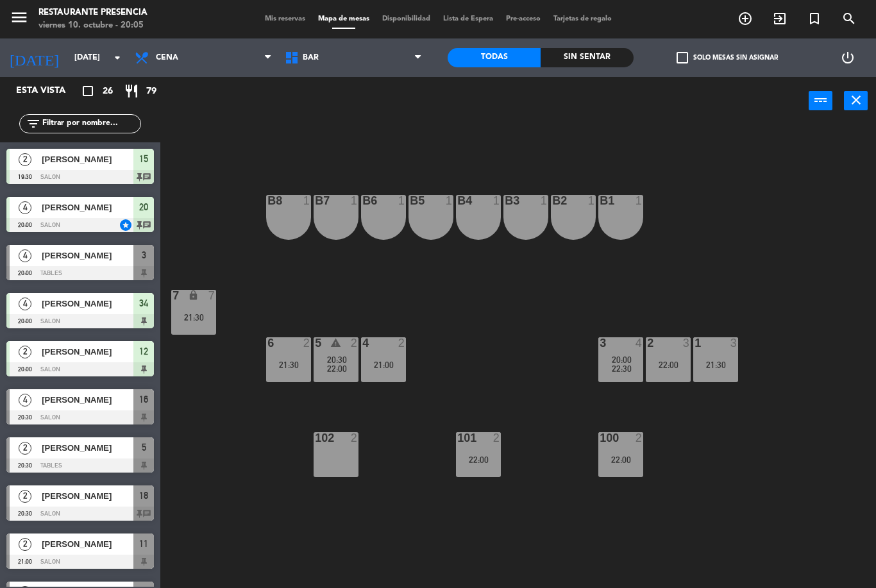
click at [272, 22] on span "Mis reservas" at bounding box center [284, 18] width 53 height 7
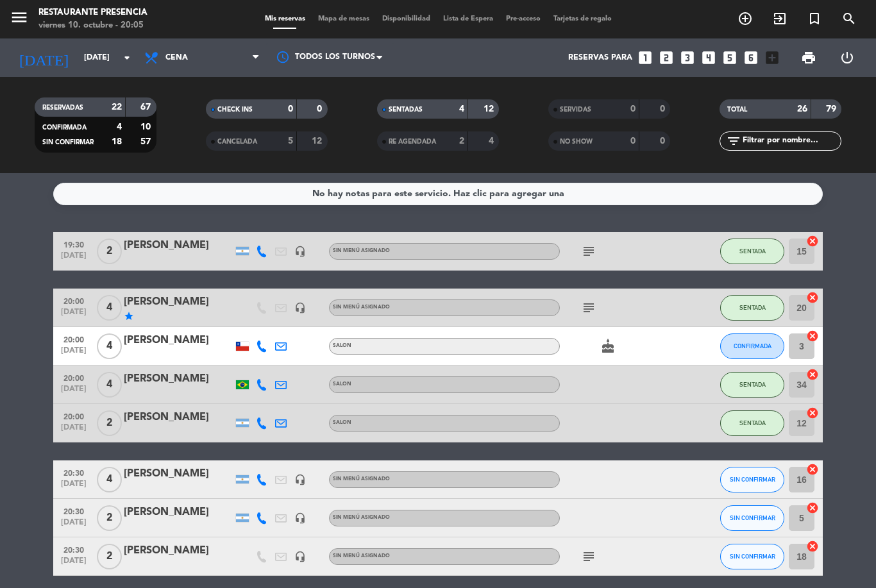
click at [619, 333] on div "cake" at bounding box center [617, 346] width 115 height 38
click at [609, 364] on div "cake" at bounding box center [617, 346] width 115 height 38
click at [602, 358] on div "cake" at bounding box center [617, 346] width 115 height 38
click at [608, 353] on icon "cake" at bounding box center [607, 346] width 15 height 15
click at [626, 375] on div at bounding box center [617, 384] width 115 height 38
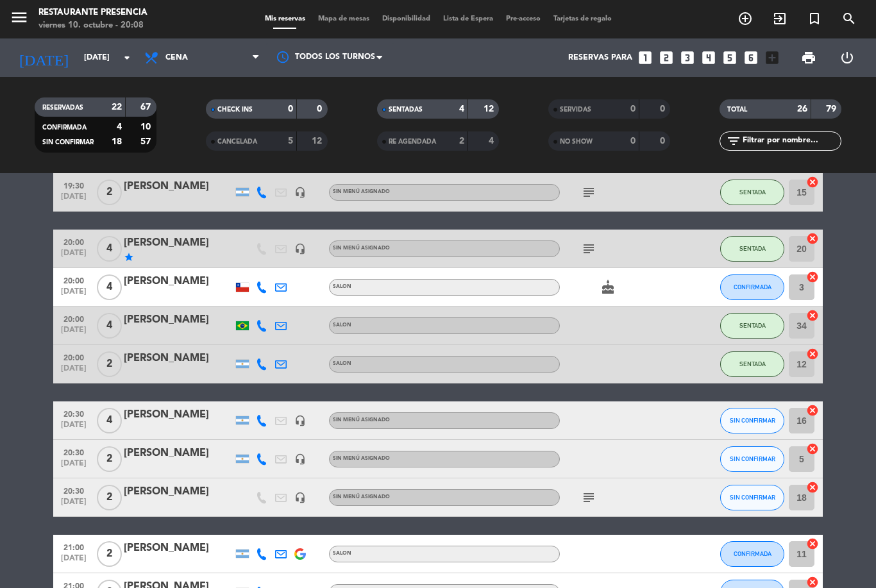
scroll to position [58, 0]
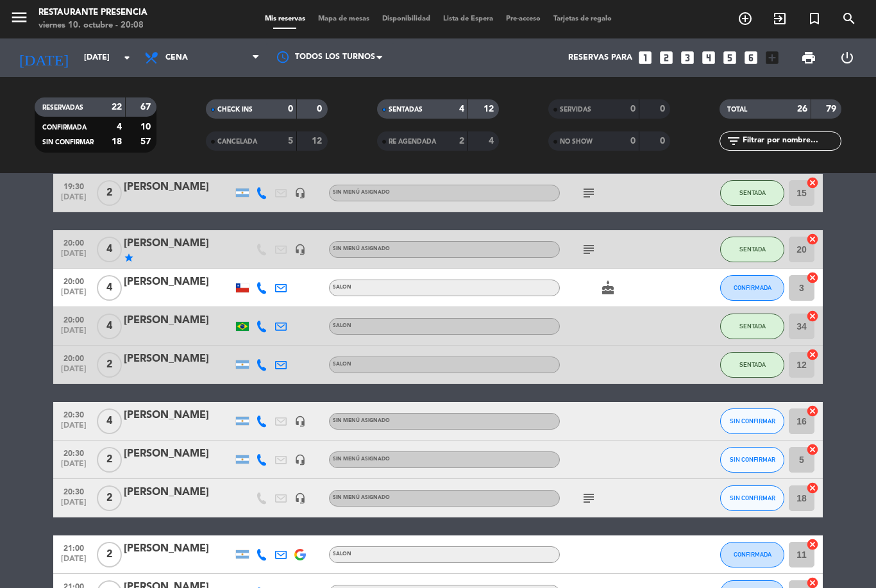
click at [166, 235] on div "[PERSON_NAME]" at bounding box center [178, 243] width 109 height 17
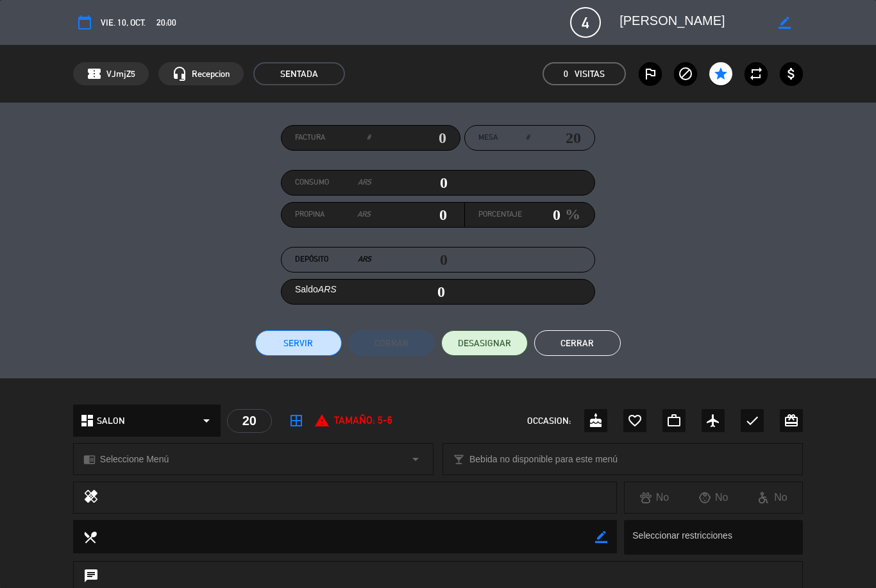
click at [782, 28] on icon "border_color" at bounding box center [784, 23] width 12 height 12
click at [786, 24] on icon at bounding box center [784, 23] width 12 height 12
click at [567, 355] on button "Cerrar" at bounding box center [577, 343] width 87 height 26
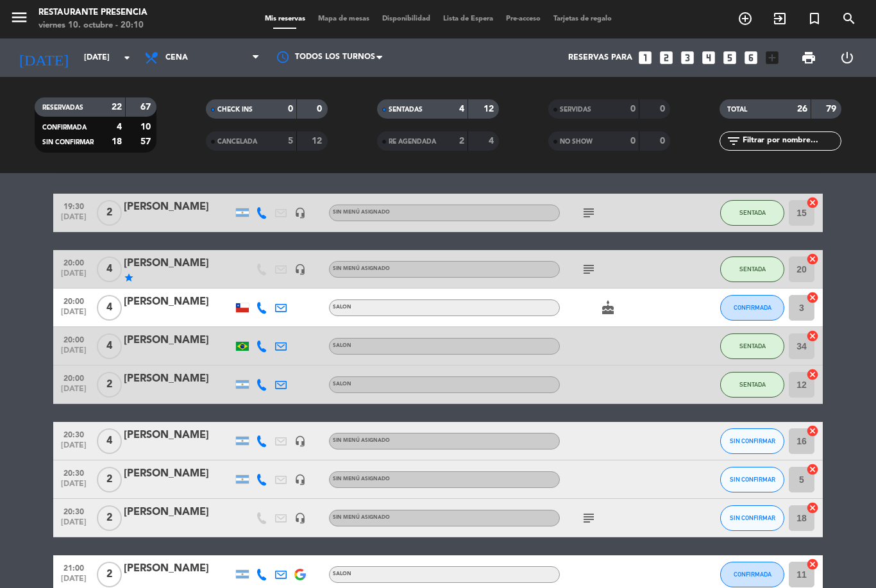
scroll to position [46, 0]
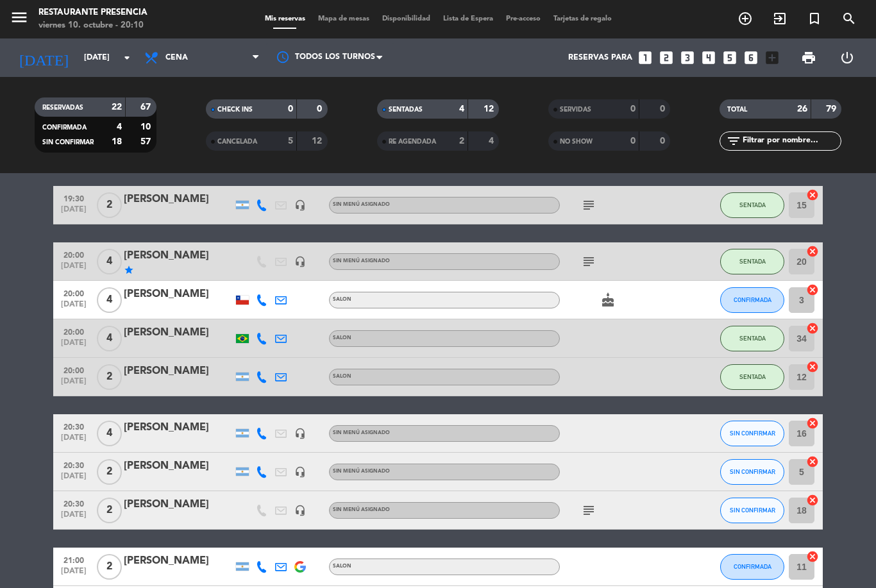
click at [607, 292] on icon "cake" at bounding box center [607, 299] width 15 height 15
click at [617, 337] on div at bounding box center [617, 338] width 115 height 38
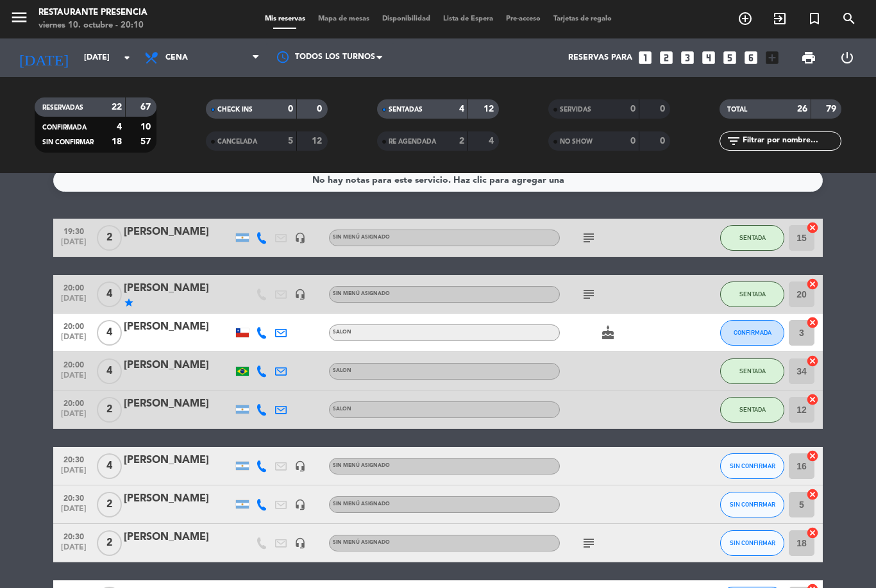
scroll to position [11, 0]
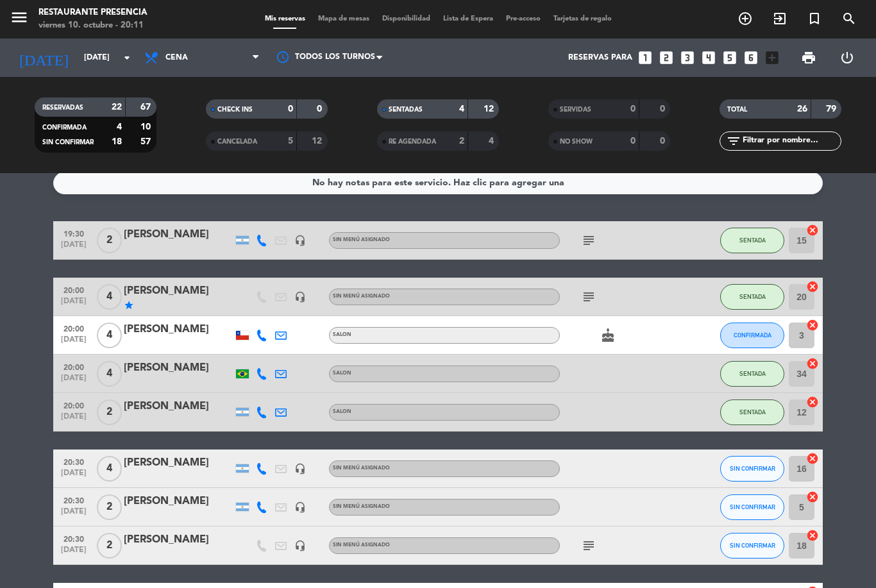
click at [609, 328] on icon "cake" at bounding box center [607, 335] width 15 height 15
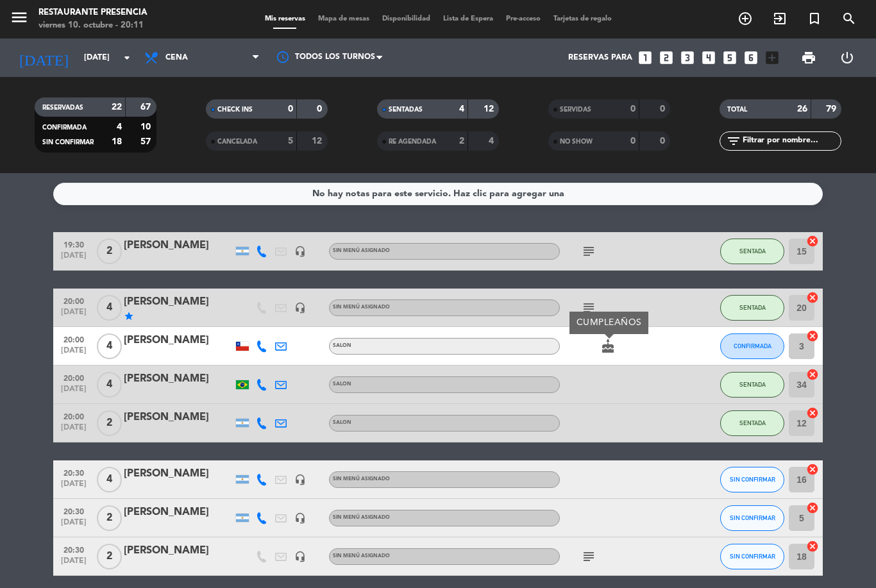
scroll to position [0, 0]
click at [347, 15] on span "Mapa de mesas" at bounding box center [344, 18] width 64 height 7
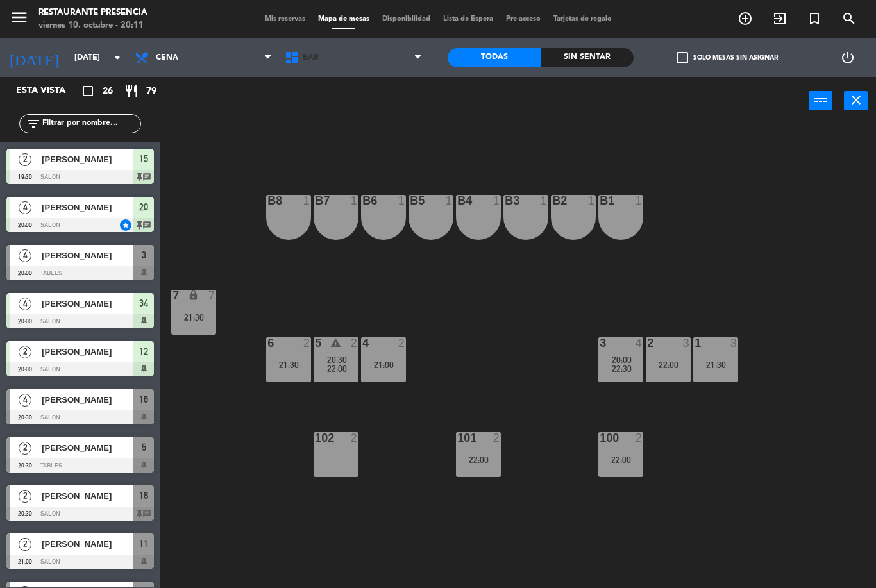
click at [353, 61] on span "BAR" at bounding box center [353, 58] width 150 height 28
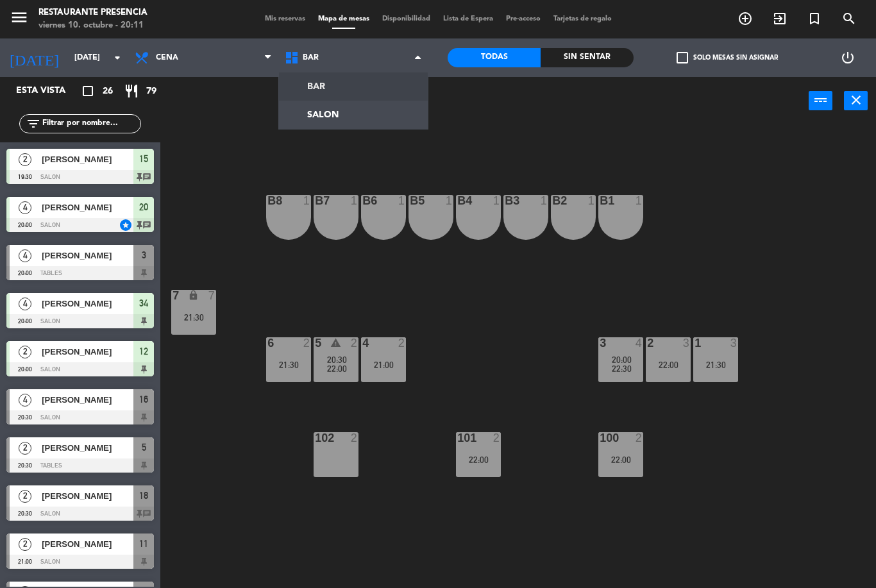
click at [351, 117] on ng-component "menu Restaurante Presencia [DATE] 10. octubre - 20:11 Mis reservas Mapa de mesa…" at bounding box center [438, 294] width 876 height 588
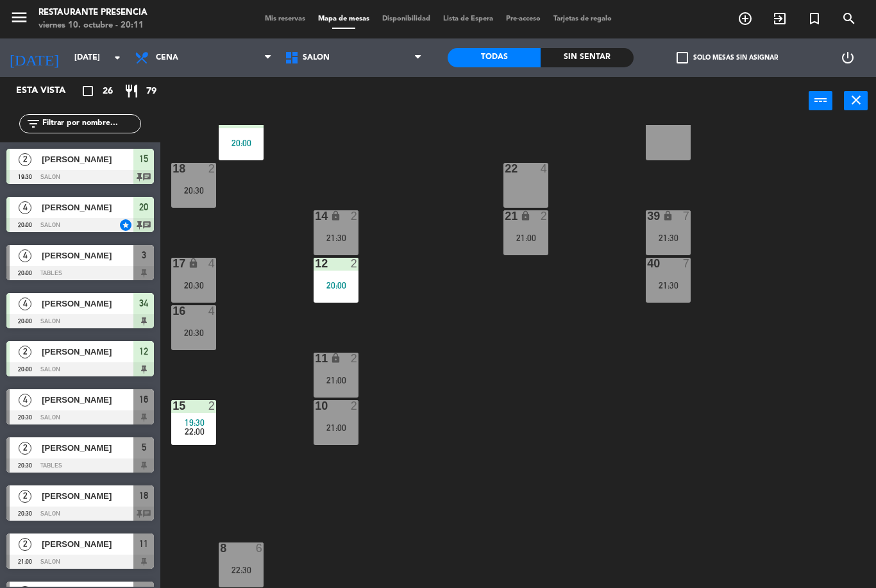
scroll to position [127, 0]
click at [354, 60] on span "SALON" at bounding box center [353, 58] width 150 height 28
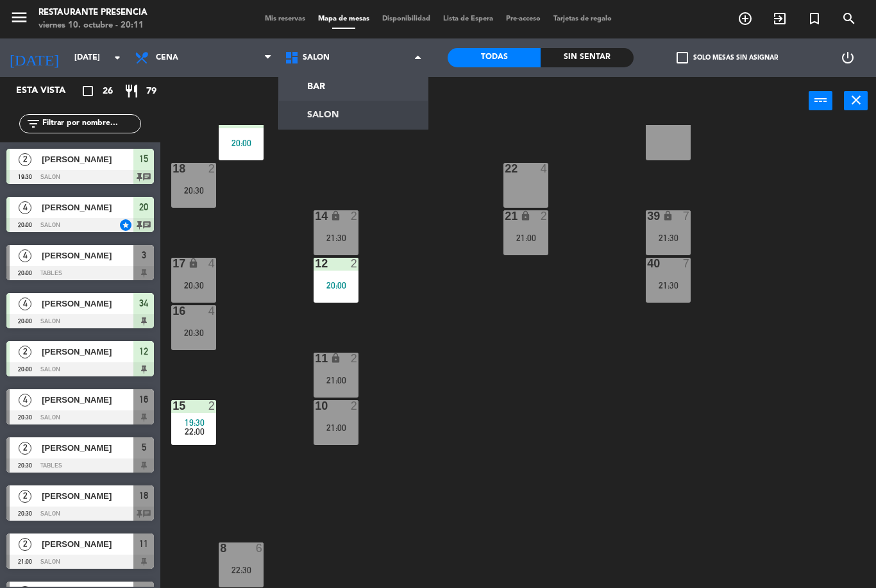
click at [358, 95] on ng-component "menu Restaurante Presencia [DATE] 10. octubre - 20:11 Mis reservas Mapa de mesa…" at bounding box center [438, 294] width 876 height 588
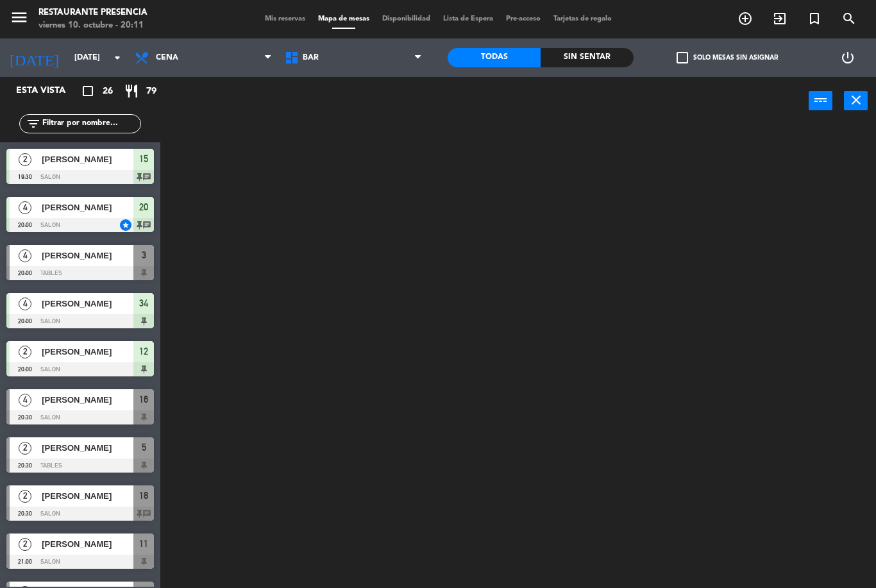
scroll to position [0, 0]
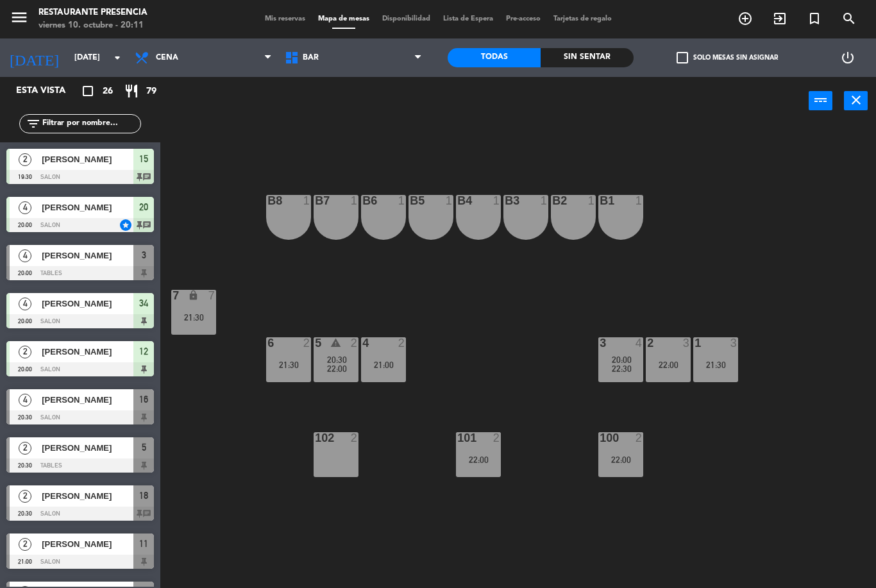
click at [356, 51] on span "BAR" at bounding box center [353, 58] width 150 height 28
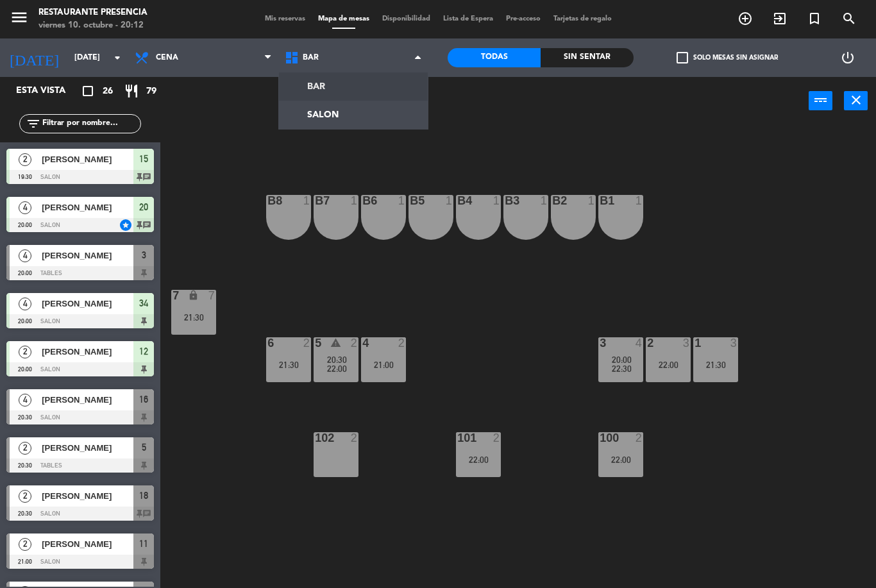
click at [355, 110] on ng-component "menu Restaurante Presencia [DATE] 10. octubre - 20:12 Mis reservas Mapa de mesa…" at bounding box center [438, 294] width 876 height 588
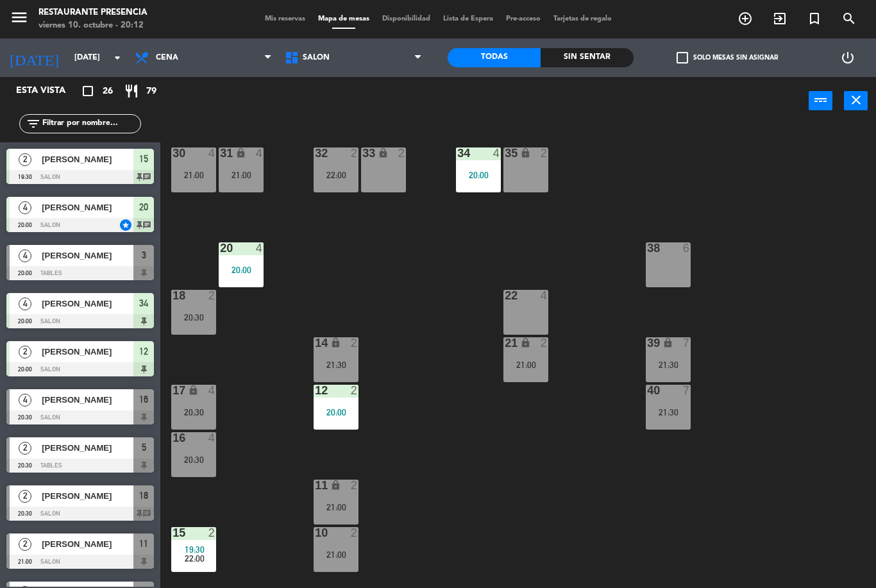
click at [225, 278] on div "20 4 20:00" at bounding box center [241, 264] width 45 height 45
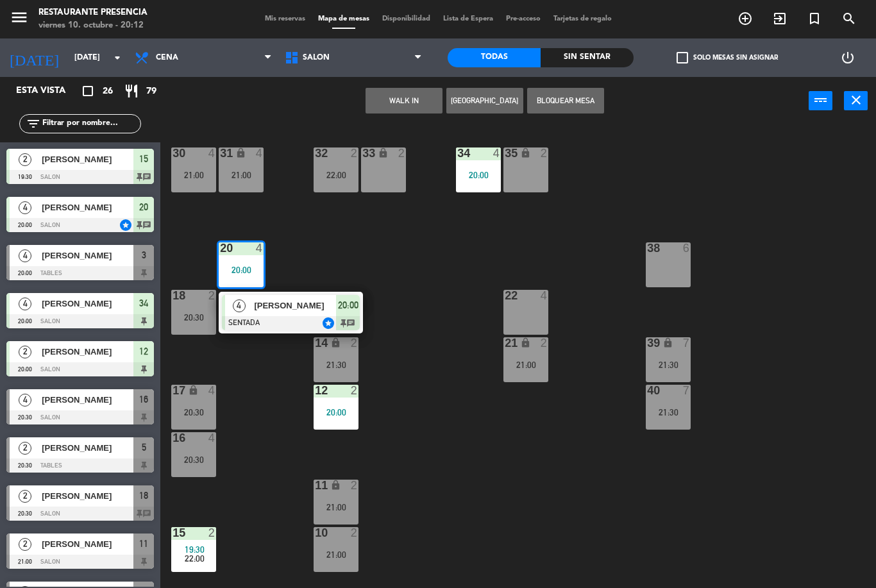
click at [279, 320] on div at bounding box center [291, 323] width 138 height 14
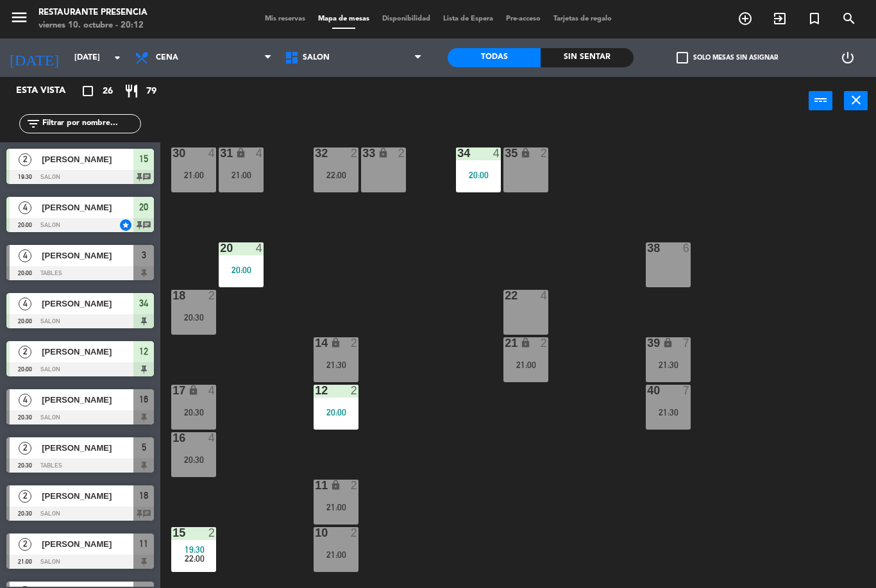
click at [269, 10] on div "menu Restaurante Presencia [DATE] 10. octubre - 20:12 Mis reservas Mapa de mesa…" at bounding box center [438, 19] width 876 height 38
click at [270, 31] on div "menu Restaurante Presencia [DATE] 10. octubre - 20:12 Mis reservas Mapa de mesa…" at bounding box center [438, 19] width 876 height 38
click at [273, 22] on span "Mis reservas" at bounding box center [284, 18] width 53 height 7
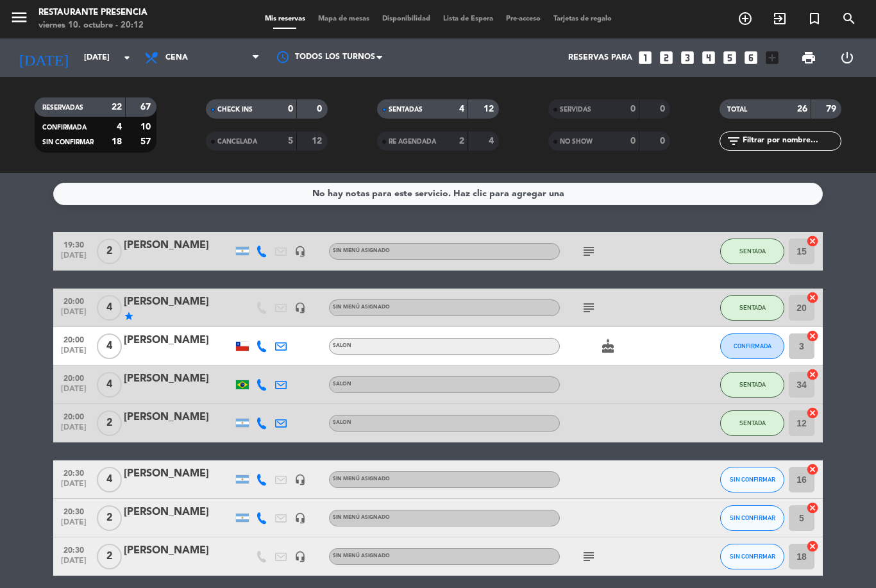
click at [763, 295] on button "SENTADA" at bounding box center [752, 308] width 64 height 26
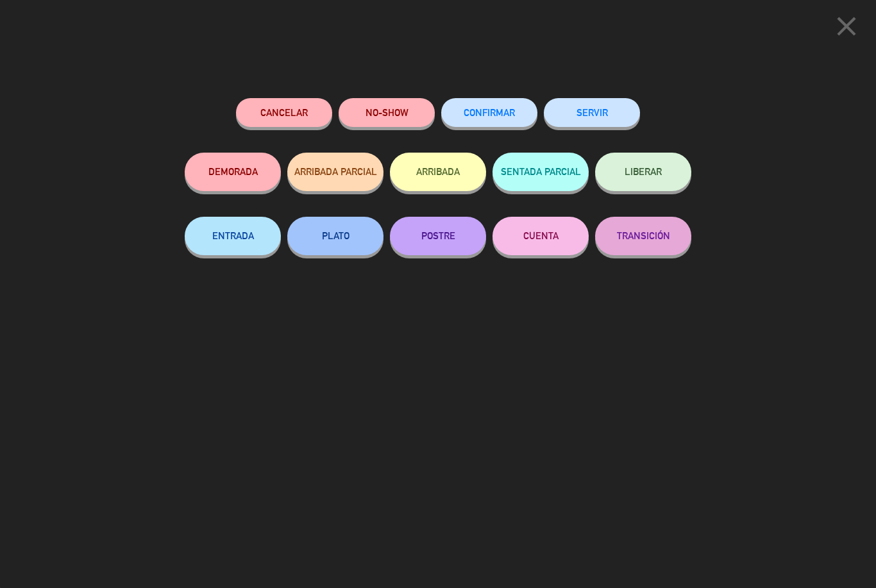
click at [539, 217] on button "CUENTA" at bounding box center [540, 236] width 96 height 38
click at [541, 235] on button "CUENTA" at bounding box center [540, 236] width 96 height 38
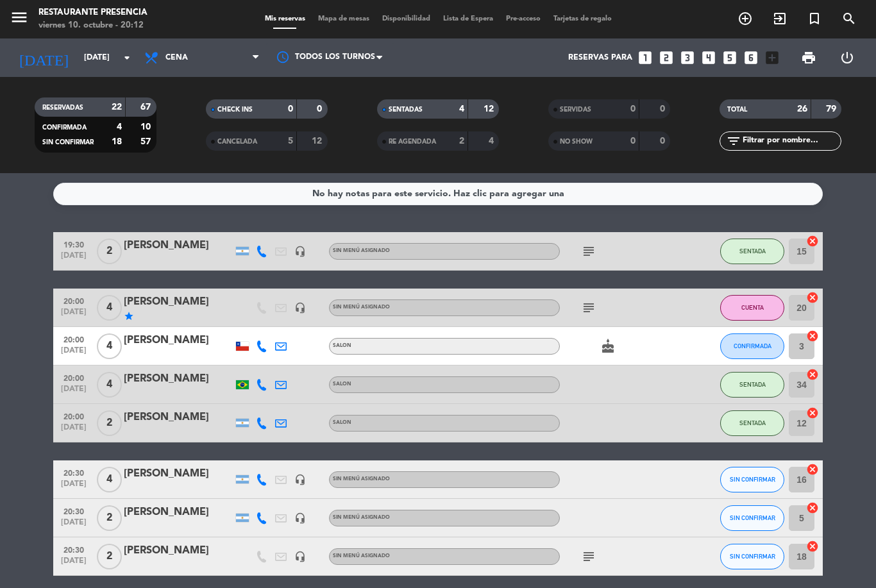
click at [350, 15] on span "Mapa de mesas" at bounding box center [344, 18] width 64 height 7
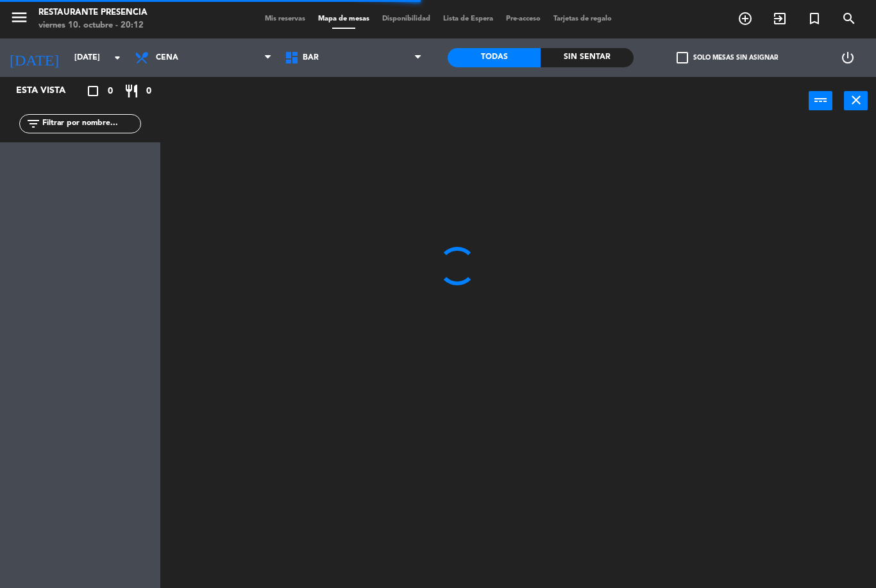
click at [345, 53] on span "BAR" at bounding box center [353, 58] width 150 height 28
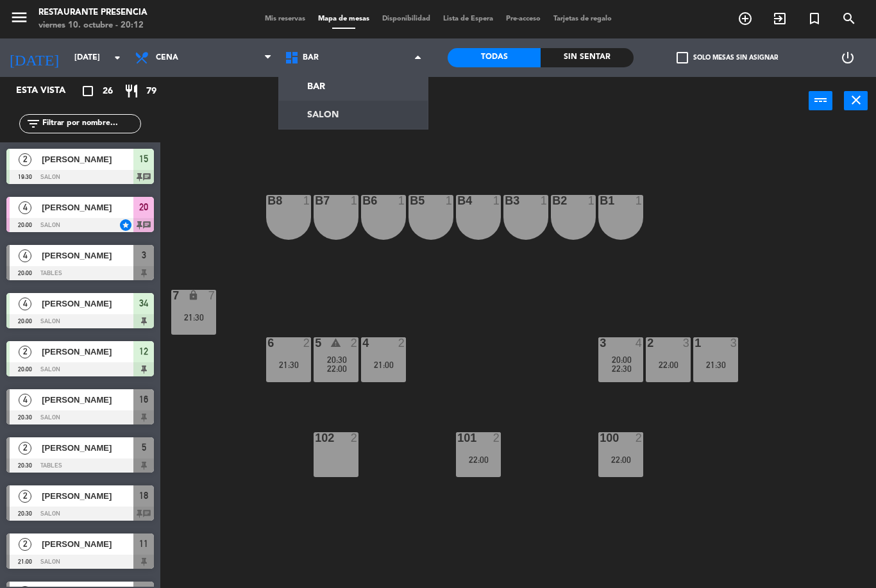
click at [373, 101] on ng-component "menu Restaurante Presencia [DATE] 10. octubre - 20:12 Mis reservas Mapa de mesa…" at bounding box center [438, 294] width 876 height 588
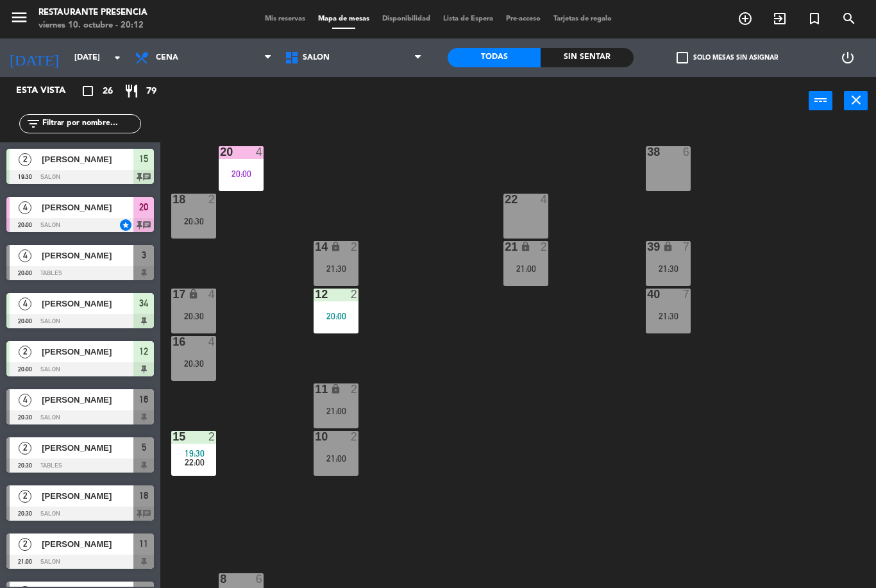
scroll to position [95, 0]
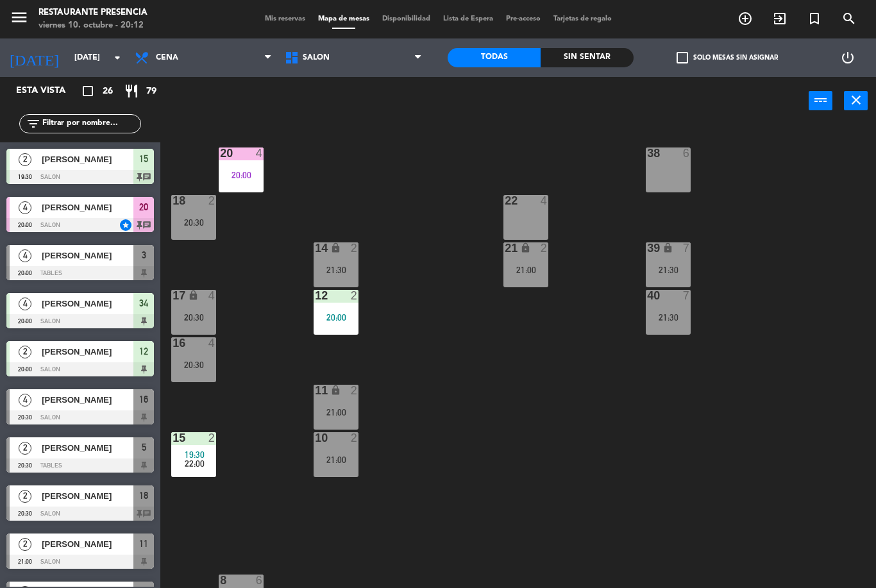
click at [245, 175] on div "20:00" at bounding box center [241, 175] width 45 height 9
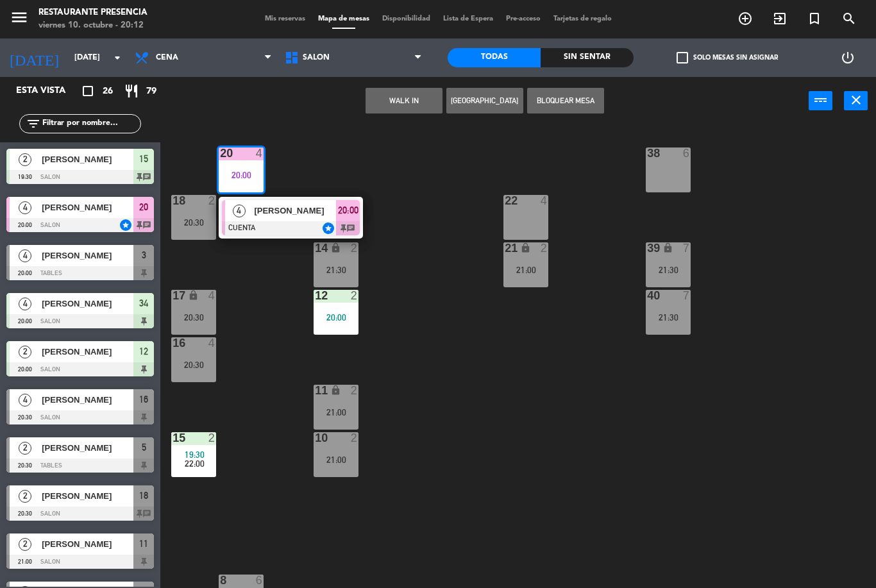
click at [285, 217] on span "[PERSON_NAME]" at bounding box center [295, 210] width 82 height 13
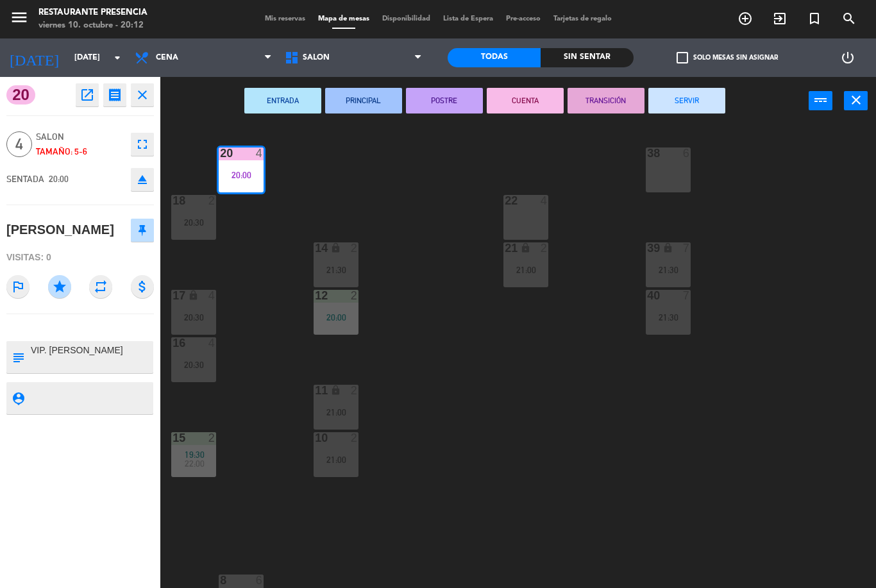
click at [142, 176] on icon "eject" at bounding box center [142, 179] width 15 height 15
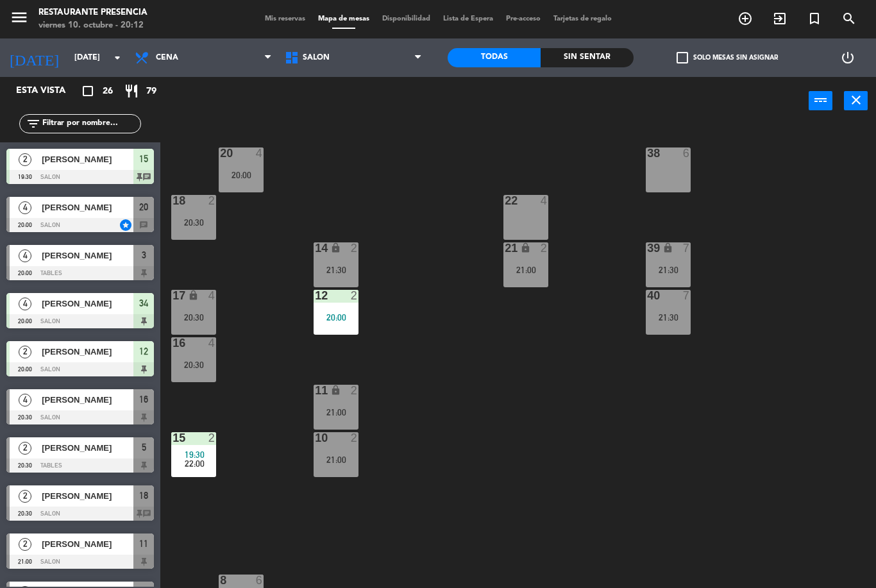
click at [240, 173] on div "20:00" at bounding box center [241, 175] width 45 height 9
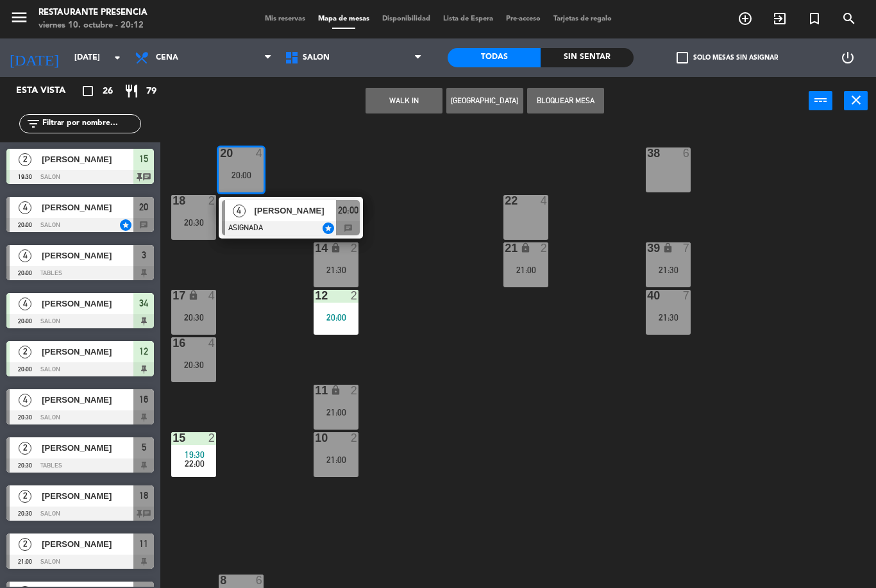
click at [287, 224] on div at bounding box center [291, 228] width 138 height 14
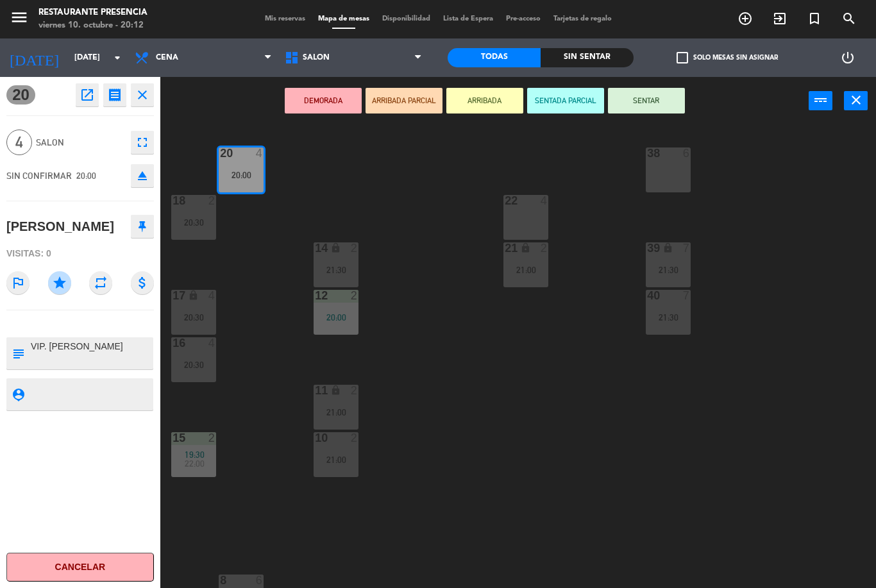
click at [647, 94] on button "SENTAR" at bounding box center [646, 101] width 77 height 26
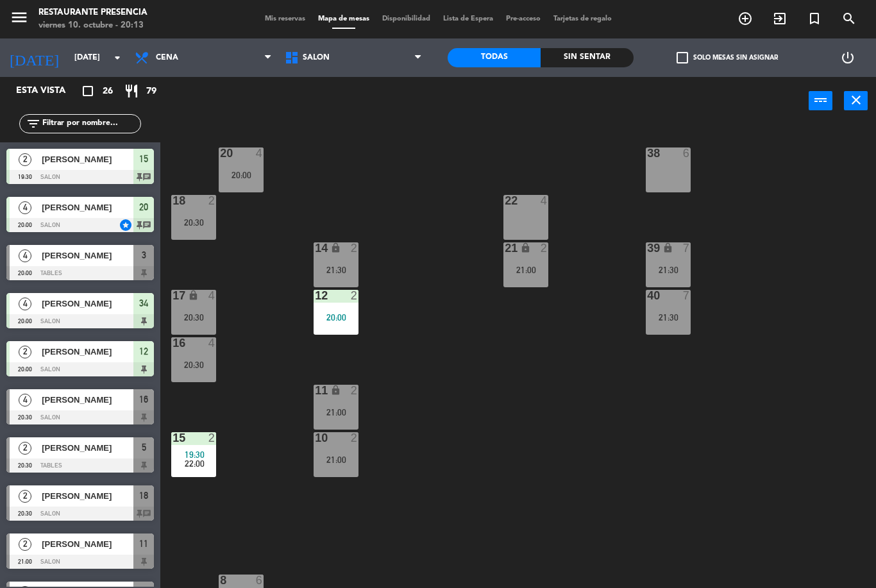
click at [241, 176] on div "20:00" at bounding box center [241, 175] width 45 height 9
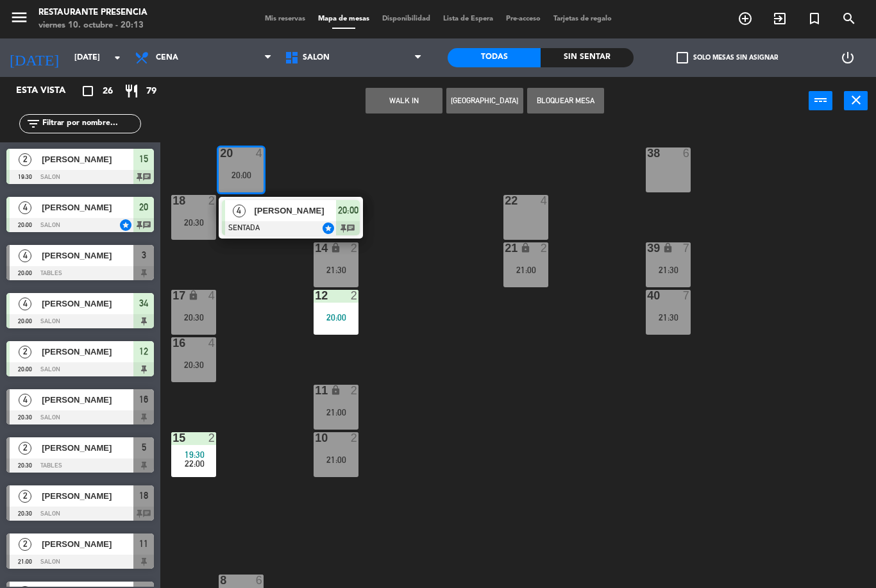
click at [239, 219] on div "4" at bounding box center [239, 210] width 28 height 21
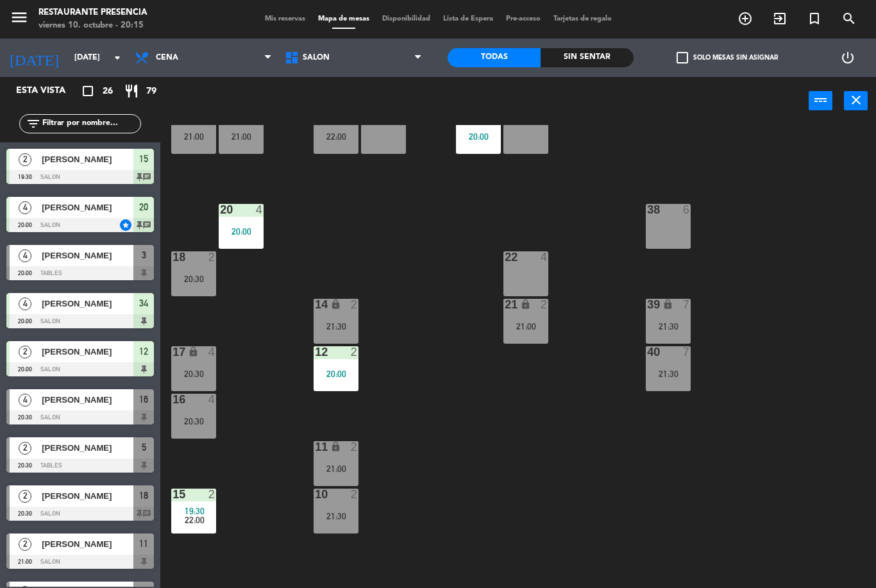
scroll to position [36, 0]
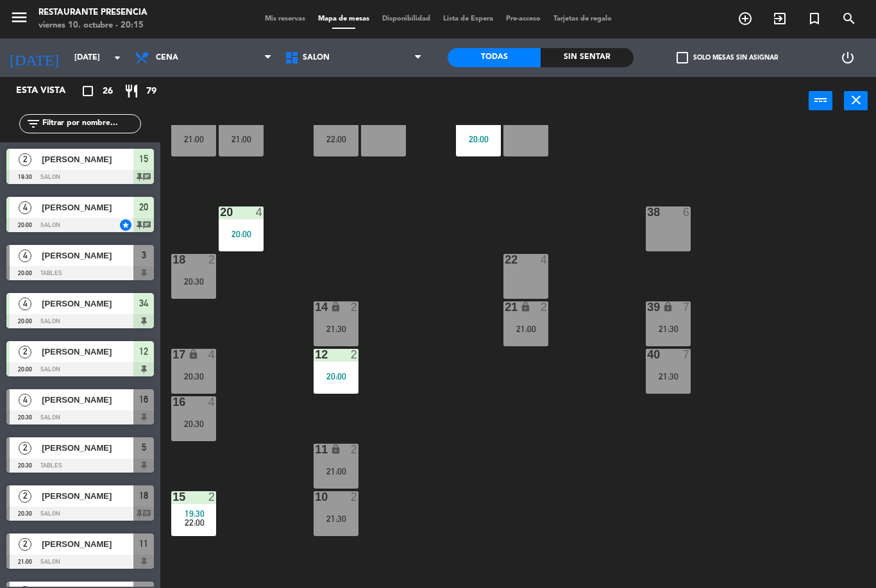
click at [180, 416] on div "16 4 20:30" at bounding box center [193, 418] width 45 height 45
click at [242, 377] on div "30 4 21:00 31 lock 4 21:00 32 2 22:00 33 lock 2 34 4 20:00 35 lock 2 38 6 20 4 …" at bounding box center [522, 356] width 707 height 463
click at [191, 283] on div "20:30" at bounding box center [193, 281] width 45 height 9
click at [258, 445] on div "30 4 21:00 31 lock 4 21:00 32 2 22:00 33 lock 2 34 4 20:00 35 lock 2 38 6 20 4 …" at bounding box center [522, 356] width 707 height 463
click at [188, 415] on div "16 4 20:30" at bounding box center [193, 418] width 45 height 45
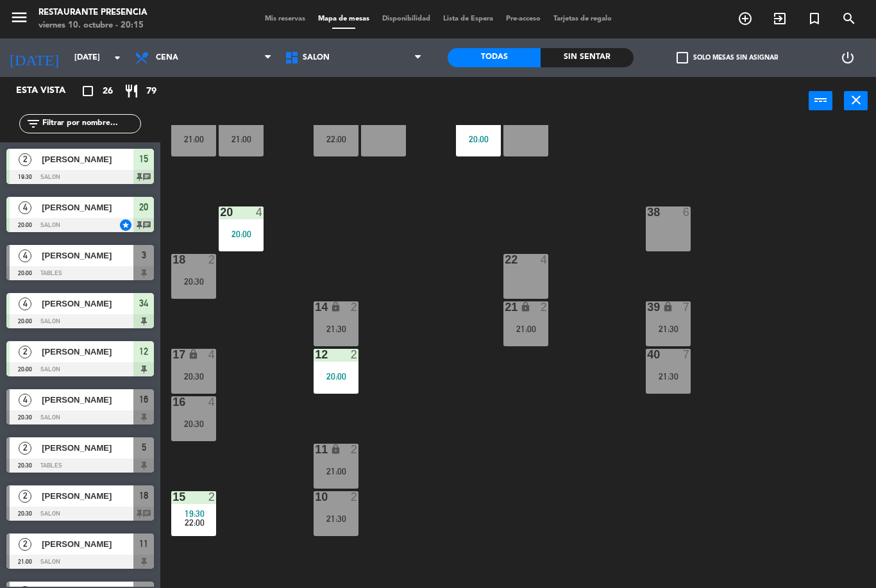
click at [255, 509] on div "30 4 21:00 31 lock 4 21:00 32 2 22:00 33 lock 2 34 4 20:00 35 lock 2 38 6 20 4 …" at bounding box center [522, 356] width 707 height 463
click at [192, 401] on div at bounding box center [193, 402] width 21 height 12
click at [526, 480] on div "30 4 21:00 31 lock 4 21:00 32 2 22:00 33 lock 2 34 4 20:00 35 lock 2 38 6 20 4 …" at bounding box center [522, 356] width 707 height 463
click at [203, 262] on div at bounding box center [193, 260] width 21 height 12
click at [266, 303] on div "30 4 21:00 31 lock 4 21:00 32 2 22:00 33 lock 2 34 4 20:00 35 lock 2 38 6 20 4 …" at bounding box center [522, 356] width 707 height 463
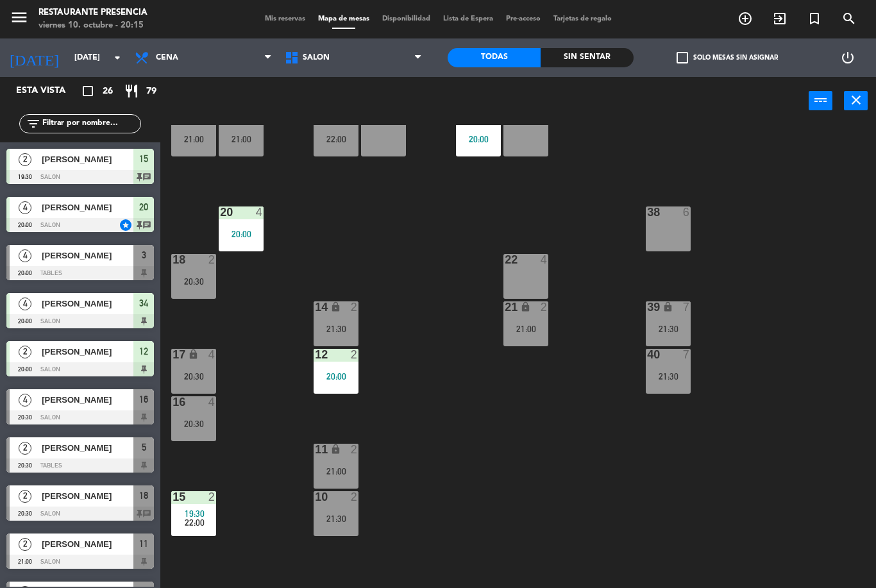
click at [198, 278] on div "20:30" at bounding box center [193, 281] width 45 height 9
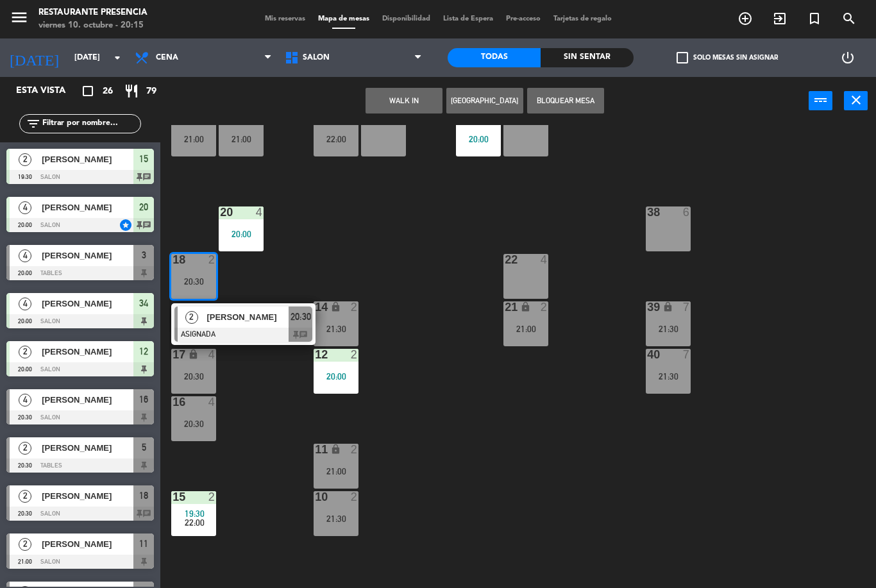
click at [255, 309] on div "[PERSON_NAME]" at bounding box center [246, 316] width 83 height 21
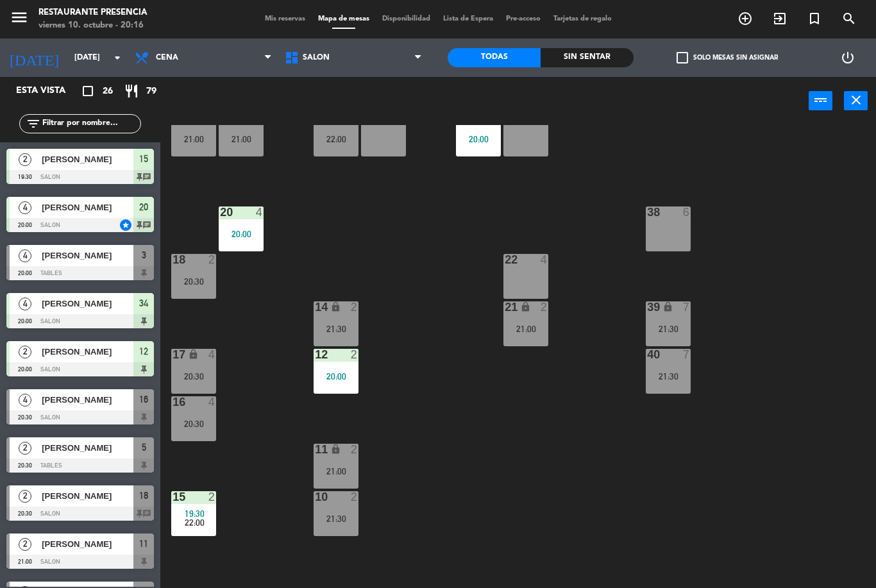
click at [186, 283] on div "20:30" at bounding box center [193, 281] width 45 height 9
click at [236, 546] on div "30 4 21:00 31 lock 4 21:00 32 2 22:00 33 lock 2 34 4 20:00 35 lock 2 38 6 20 4 …" at bounding box center [522, 356] width 707 height 463
click at [246, 313] on div "30 4 21:00 31 lock 4 21:00 32 2 22:00 33 lock 2 34 4 20:00 35 lock 2 38 6 20 4 …" at bounding box center [522, 356] width 707 height 463
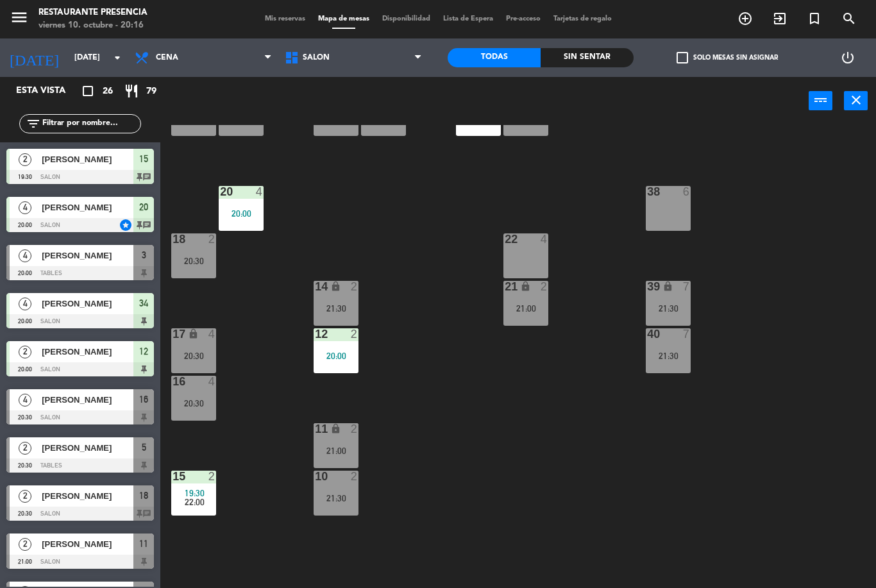
scroll to position [62, 0]
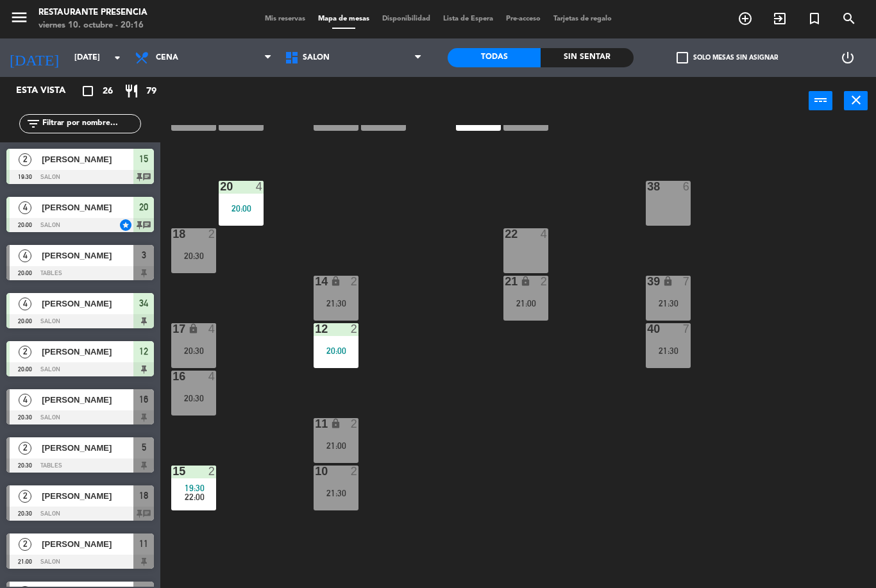
click at [193, 400] on div "20:30" at bounding box center [193, 398] width 45 height 9
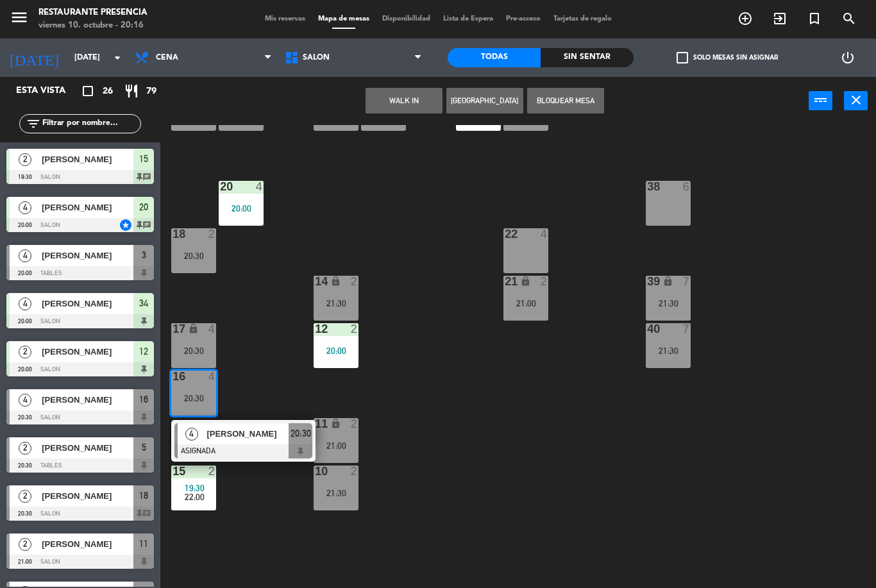
click at [187, 244] on div "18 2 20:30" at bounding box center [193, 250] width 45 height 45
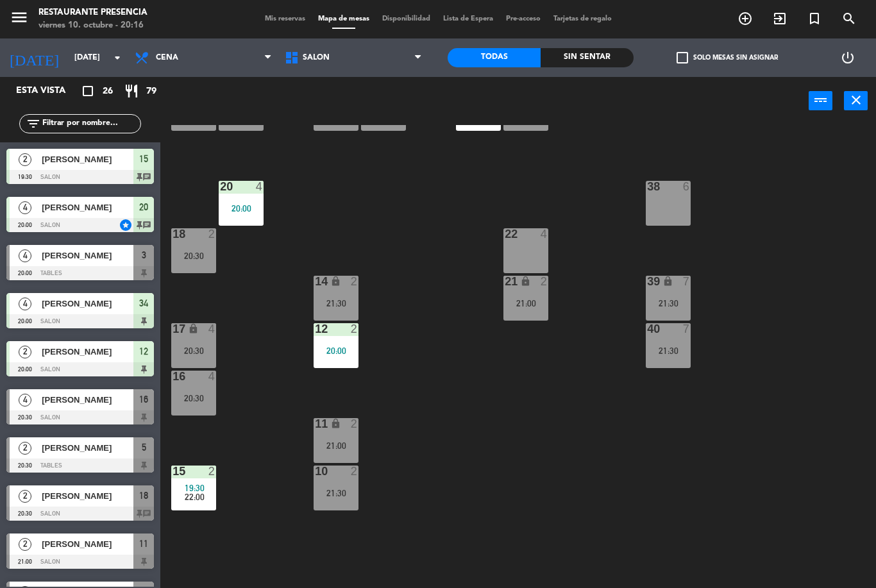
click at [275, 477] on div "30 4 21:00 31 lock 4 21:00 32 2 22:00 33 lock 2 34 4 20:00 35 lock 2 38 6 20 4 …" at bounding box center [522, 356] width 707 height 463
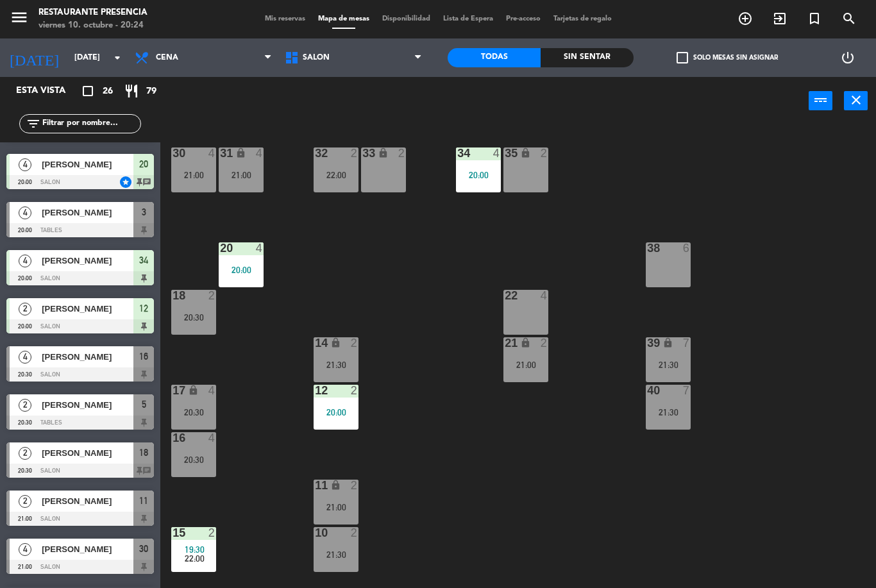
scroll to position [44, 0]
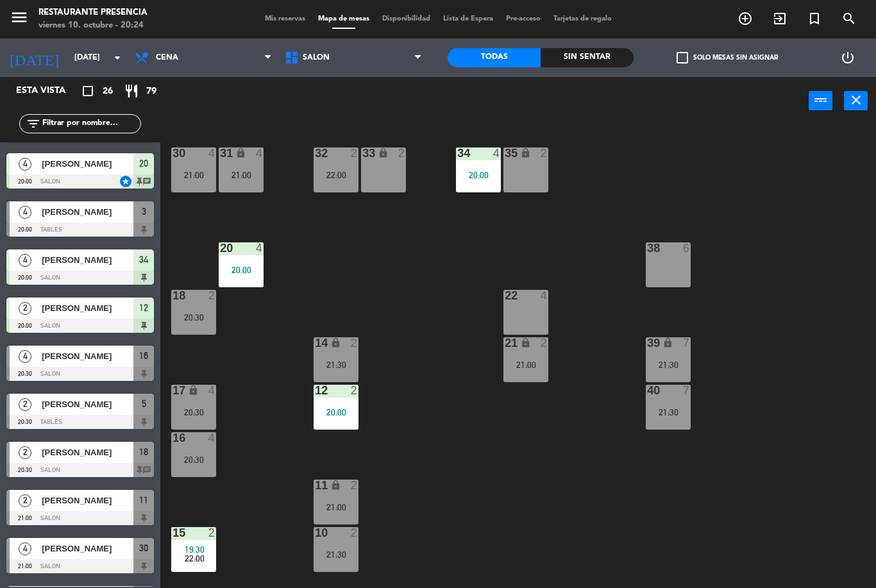
click at [74, 414] on div "[PERSON_NAME]" at bounding box center [86, 404] width 93 height 21
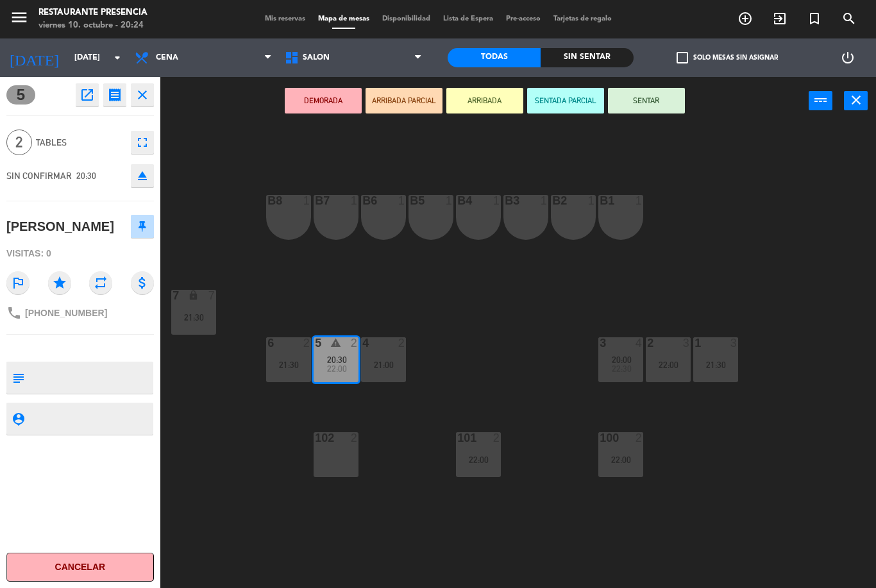
click at [651, 105] on button "SENTAR" at bounding box center [646, 101] width 77 height 26
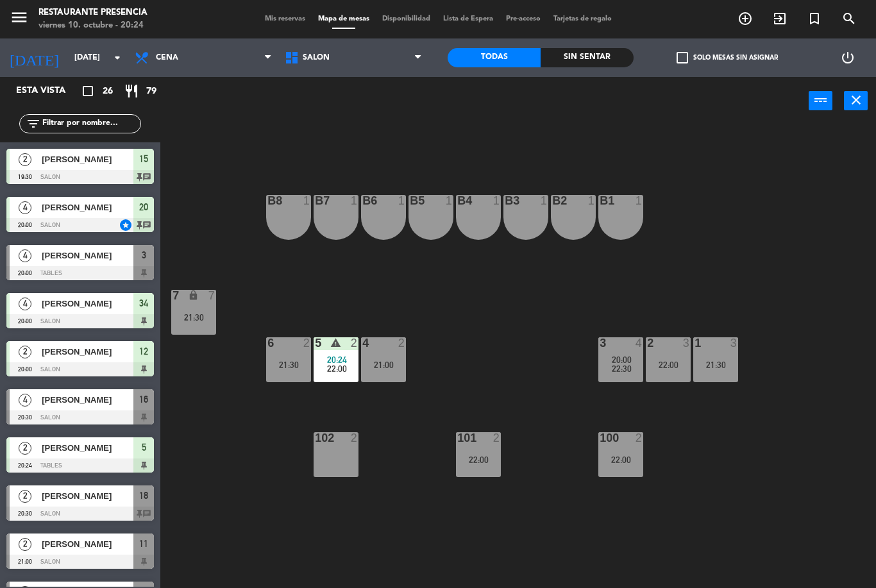
click at [343, 352] on div "5 warning 2 20:24 22:00" at bounding box center [336, 359] width 45 height 45
click at [560, 533] on div "B1 1 B2 1 B3 1 B4 1 B5 1 B6 1 B7 1 B8 1 7 lock 7 21:30 1 3 21:30 2 3 22:00 3 4 …" at bounding box center [522, 356] width 707 height 463
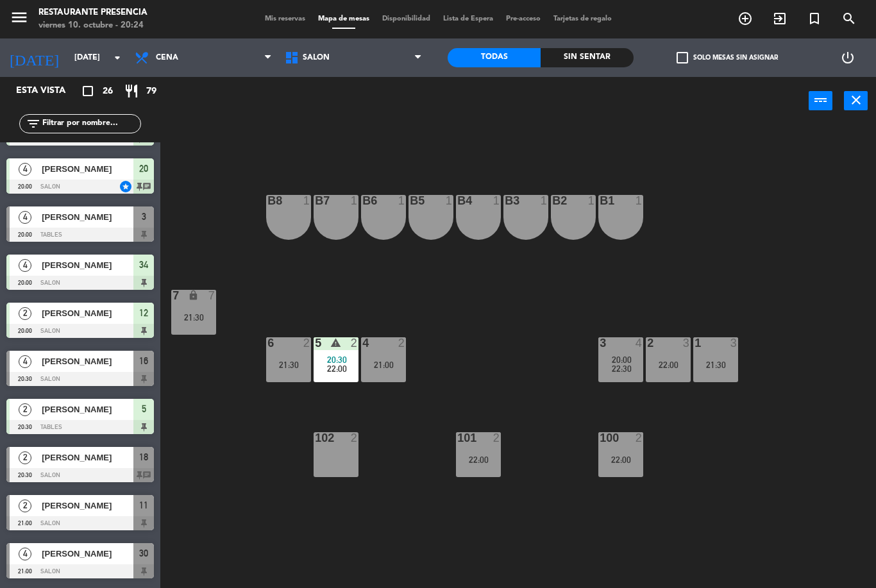
scroll to position [43, 0]
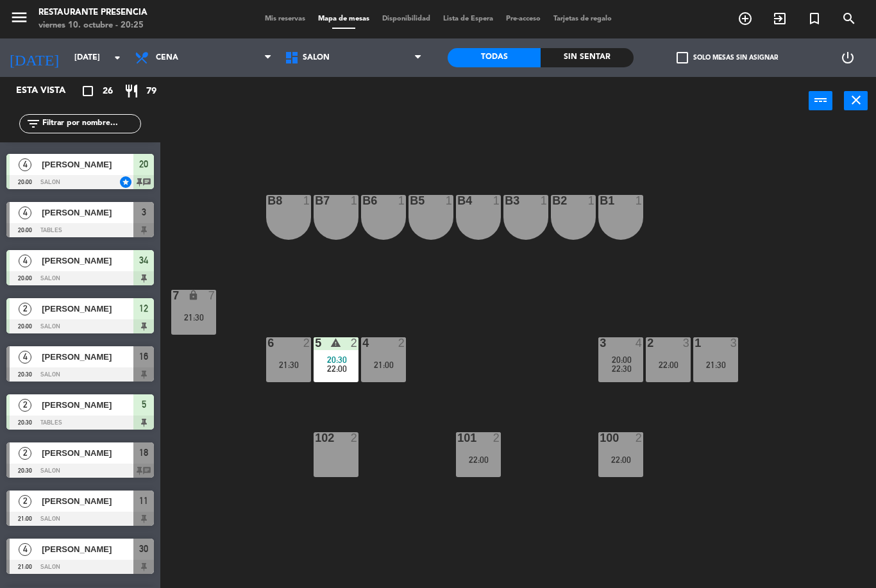
click at [278, 22] on span "Mis reservas" at bounding box center [284, 18] width 53 height 7
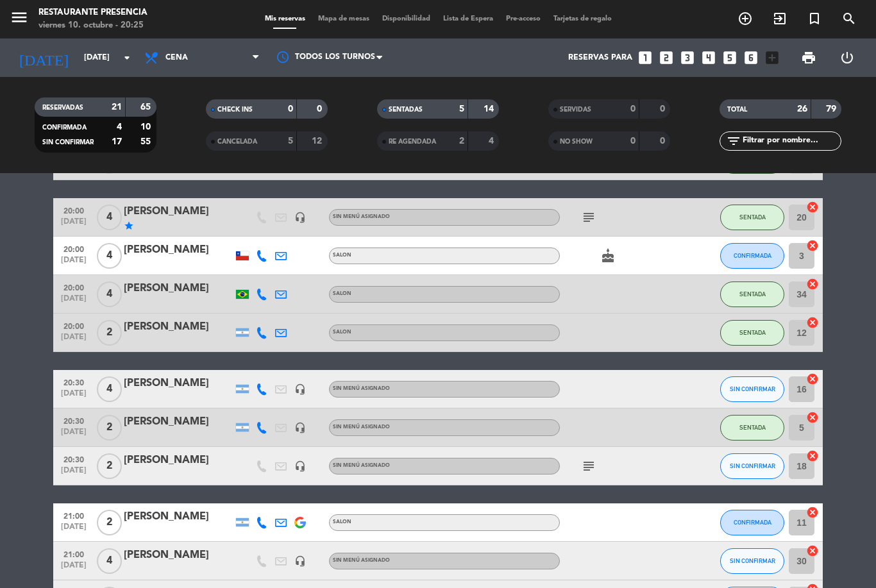
scroll to position [91, 0]
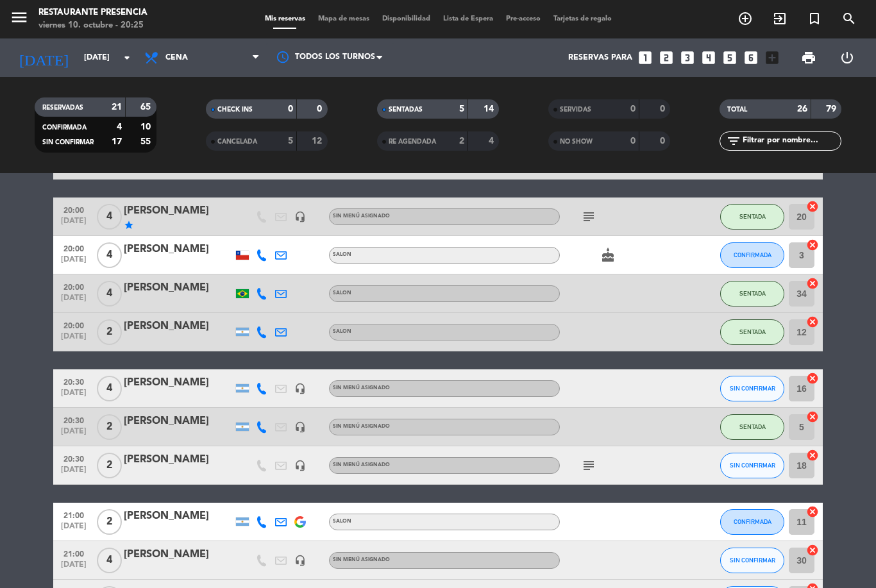
click at [750, 453] on button "SIN CONFIRMAR" at bounding box center [752, 466] width 64 height 26
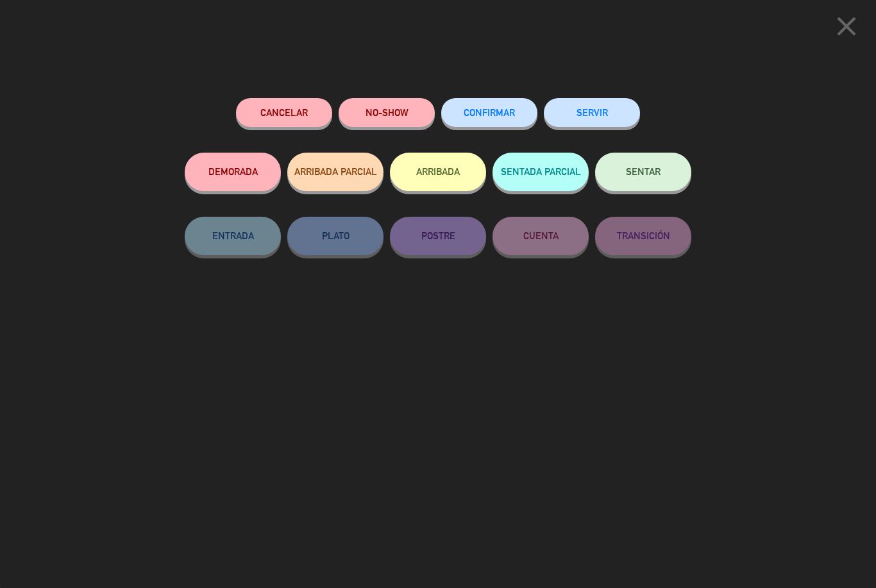
click at [637, 181] on button "SENTAR" at bounding box center [643, 172] width 96 height 38
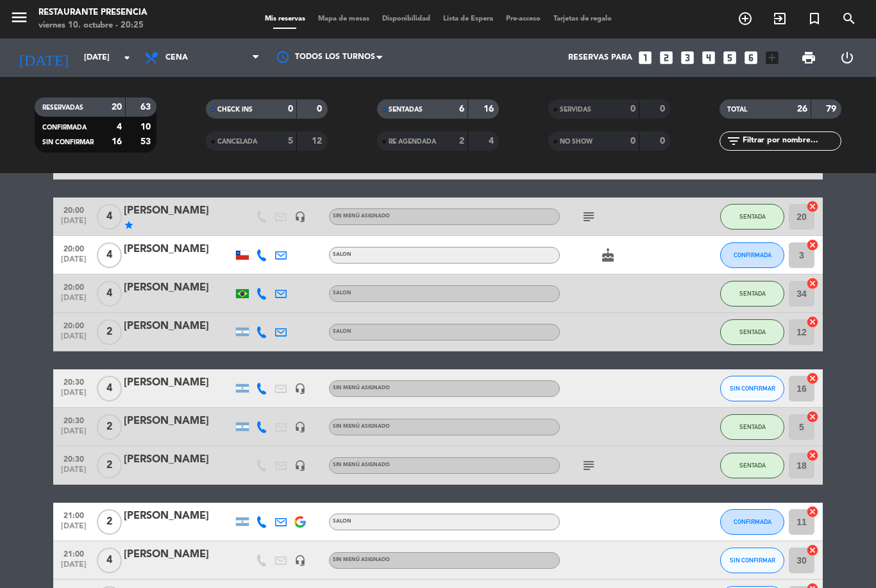
click at [342, 15] on span "Mapa de mesas" at bounding box center [344, 18] width 64 height 7
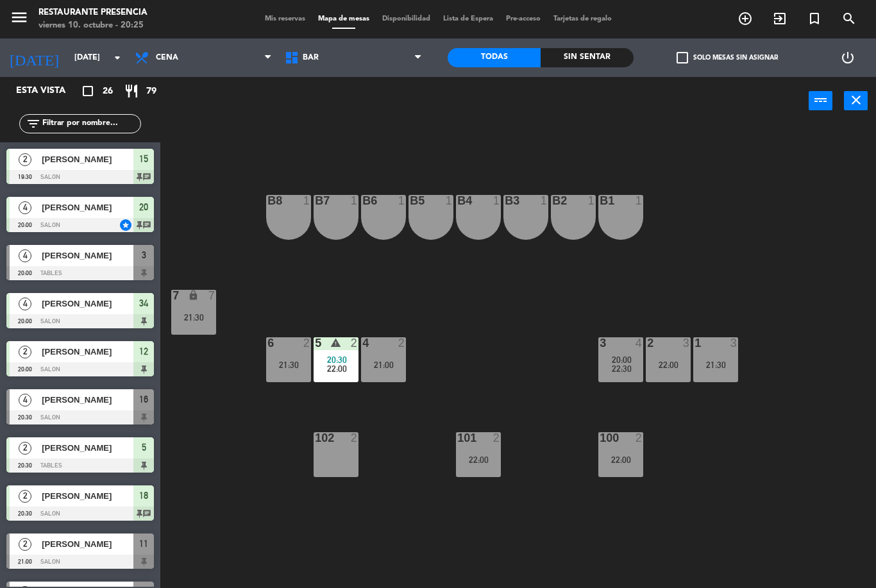
click at [278, 15] on span "Mis reservas" at bounding box center [284, 18] width 53 height 7
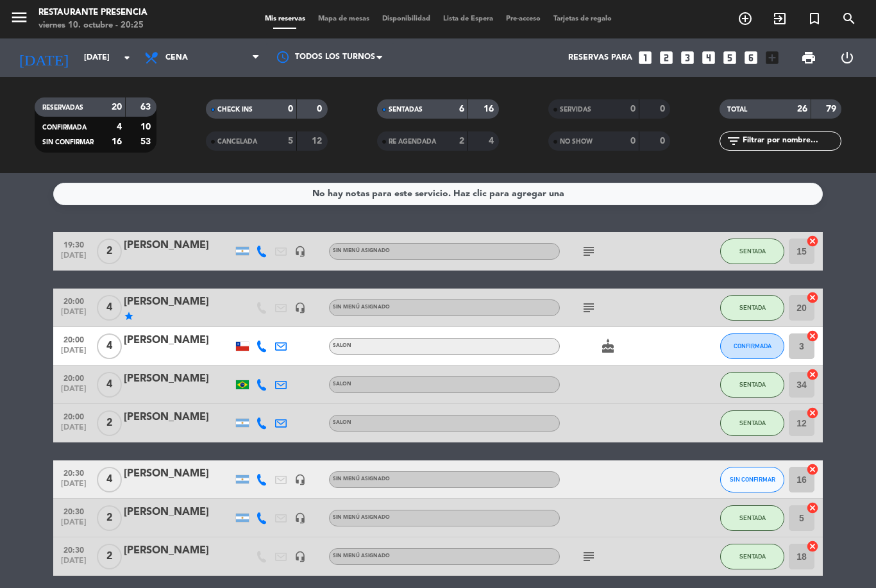
click at [589, 549] on icon "subject" at bounding box center [588, 556] width 15 height 15
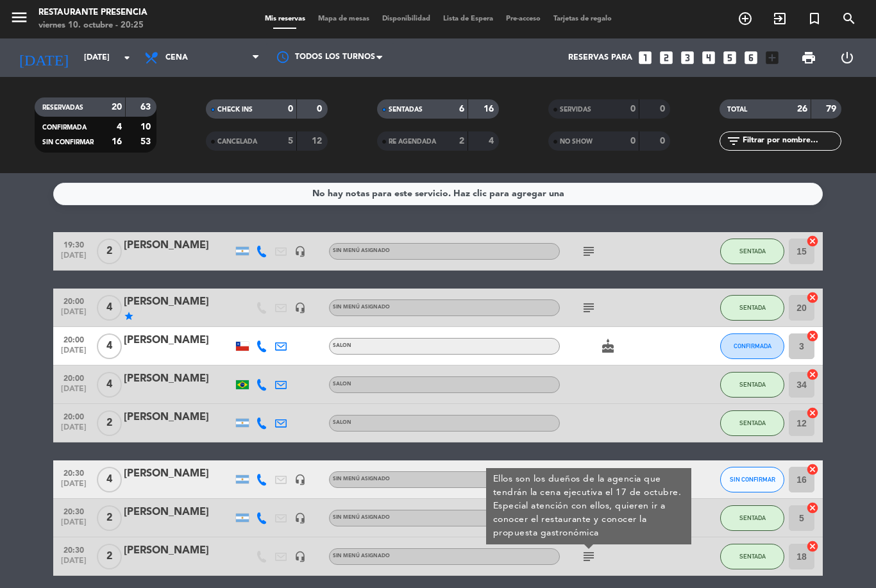
click at [342, 15] on span "Mapa de mesas" at bounding box center [344, 18] width 64 height 7
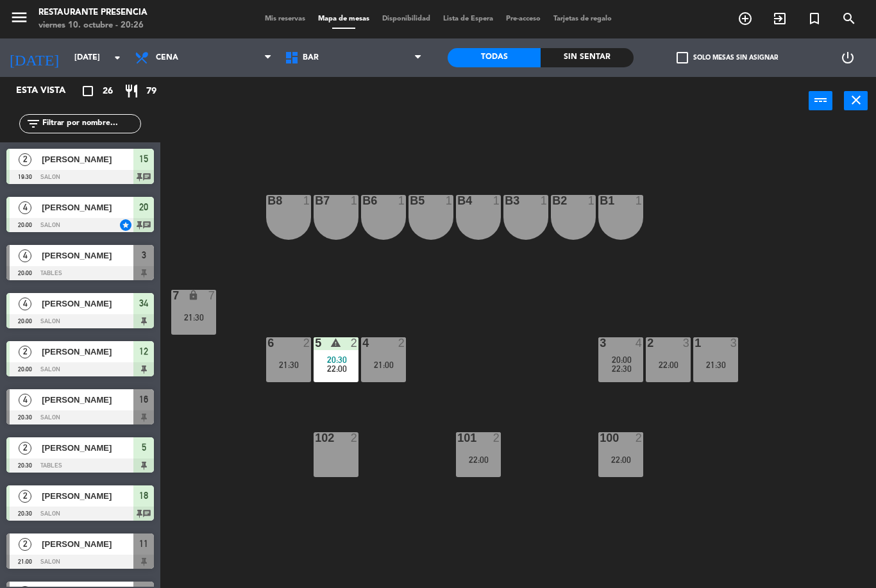
click at [278, 22] on span "Mis reservas" at bounding box center [284, 18] width 53 height 7
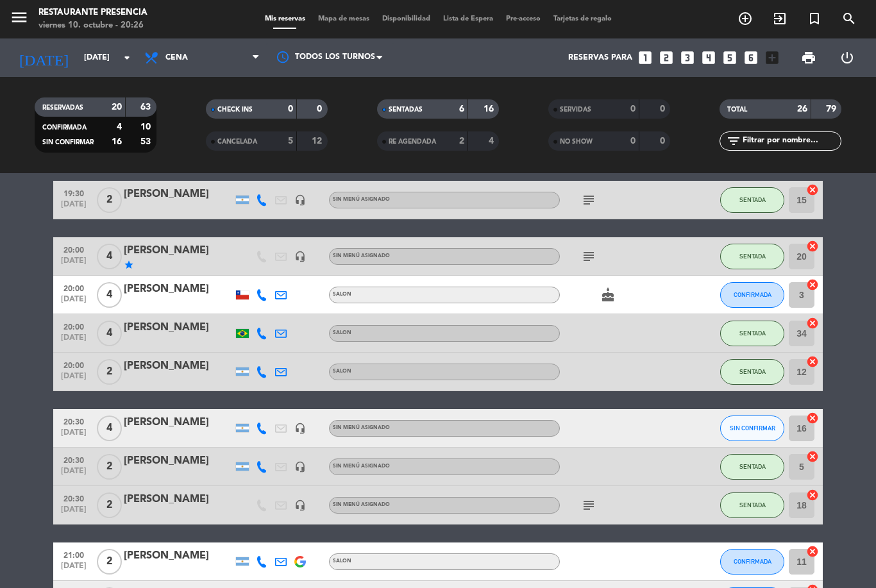
scroll to position [72, 0]
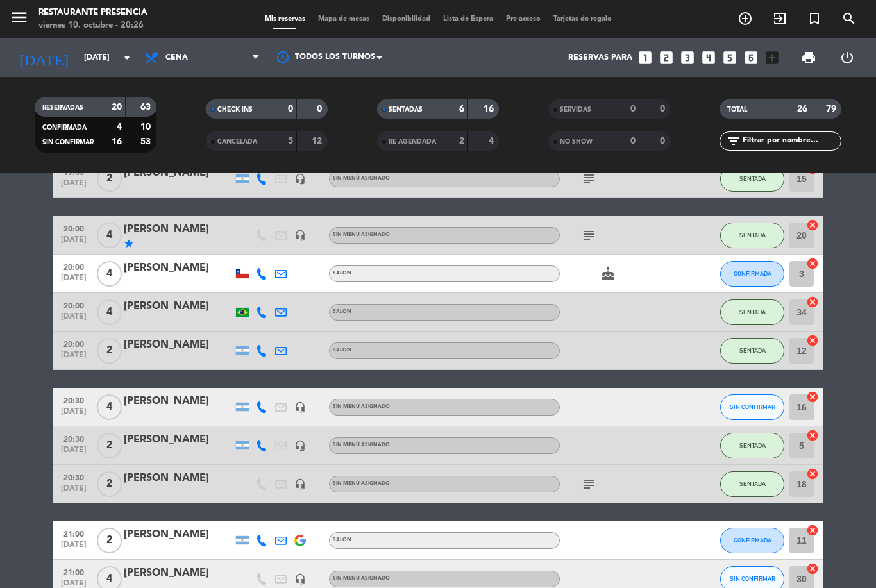
click at [341, 15] on span "Mapa de mesas" at bounding box center [344, 18] width 64 height 7
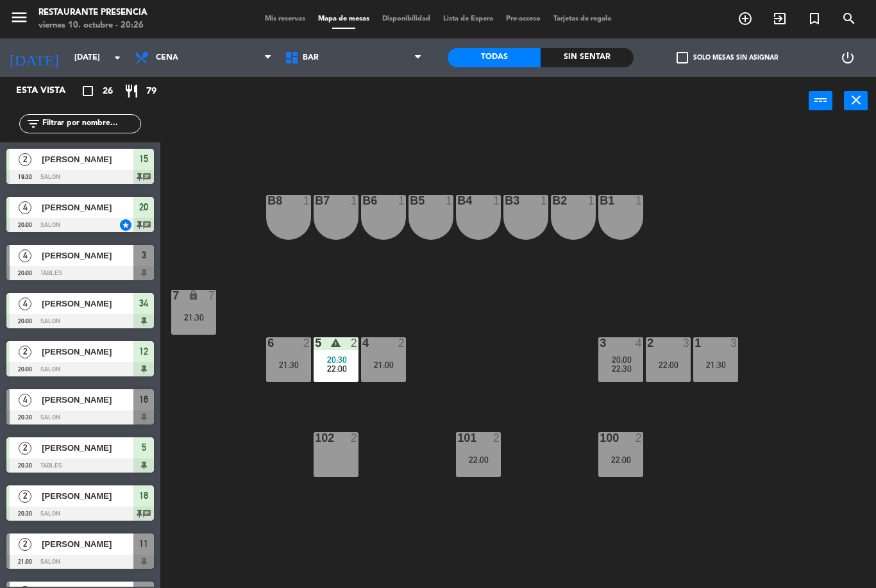
click at [303, 53] on span "BAR" at bounding box center [311, 57] width 16 height 9
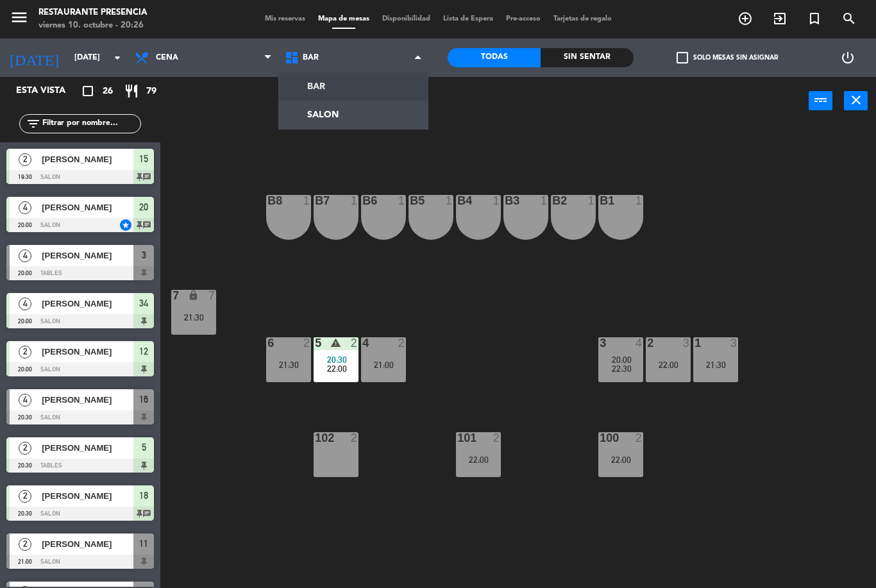
click at [308, 115] on ng-component "menu Restaurante Presencia [DATE] 10. octubre - 20:26 Mis reservas Mapa de mesa…" at bounding box center [438, 294] width 876 height 588
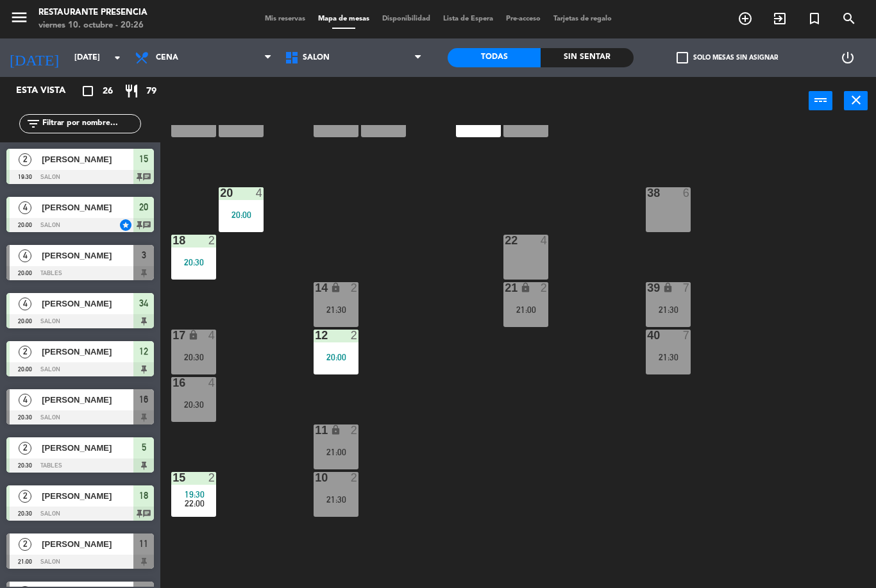
scroll to position [63, 0]
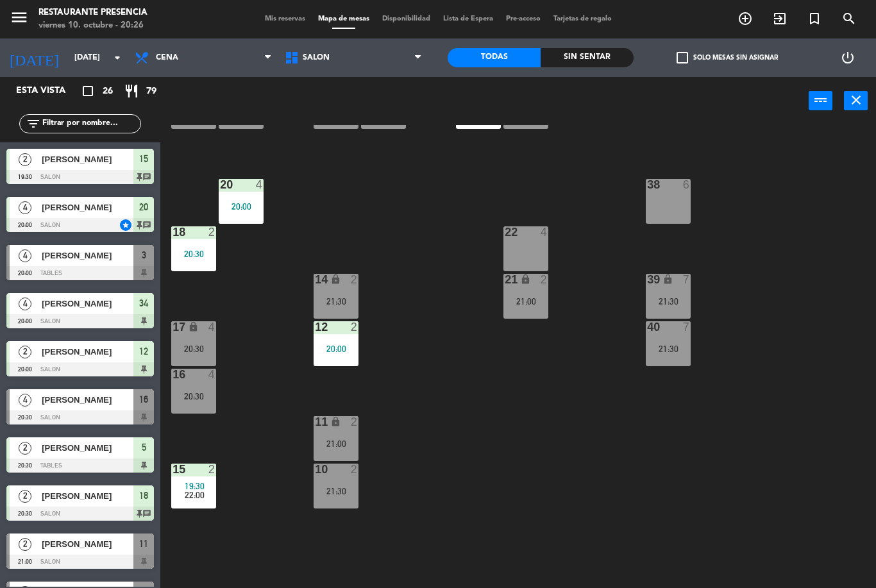
click at [274, 17] on span "Mis reservas" at bounding box center [284, 18] width 53 height 7
